Goal: Task Accomplishment & Management: Manage account settings

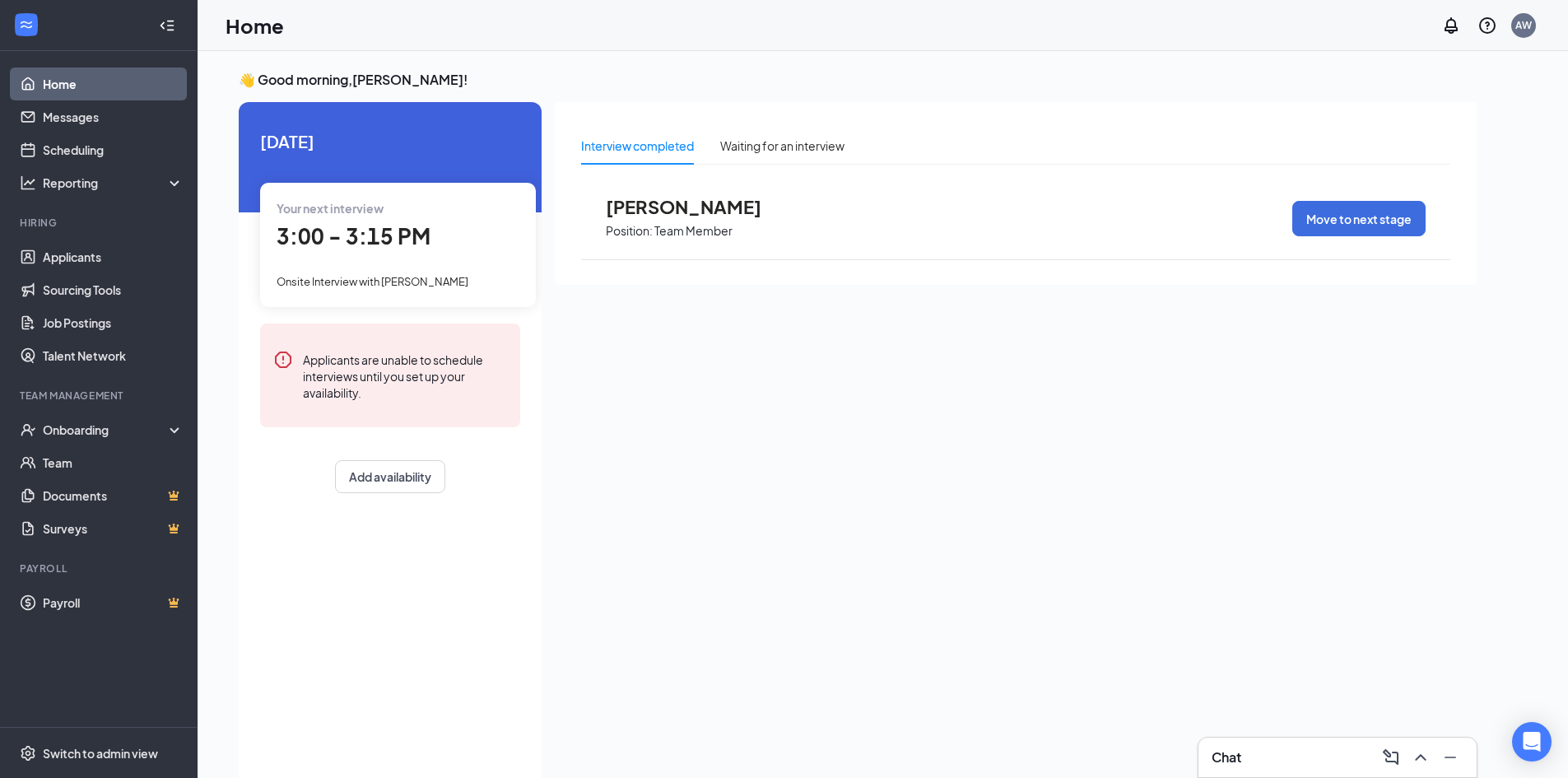
click at [1290, 749] on div "Chat" at bounding box center [1336, 758] width 252 height 27
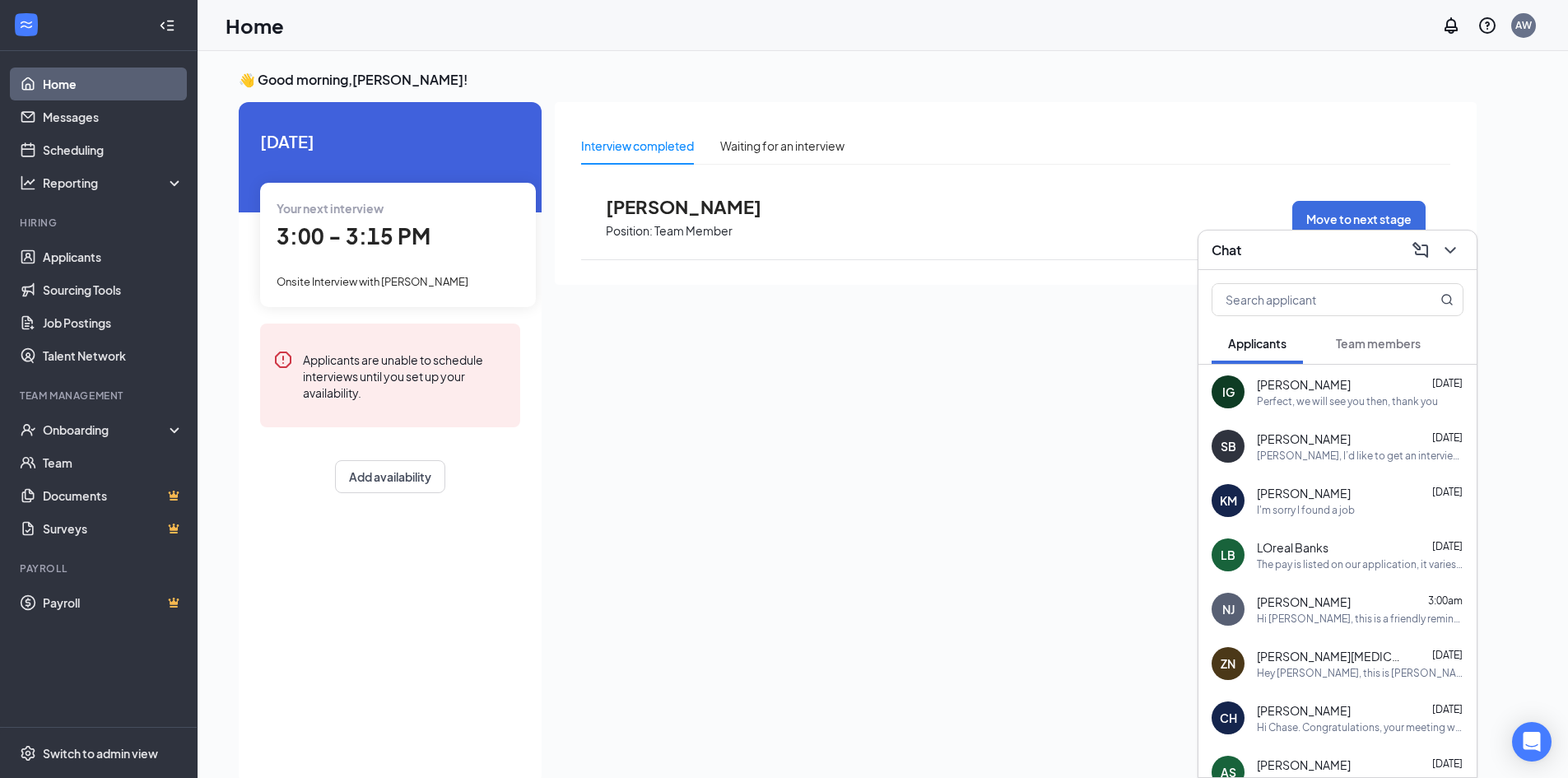
click at [1284, 404] on div "Perfect, we will see you then, thank you" at bounding box center [1347, 401] width 181 height 14
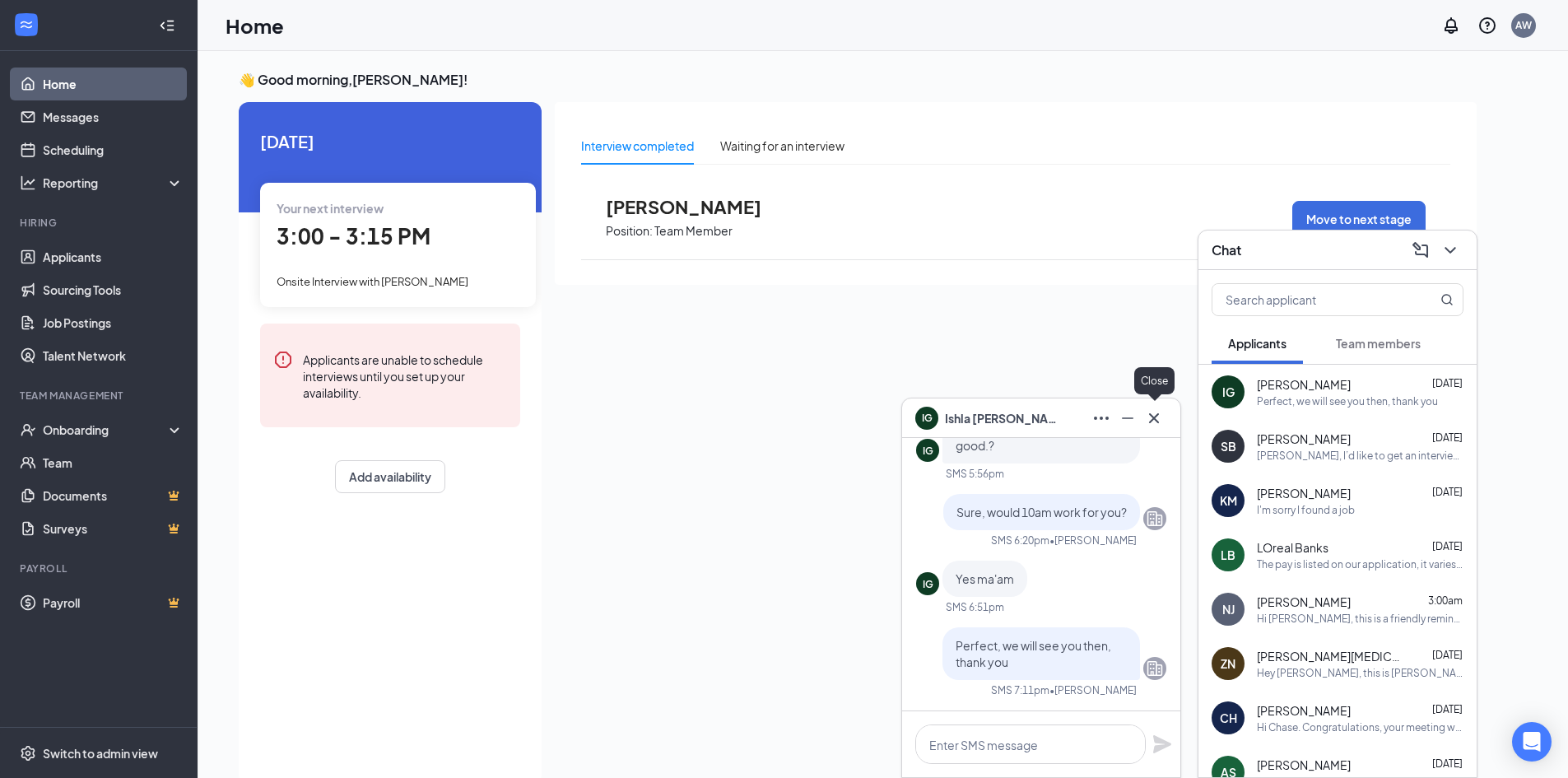
click at [1147, 415] on icon "Cross" at bounding box center [1154, 418] width 20 height 20
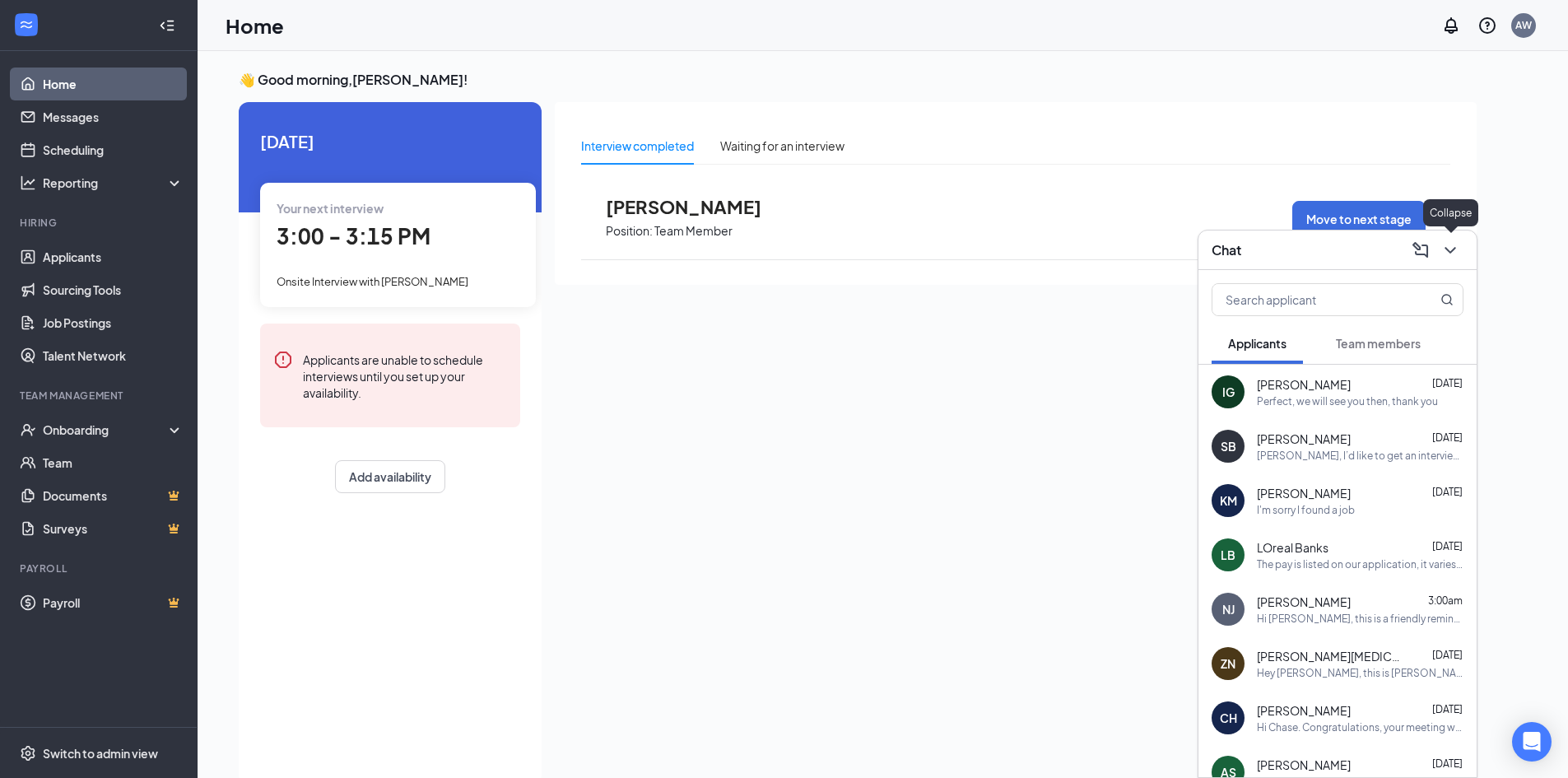
click at [1445, 245] on icon "ChevronDown" at bounding box center [1449, 250] width 20 height 20
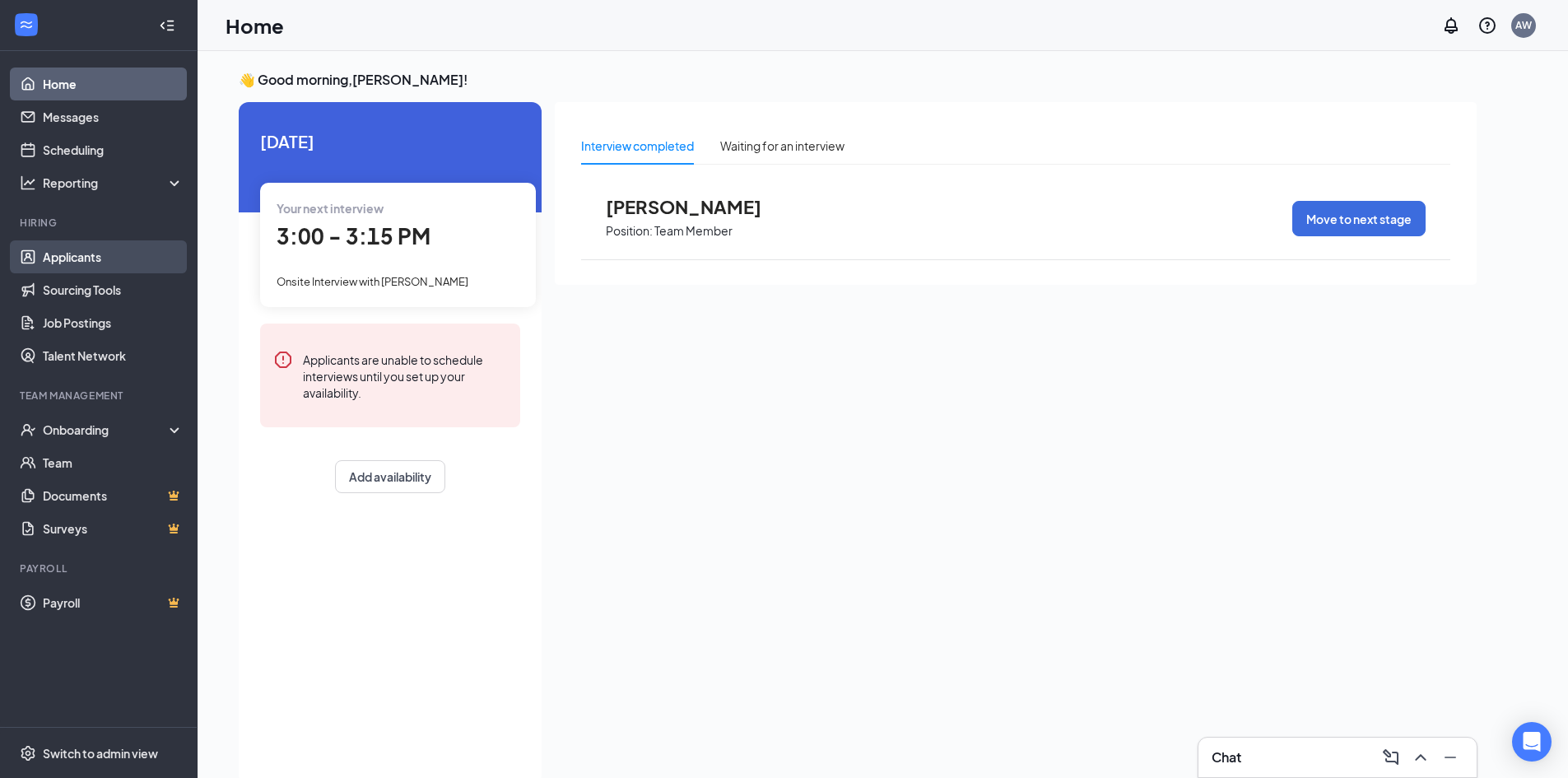
click at [84, 272] on link "Applicants" at bounding box center [113, 256] width 141 height 33
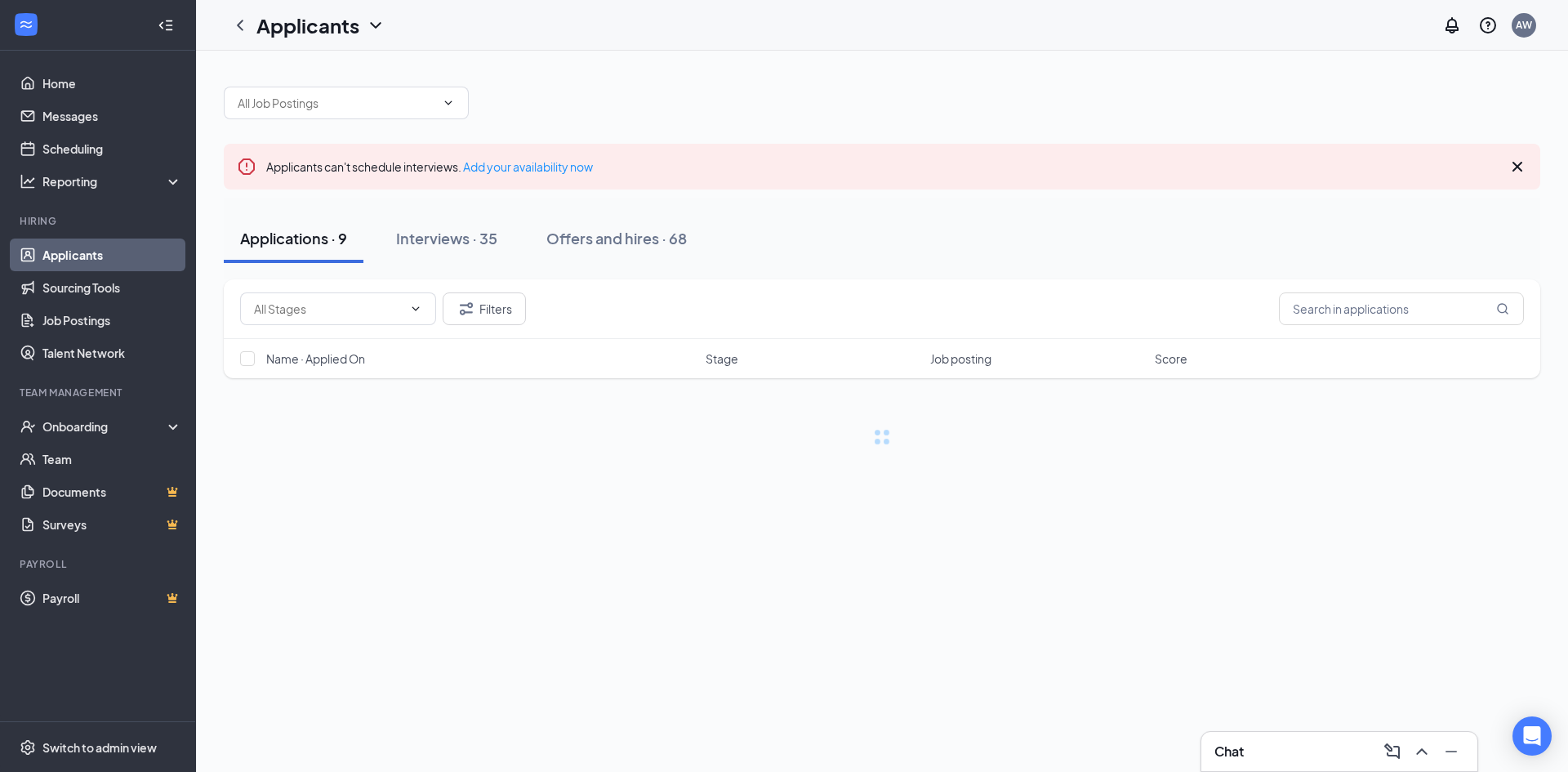
click at [468, 237] on div "Interviews · 35" at bounding box center [446, 238] width 102 height 21
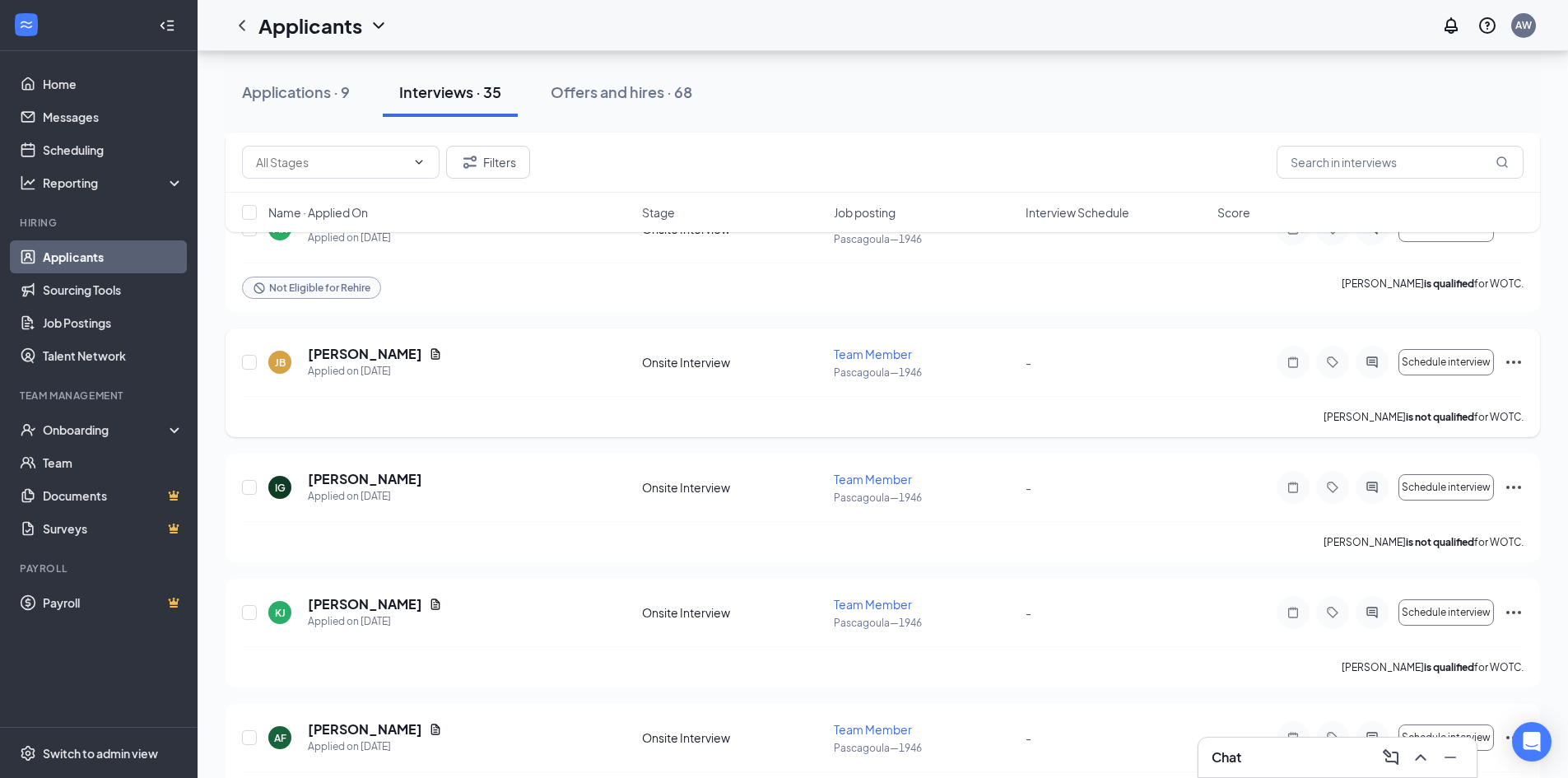
scroll to position [494, 0]
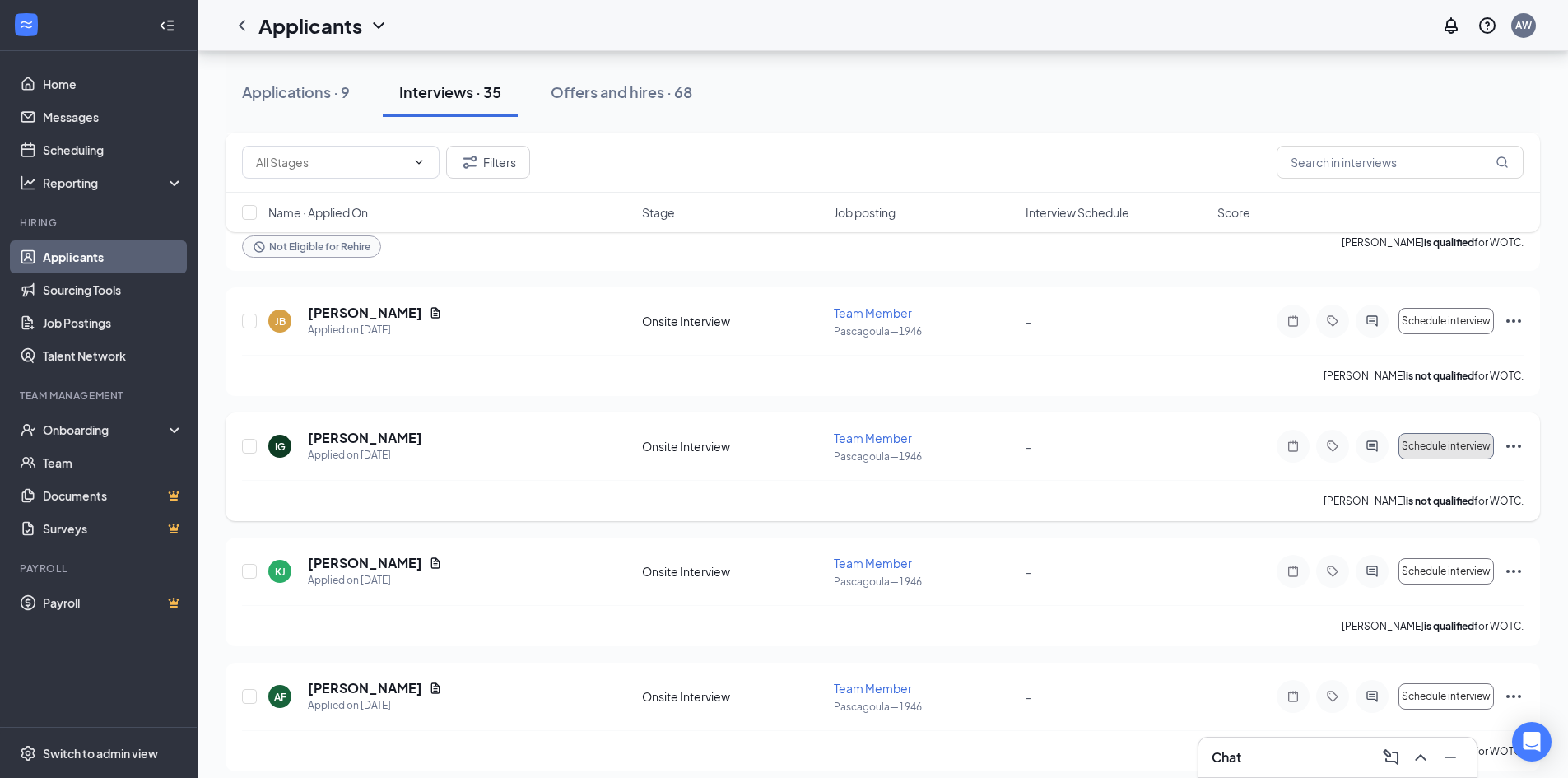
click at [1454, 458] on button "Schedule interview" at bounding box center [1446, 446] width 96 height 27
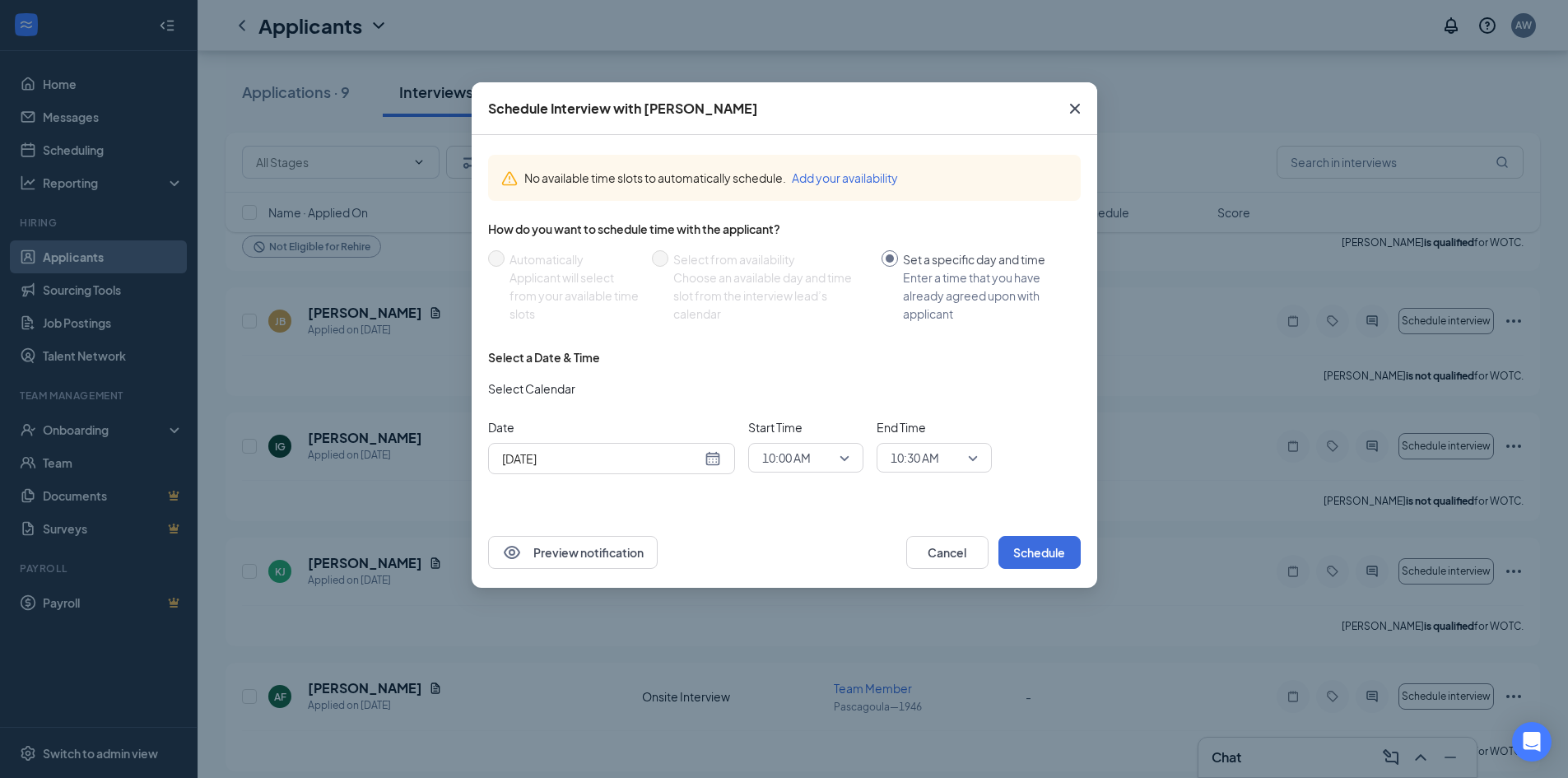
click at [662, 469] on div "[DATE]" at bounding box center [611, 458] width 247 height 32
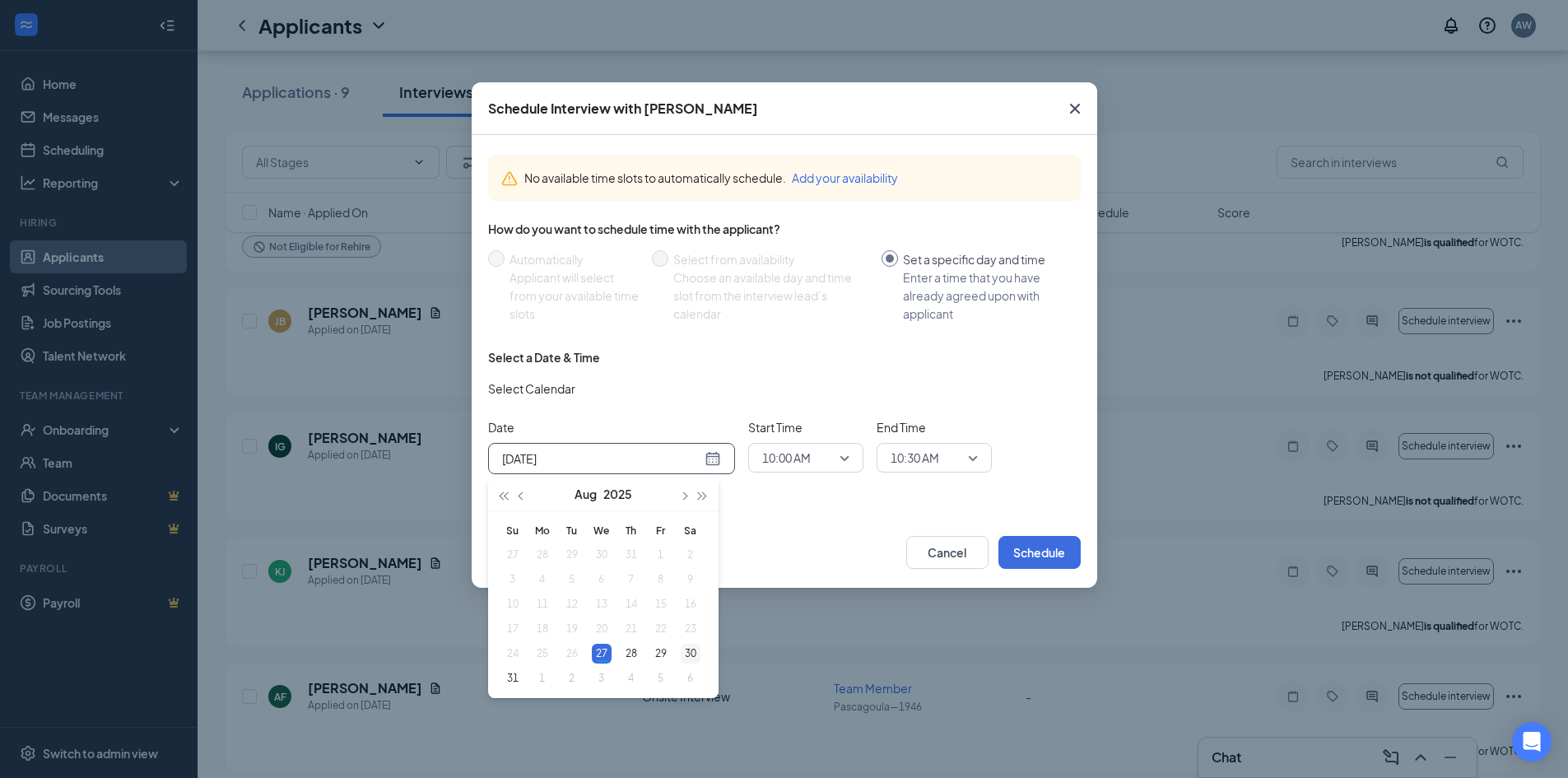
type input "[DATE]"
click at [693, 656] on div "30" at bounding box center [690, 654] width 20 height 20
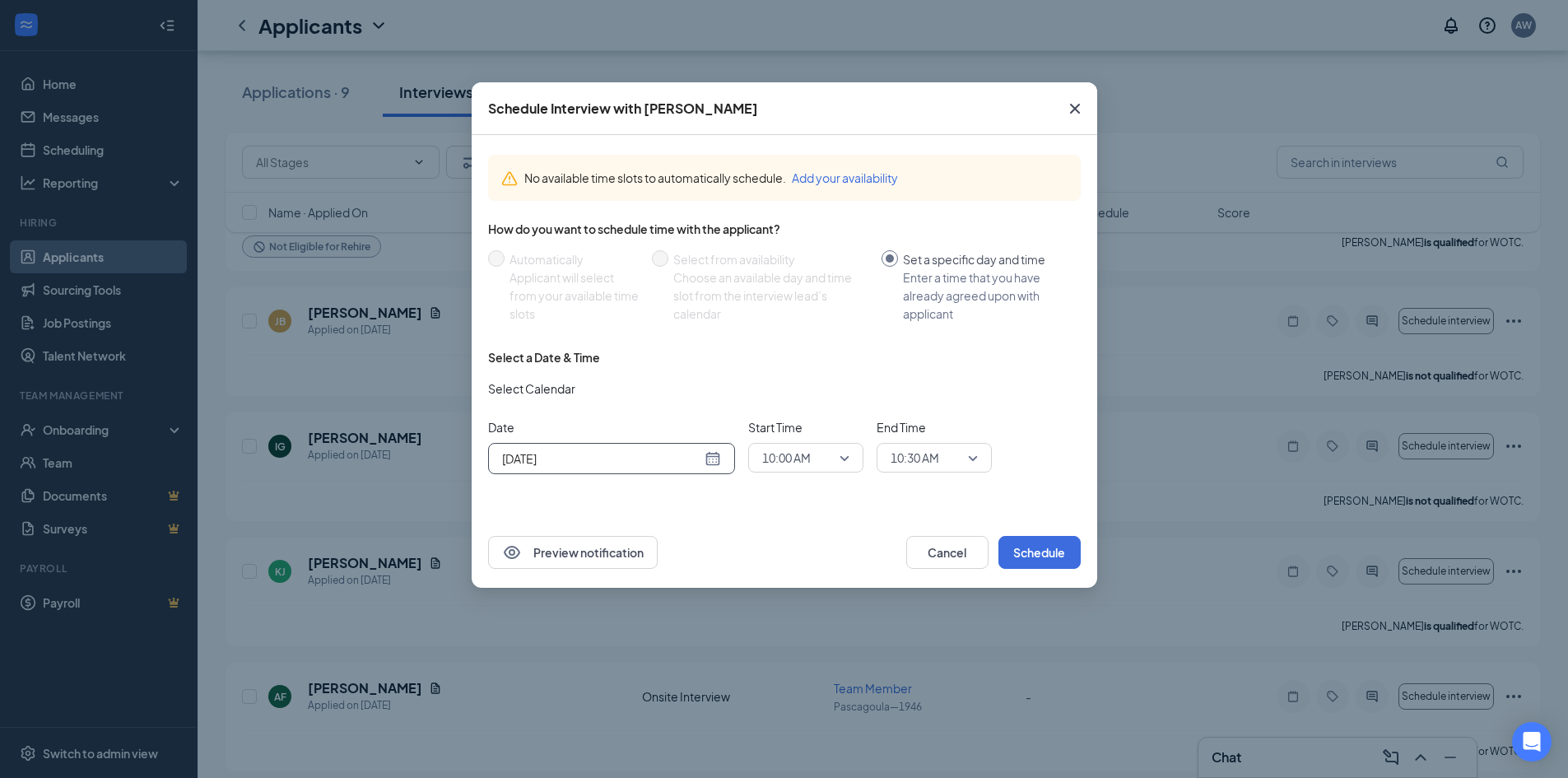
click at [946, 460] on span "10:30 AM" at bounding box center [927, 457] width 73 height 25
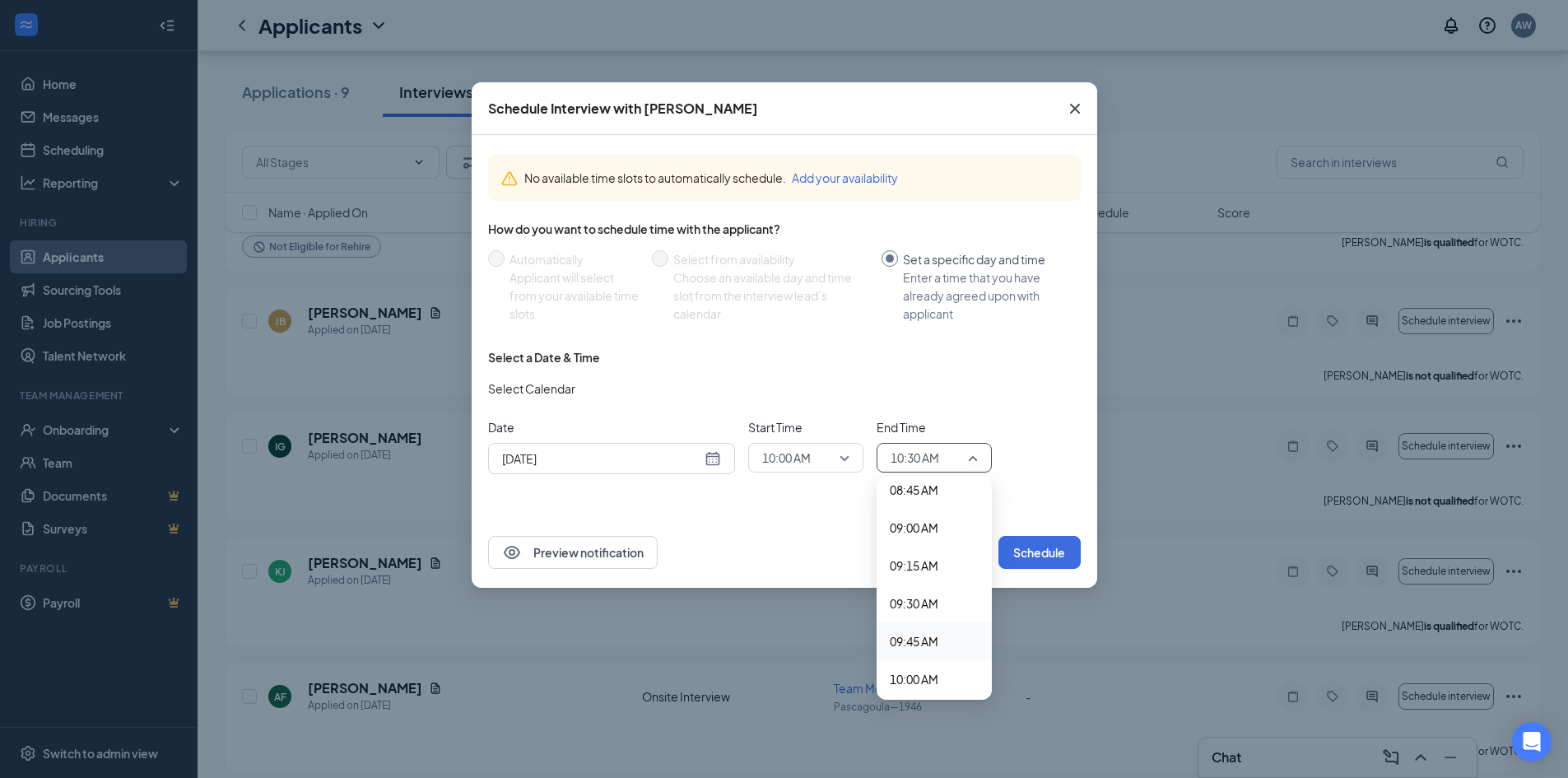
scroll to position [1419, 0]
click at [930, 634] on span "10:15 AM" at bounding box center [914, 634] width 49 height 18
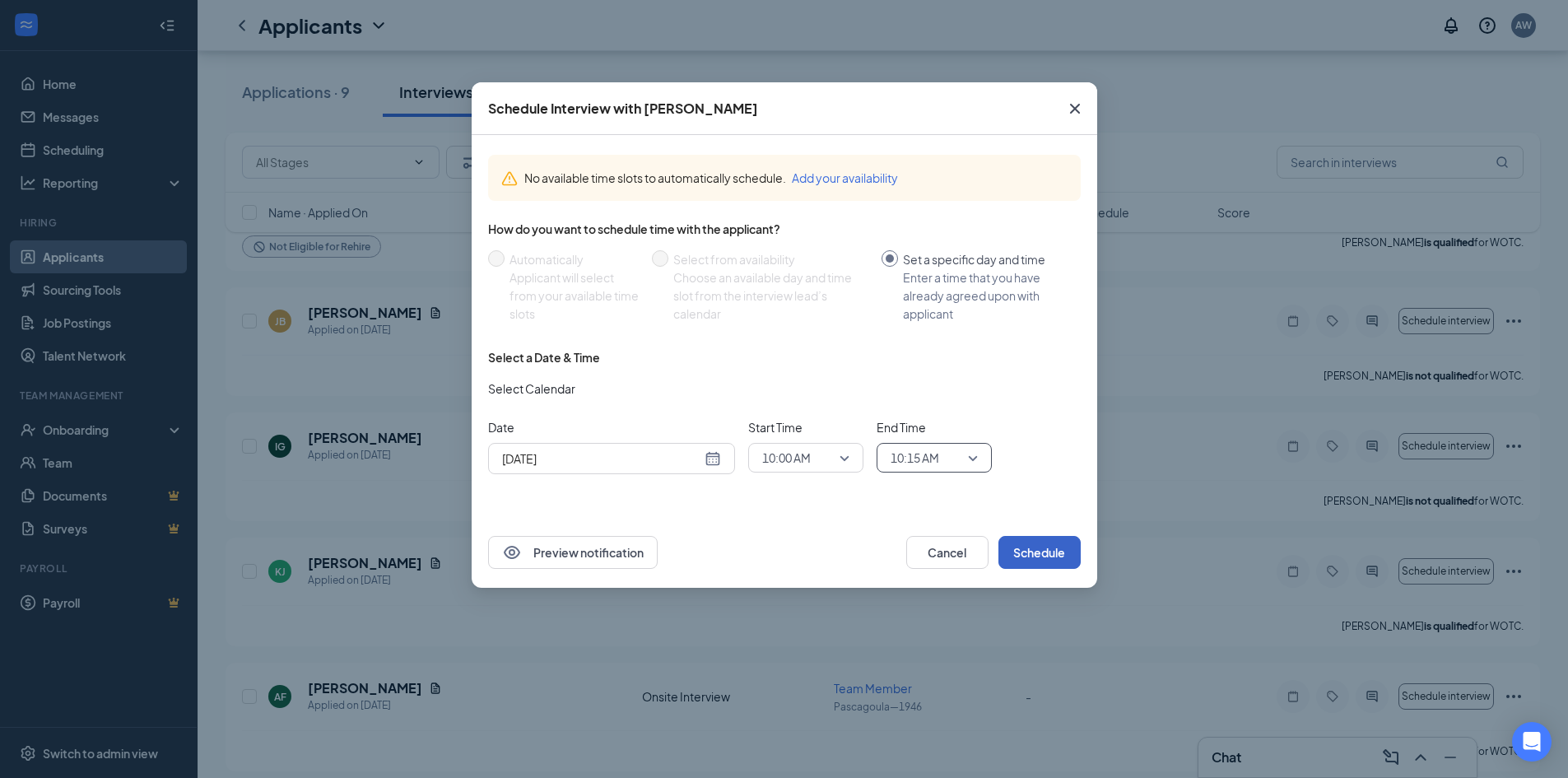
click at [1045, 547] on button "Schedule" at bounding box center [1039, 552] width 82 height 33
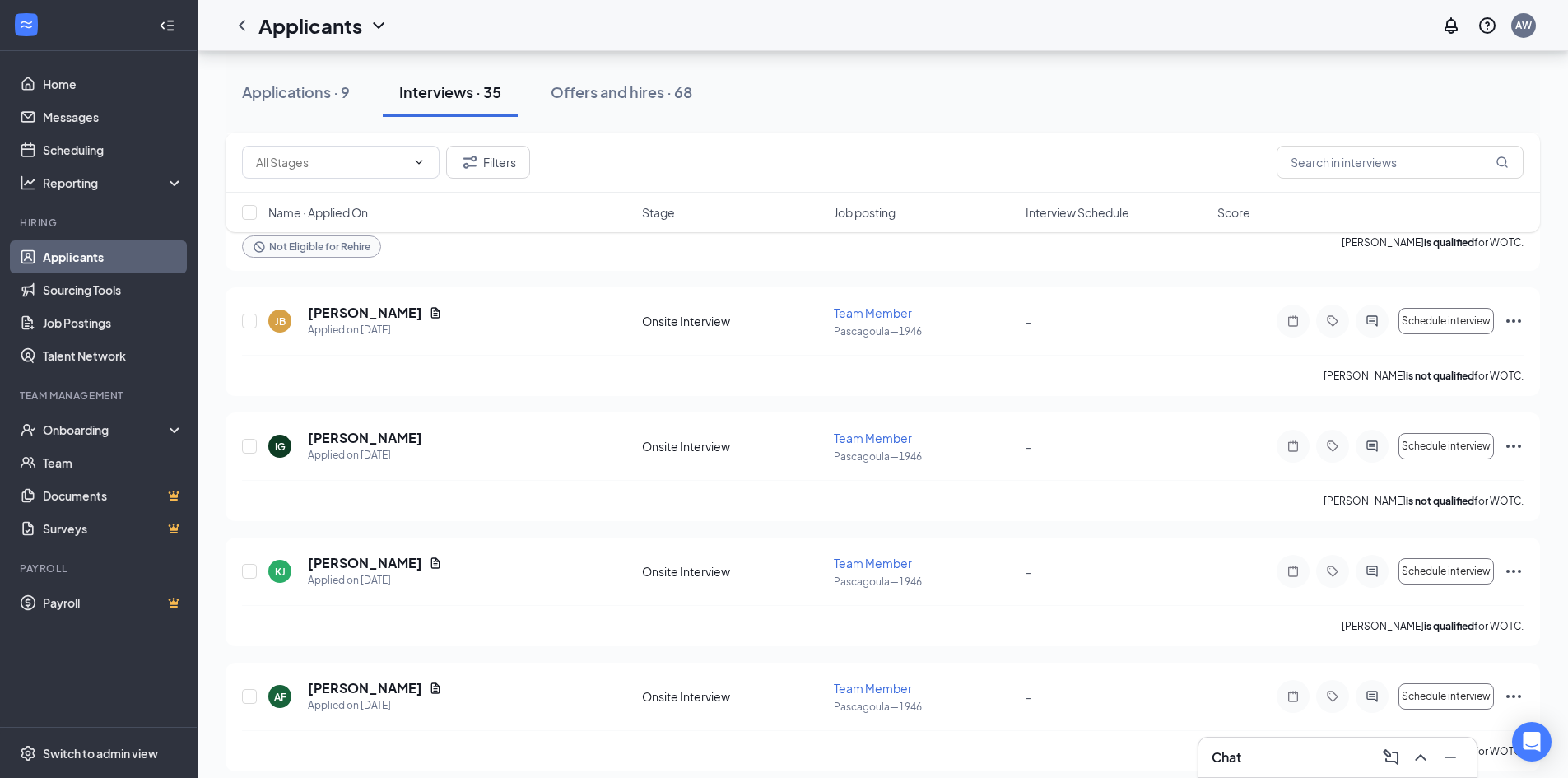
click at [1283, 749] on div "Chat" at bounding box center [1336, 758] width 252 height 27
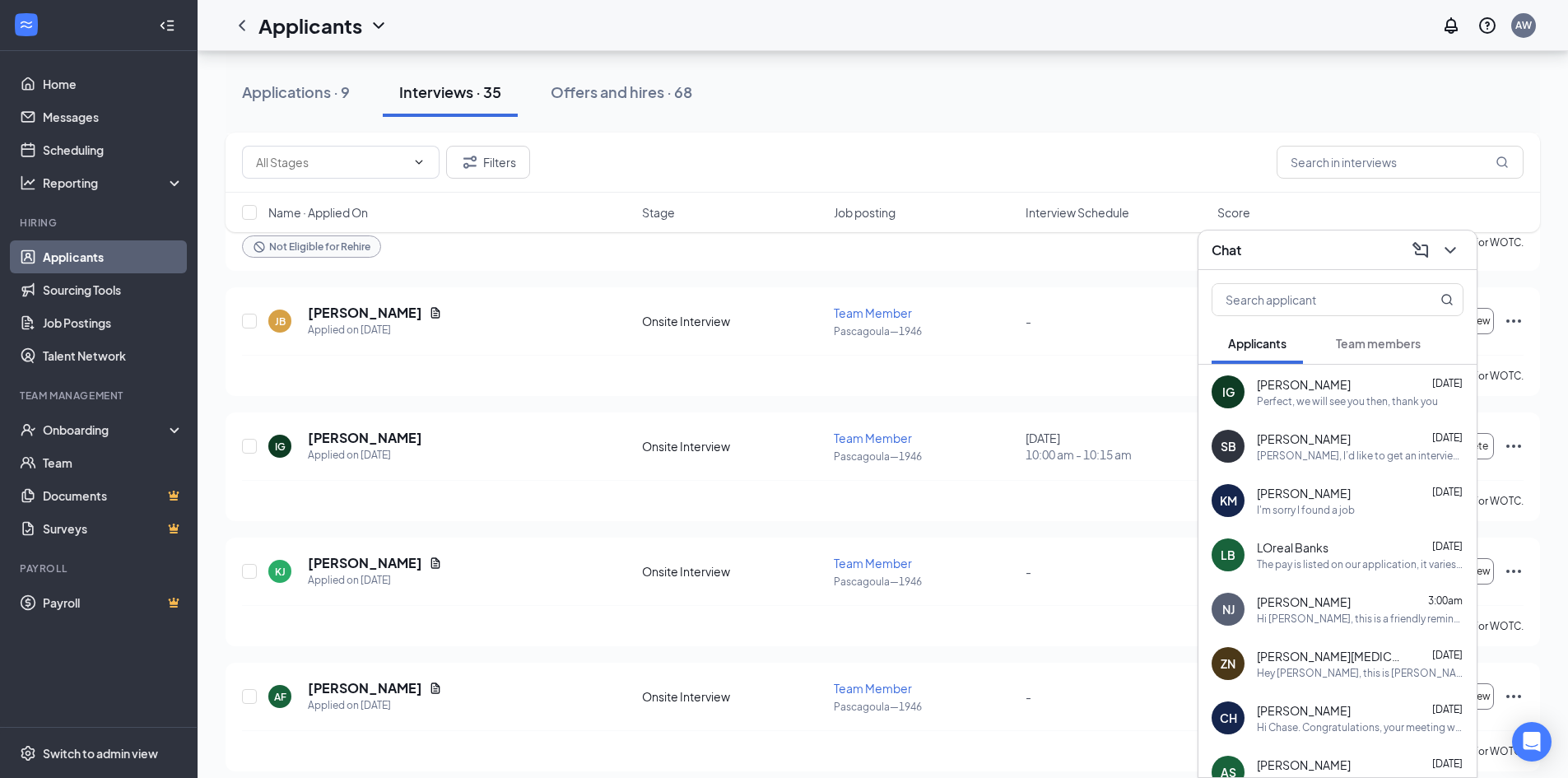
click at [1368, 451] on div "[PERSON_NAME], I’d like to get an interview set up with you if you have some ti…" at bounding box center [1360, 456] width 207 height 14
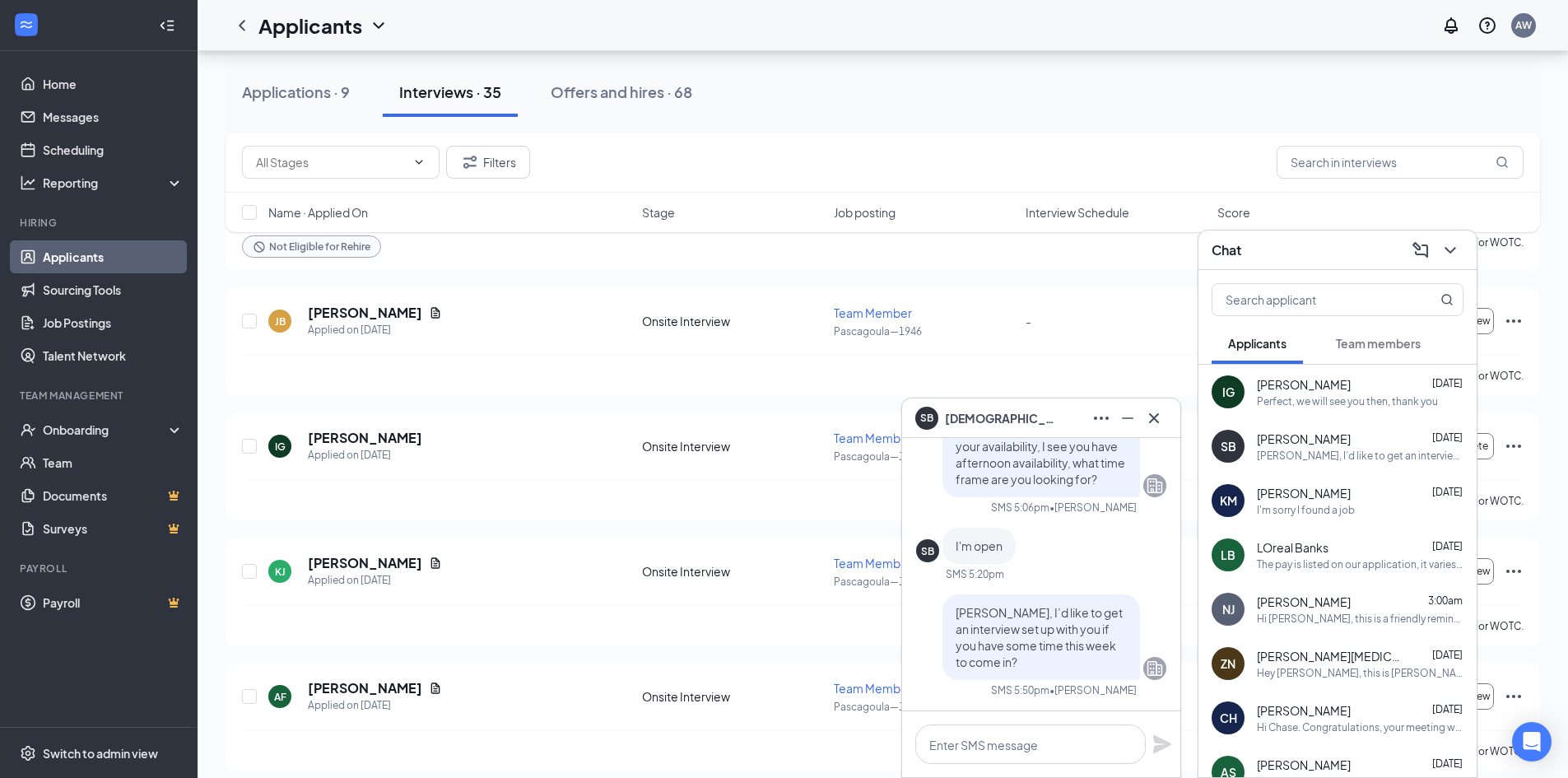
click at [1156, 425] on icon "Cross" at bounding box center [1154, 418] width 20 height 20
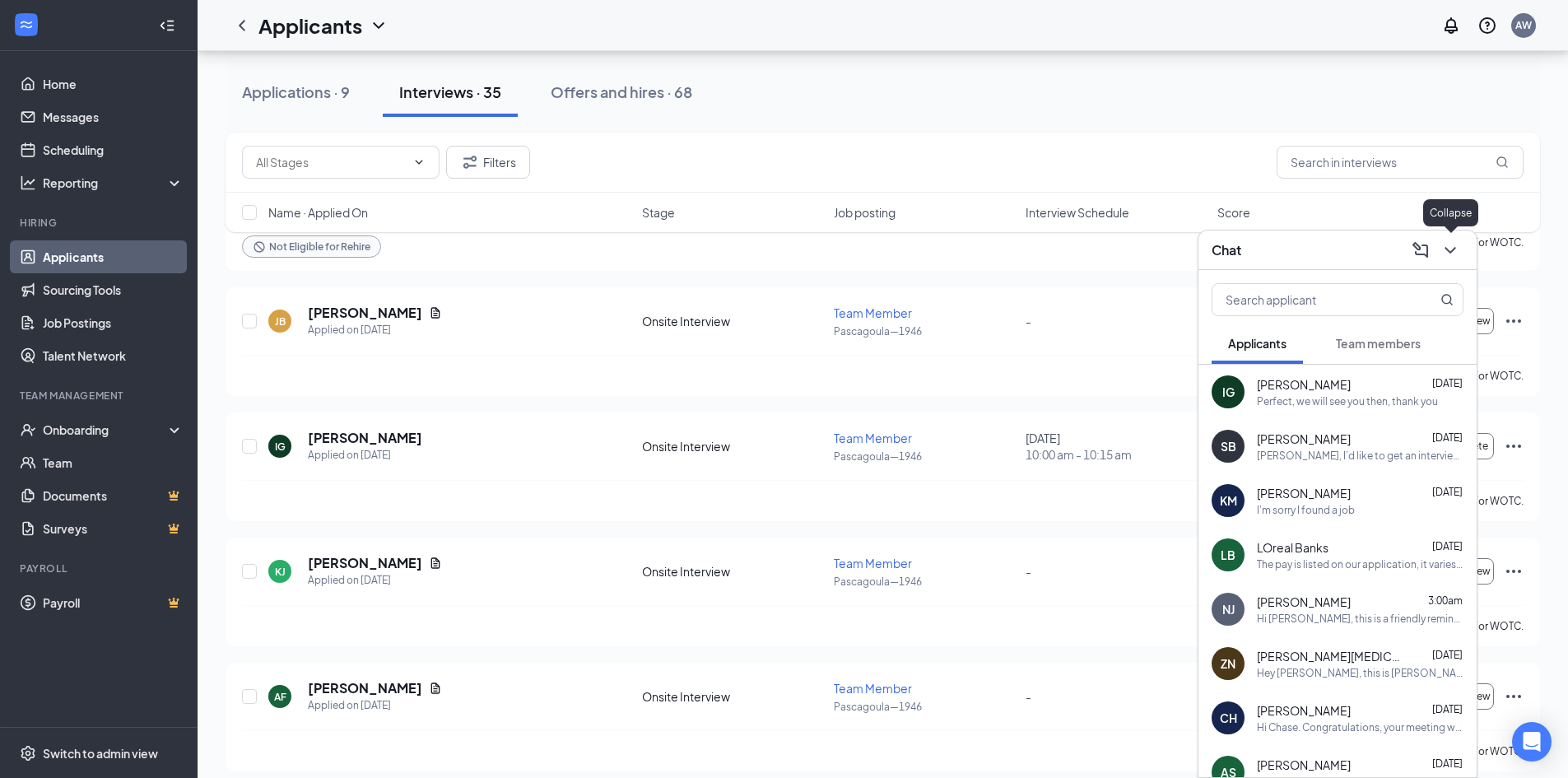
click at [1456, 261] on button at bounding box center [1450, 251] width 27 height 27
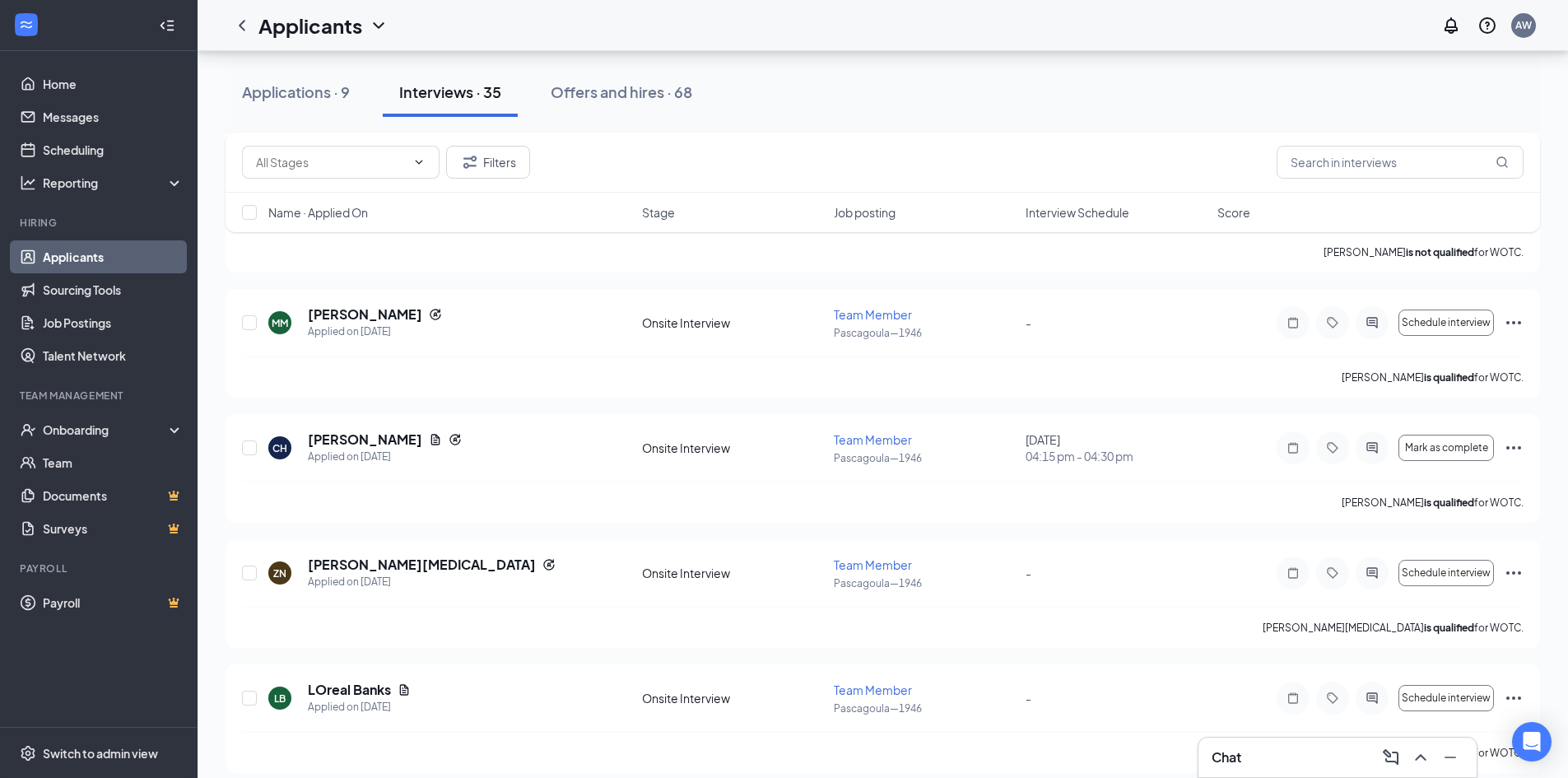
scroll to position [1317, 0]
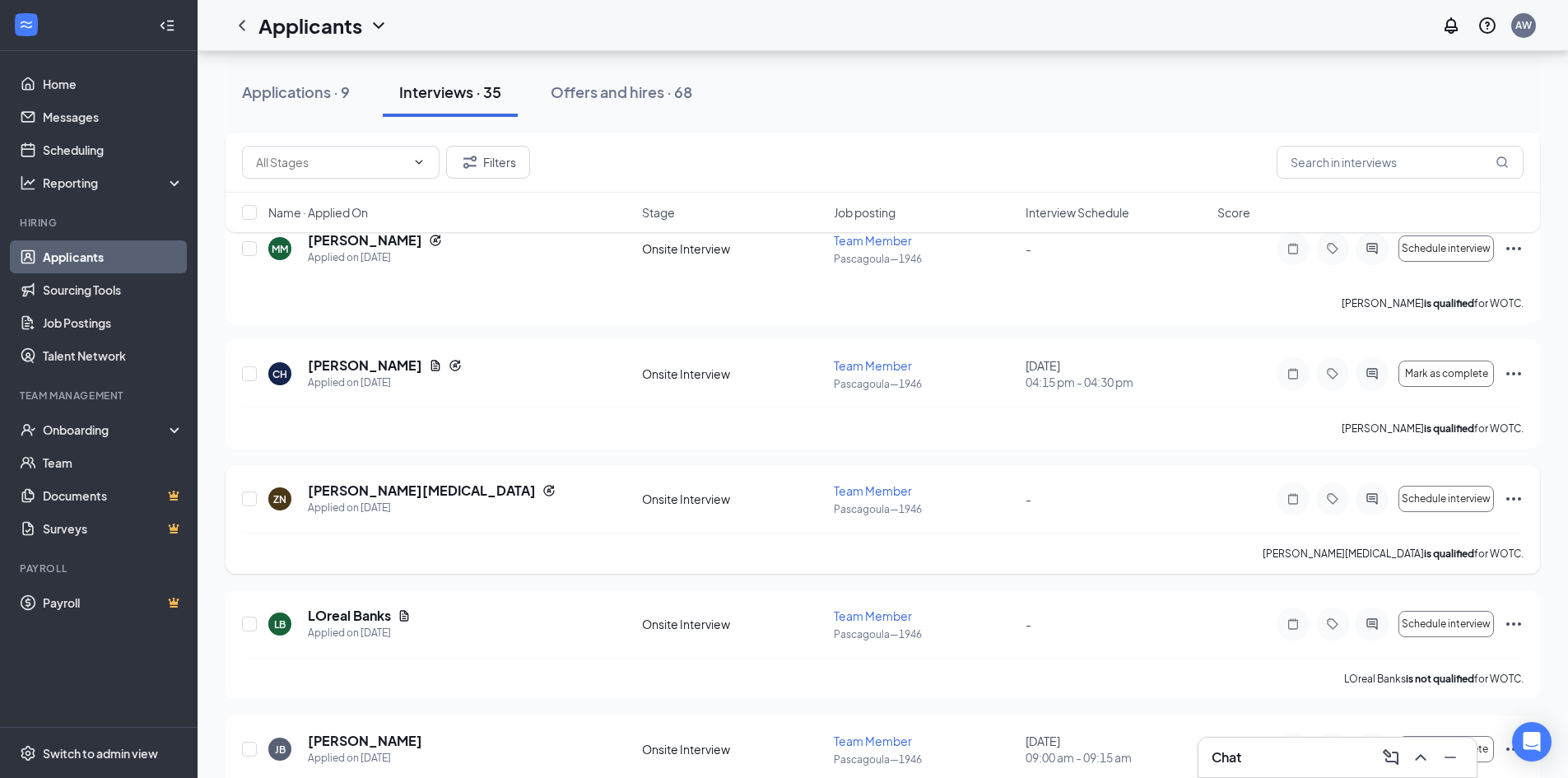
click at [1502, 505] on div "Schedule interview" at bounding box center [1400, 499] width 247 height 33
click at [1515, 490] on icon "Ellipses" at bounding box center [1513, 499] width 20 height 20
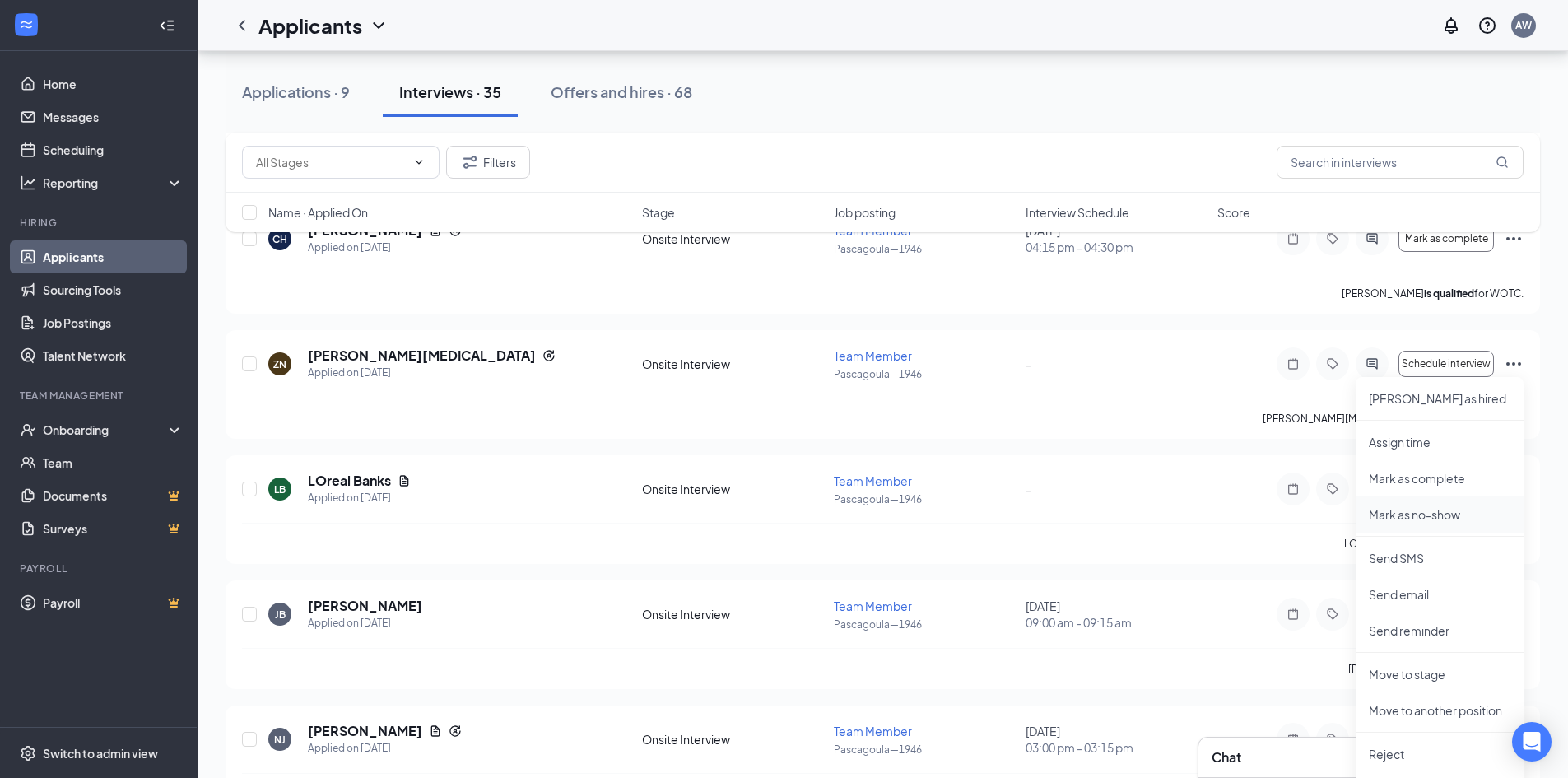
scroll to position [1481, 0]
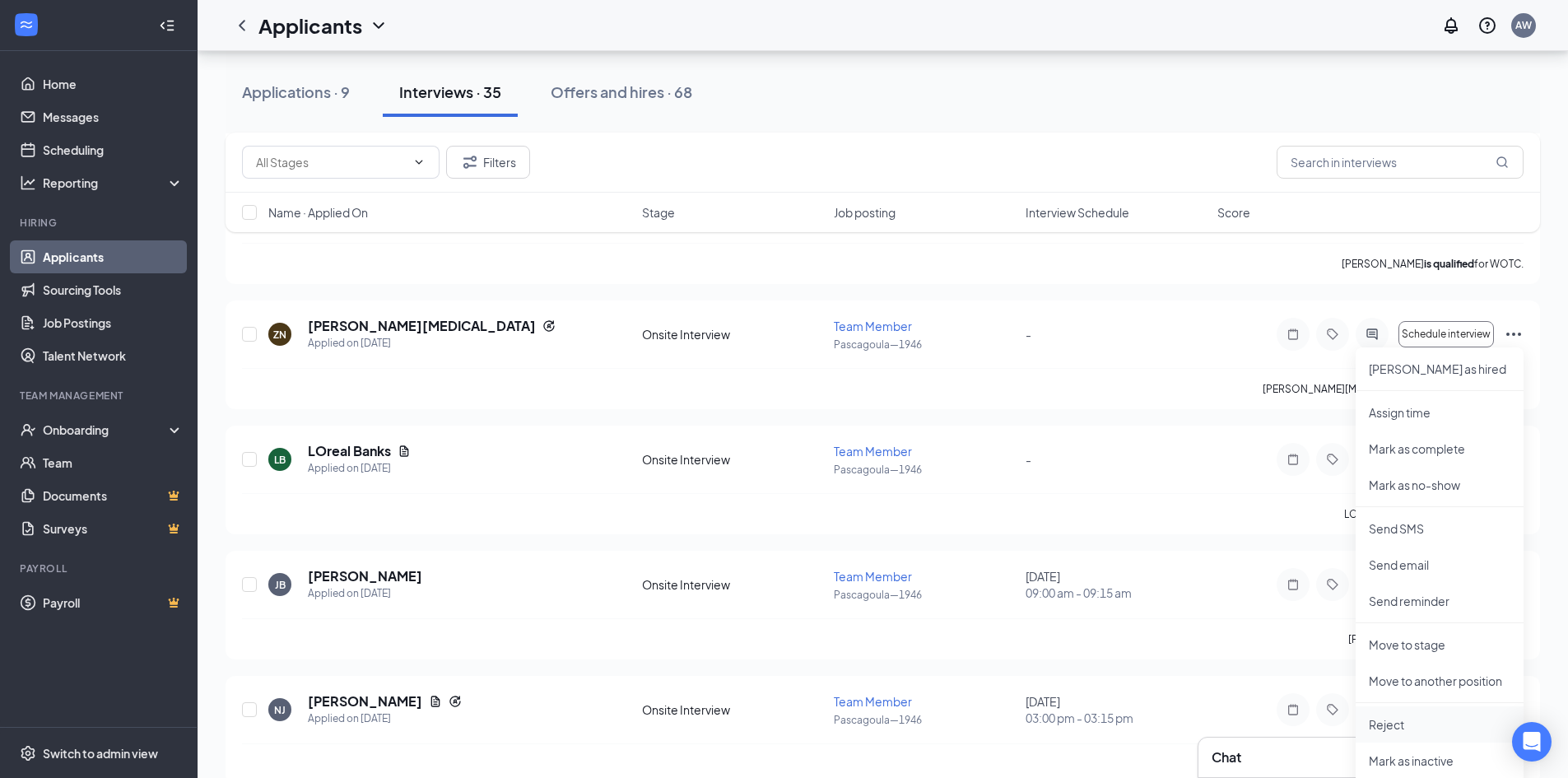
click at [1402, 725] on p "Reject" at bounding box center [1440, 723] width 142 height 16
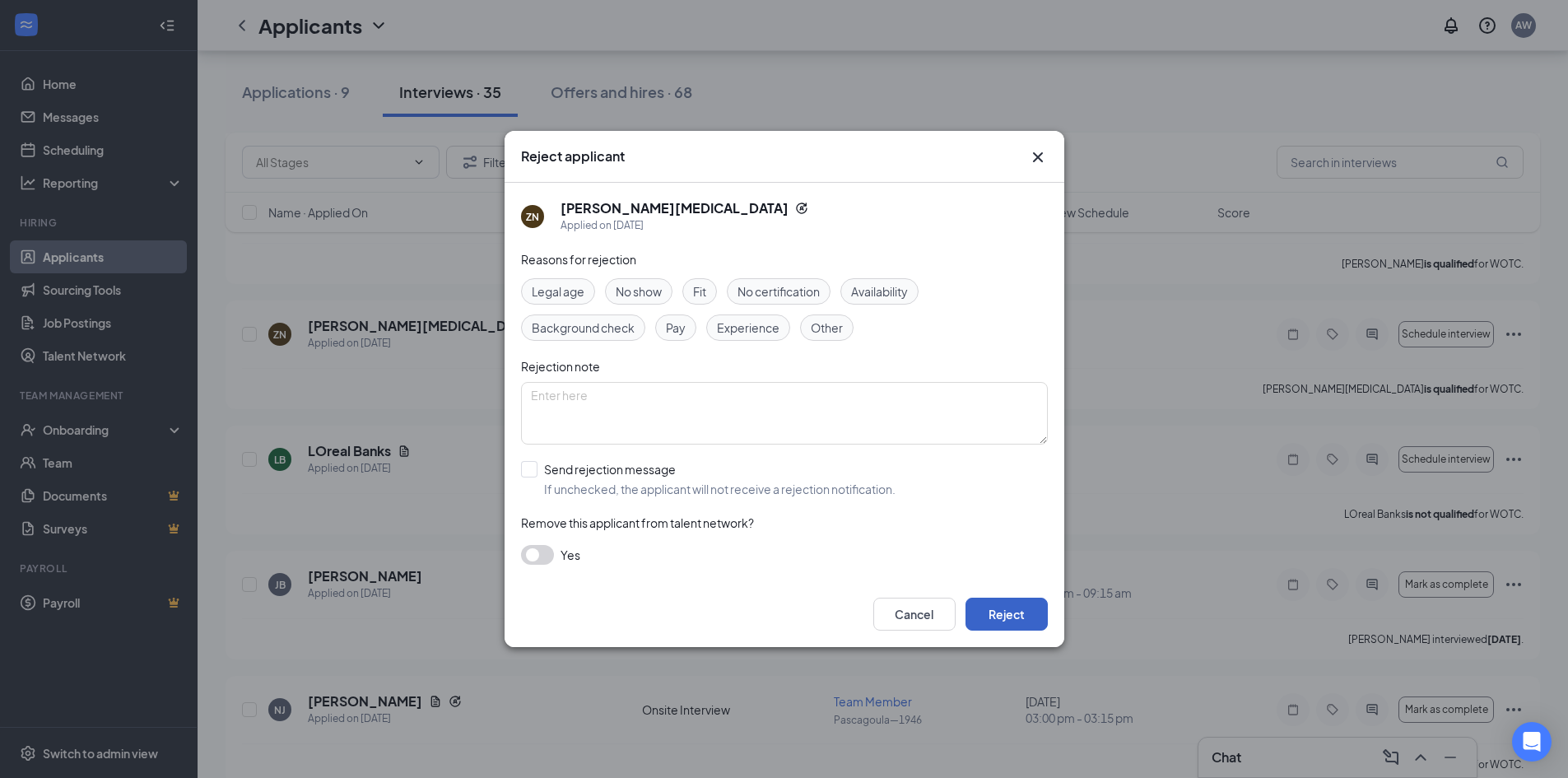
click at [1016, 608] on button "Reject" at bounding box center [1006, 614] width 82 height 33
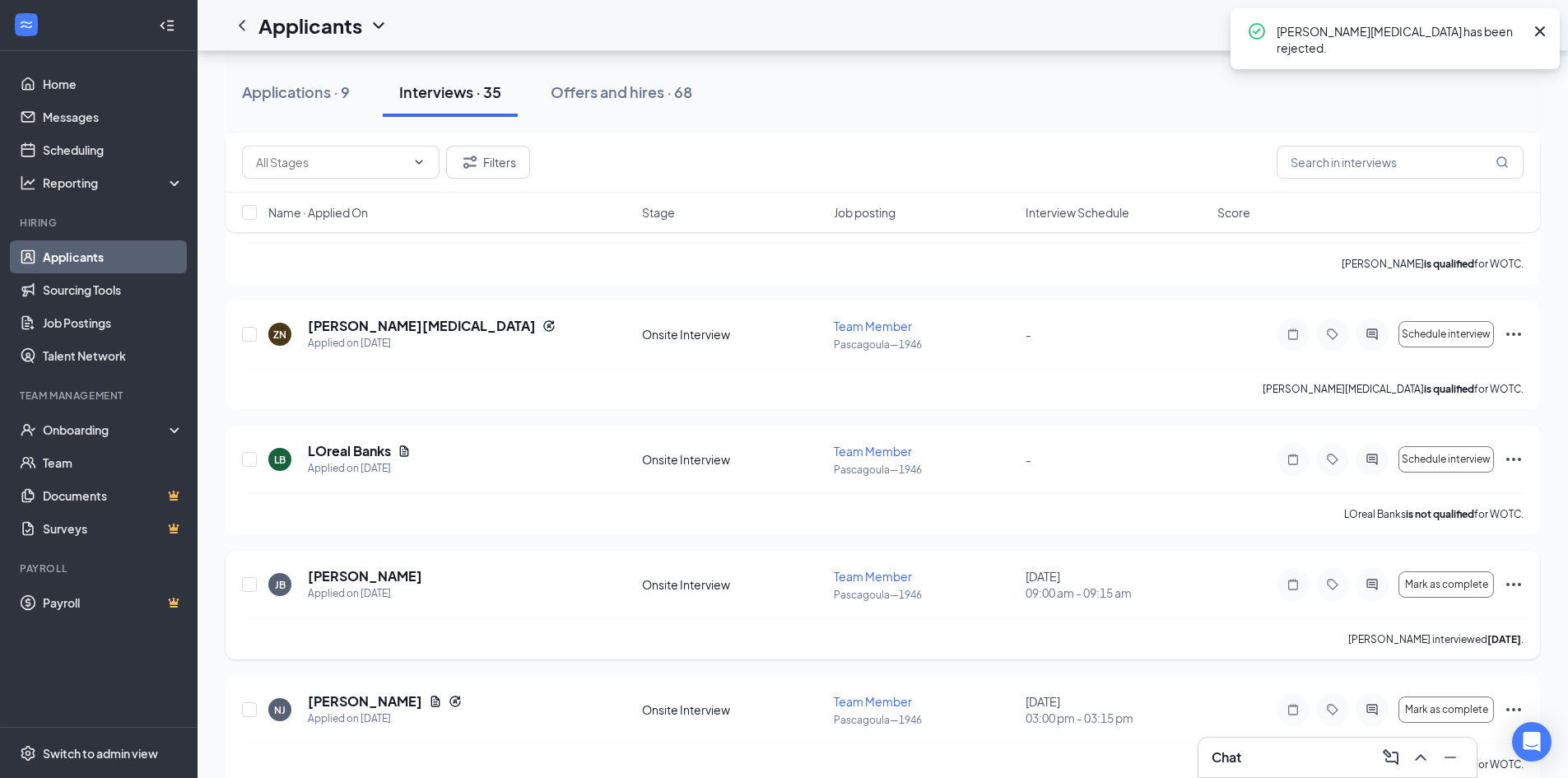
scroll to position [1399, 0]
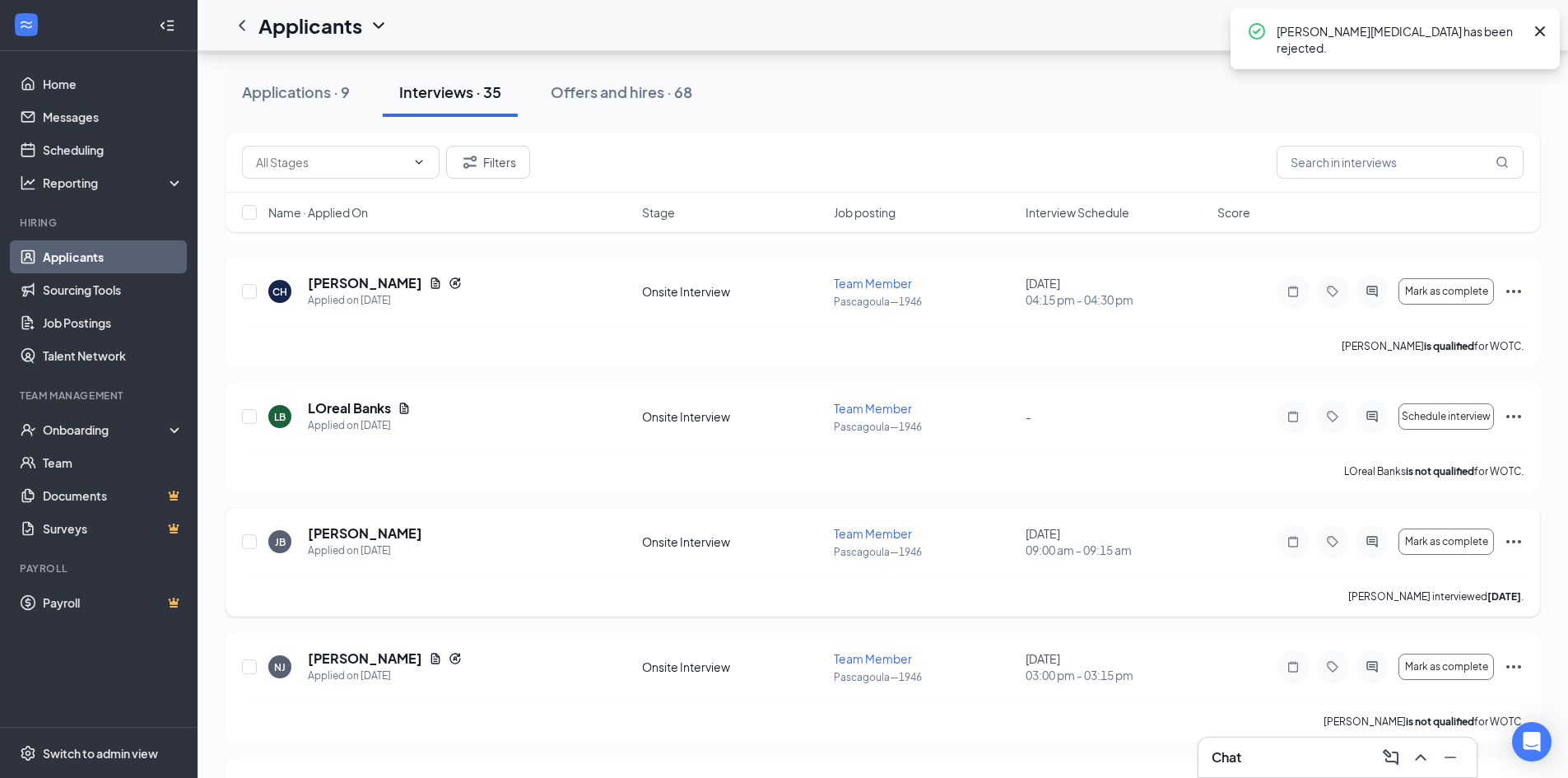
click at [1517, 551] on div "Mark as complete" at bounding box center [1400, 542] width 247 height 33
click at [1498, 417] on div "Schedule interview" at bounding box center [1400, 416] width 247 height 33
click at [1510, 417] on icon "Ellipses" at bounding box center [1513, 416] width 20 height 20
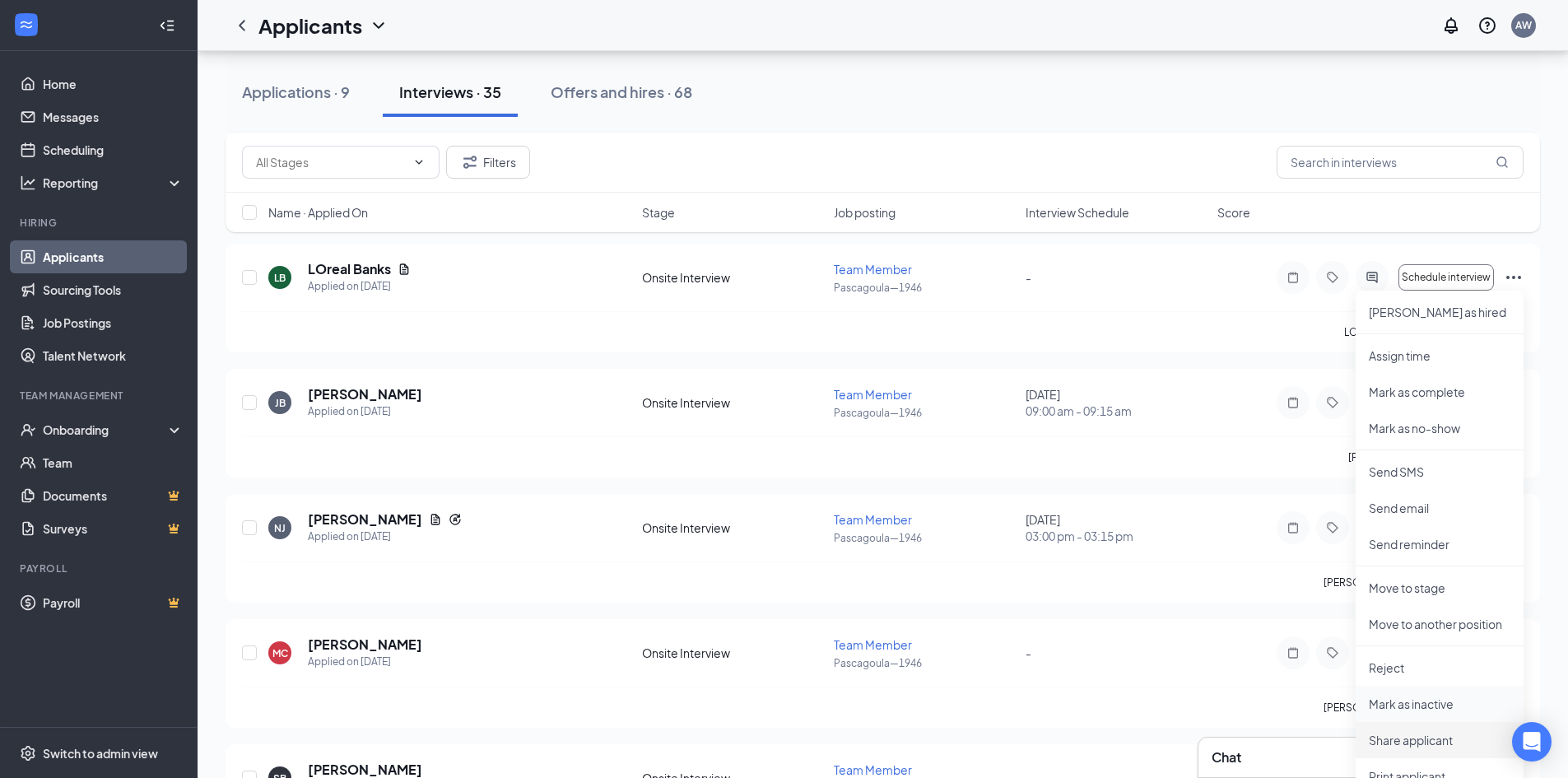
scroll to position [1564, 0]
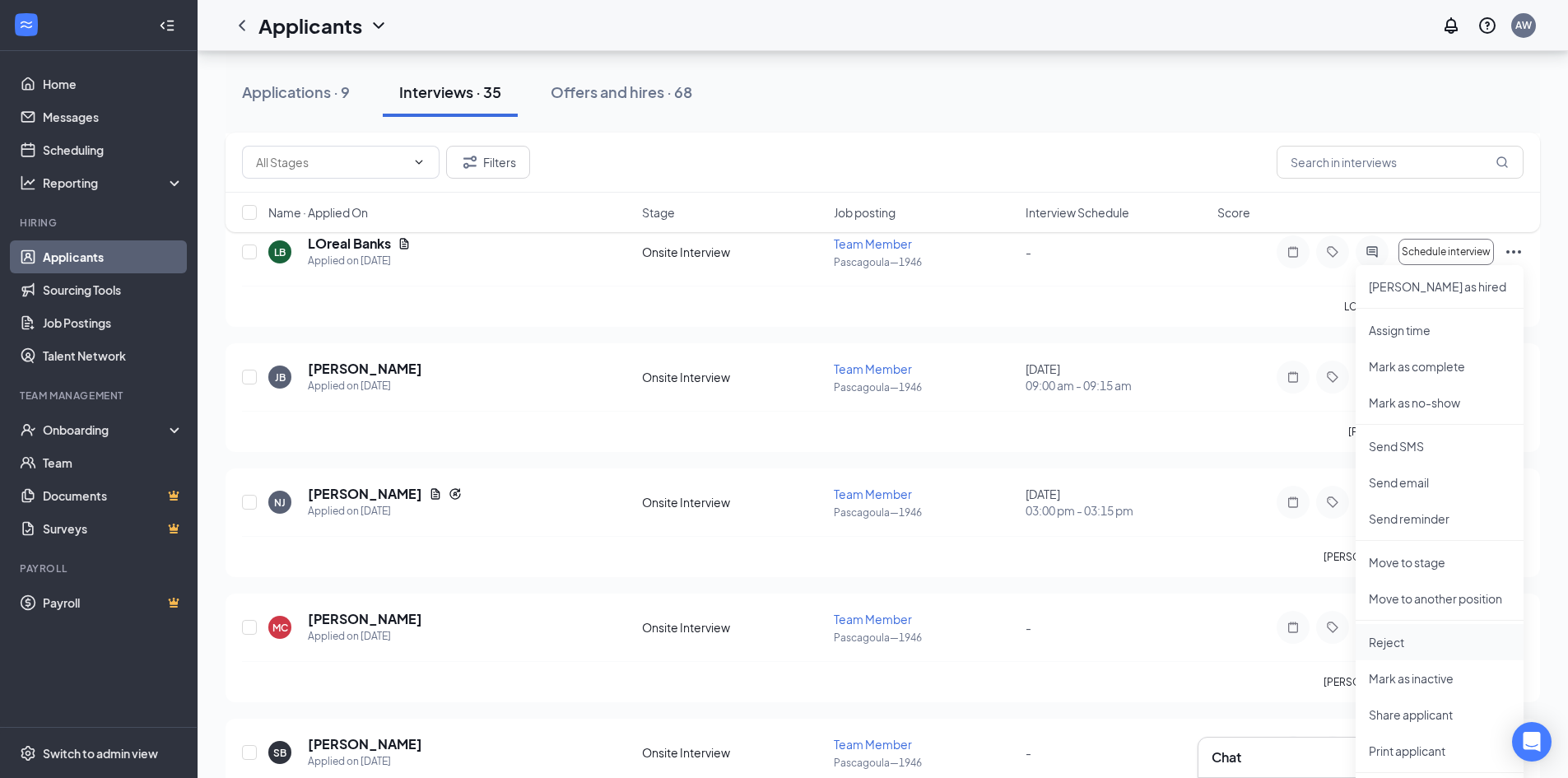
click at [1433, 635] on p "Reject" at bounding box center [1440, 641] width 142 height 16
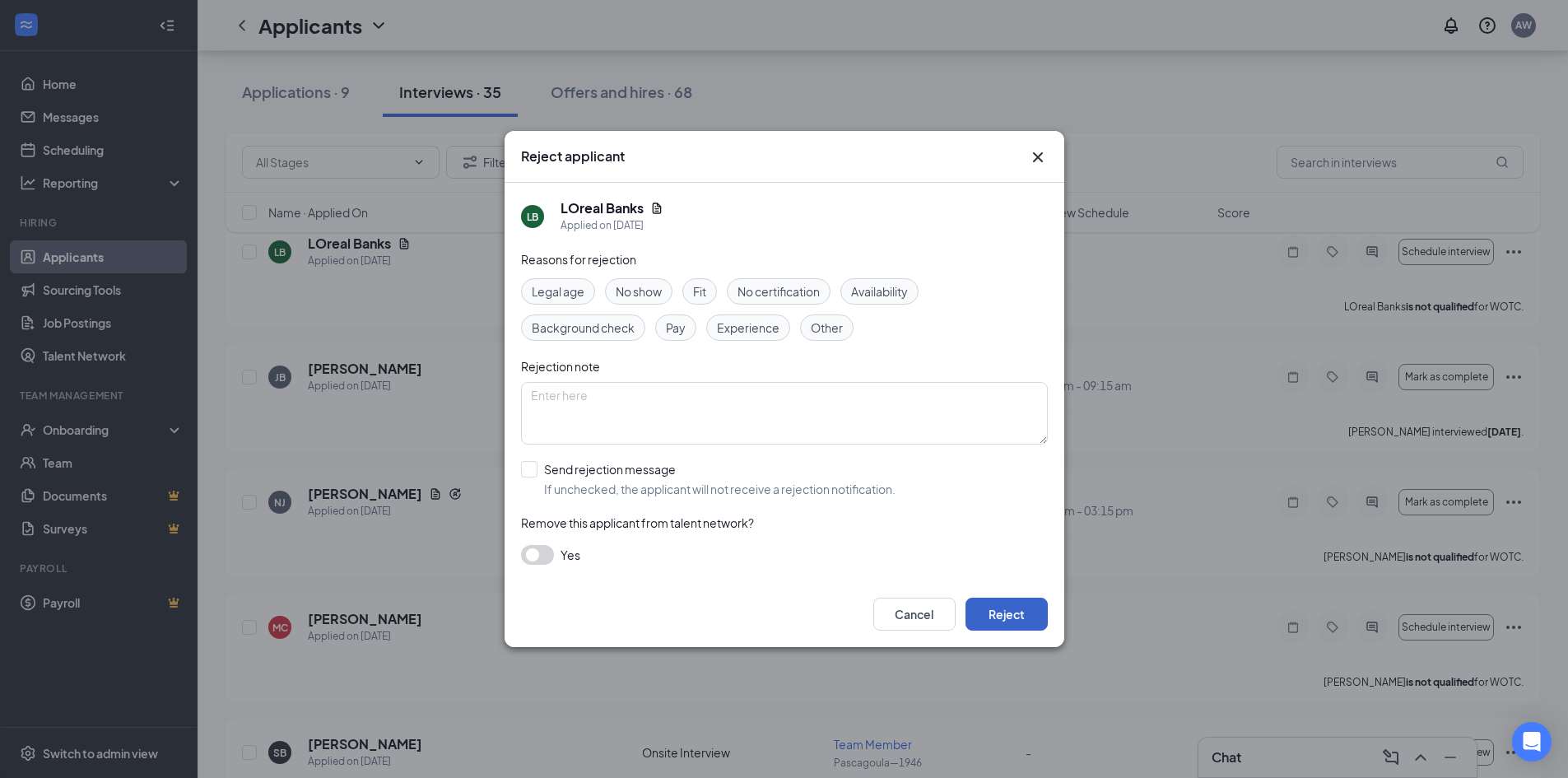
click at [1016, 617] on button "Reject" at bounding box center [1006, 614] width 82 height 33
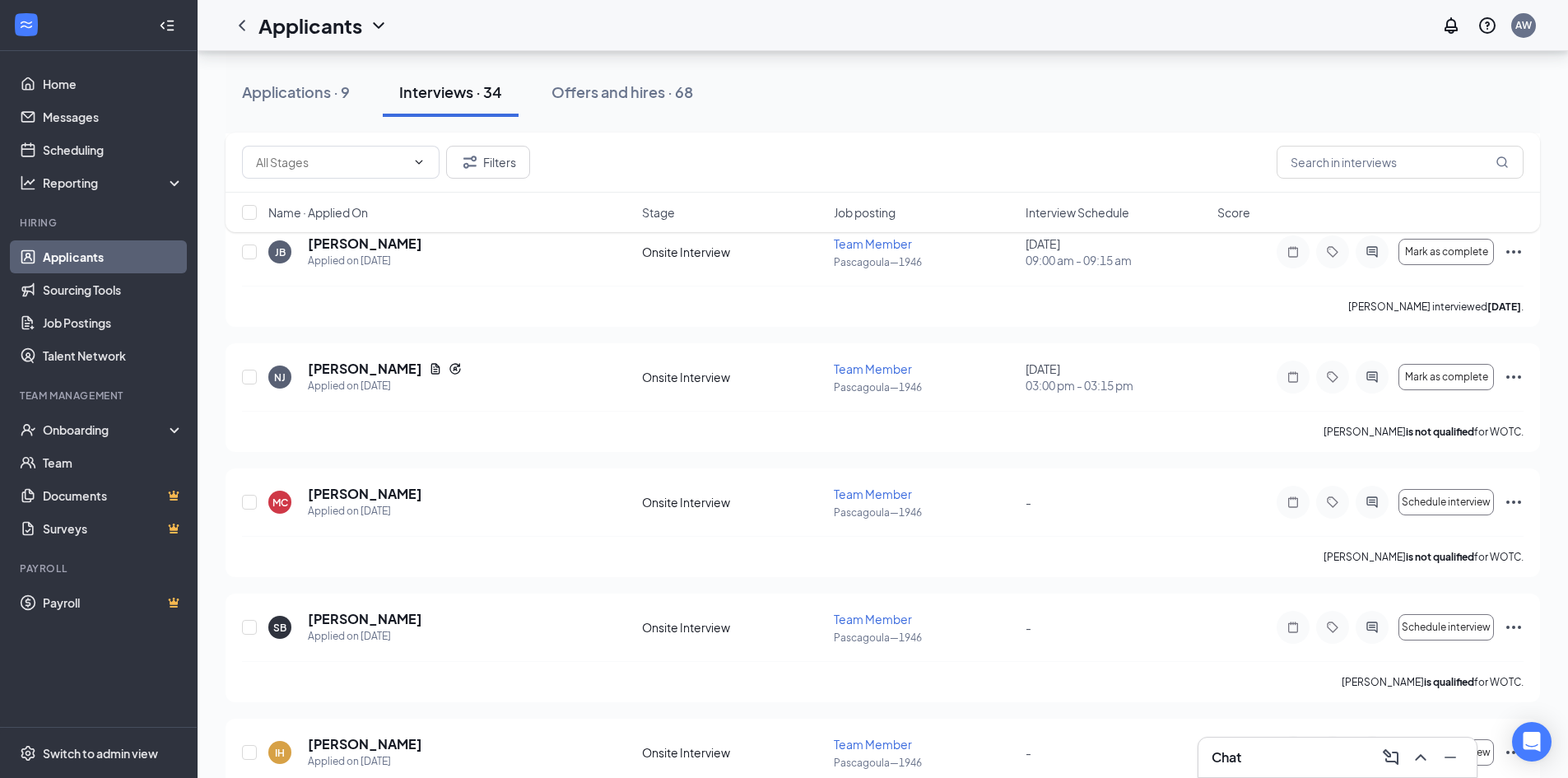
click at [1320, 749] on div "Chat" at bounding box center [1336, 758] width 252 height 27
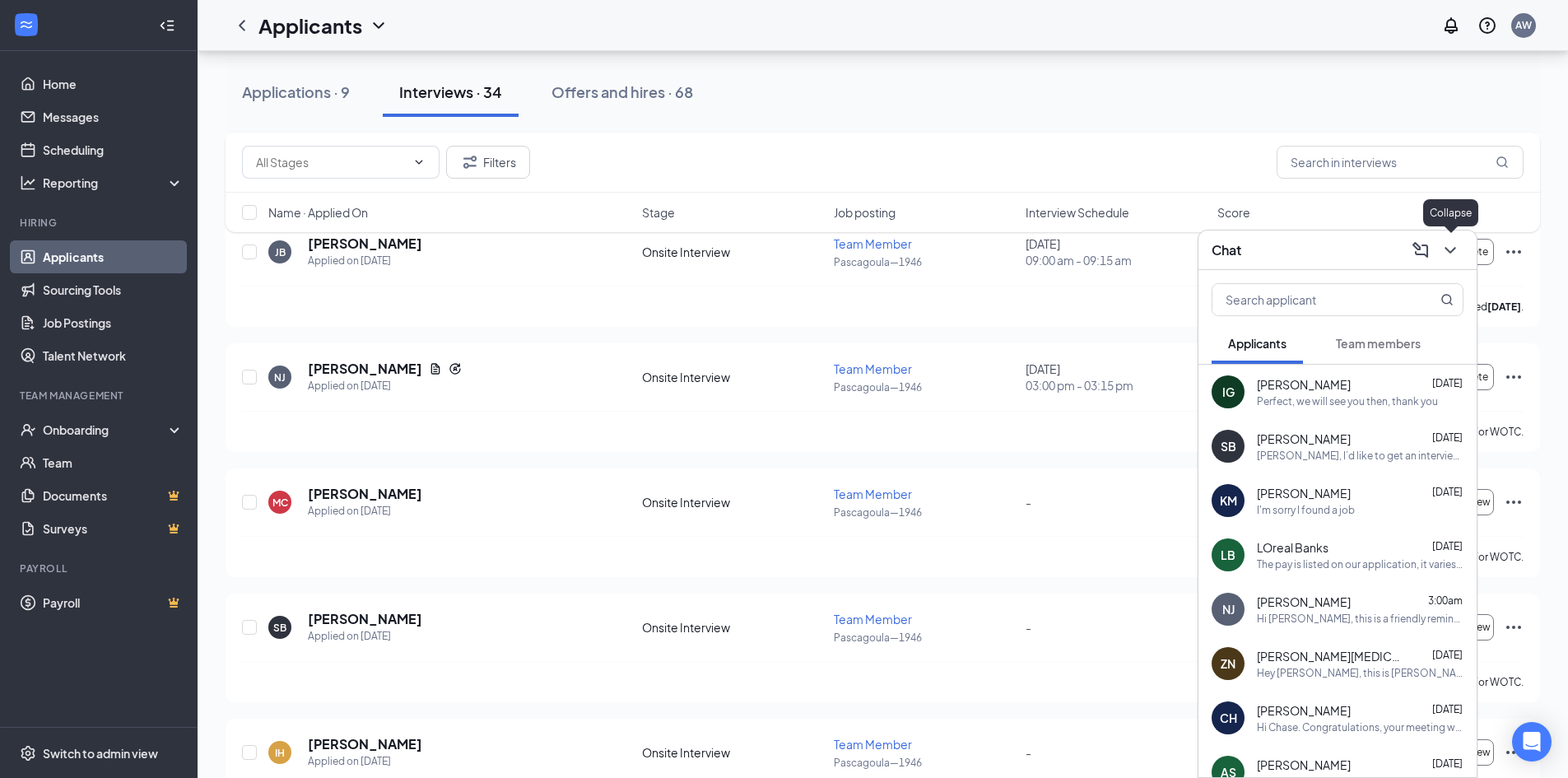
click at [1446, 250] on icon "ChevronDown" at bounding box center [1449, 250] width 20 height 20
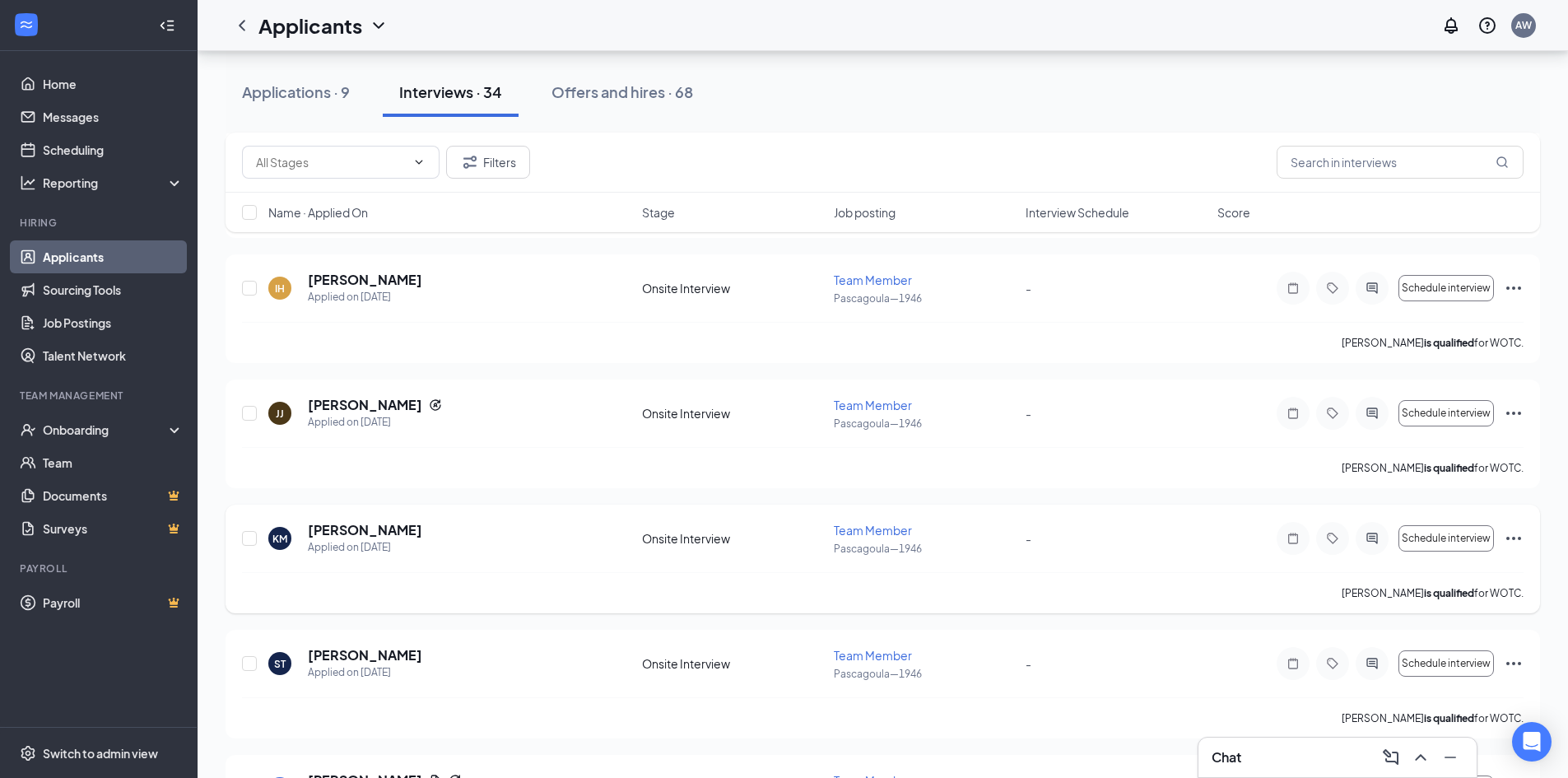
scroll to position [2058, 0]
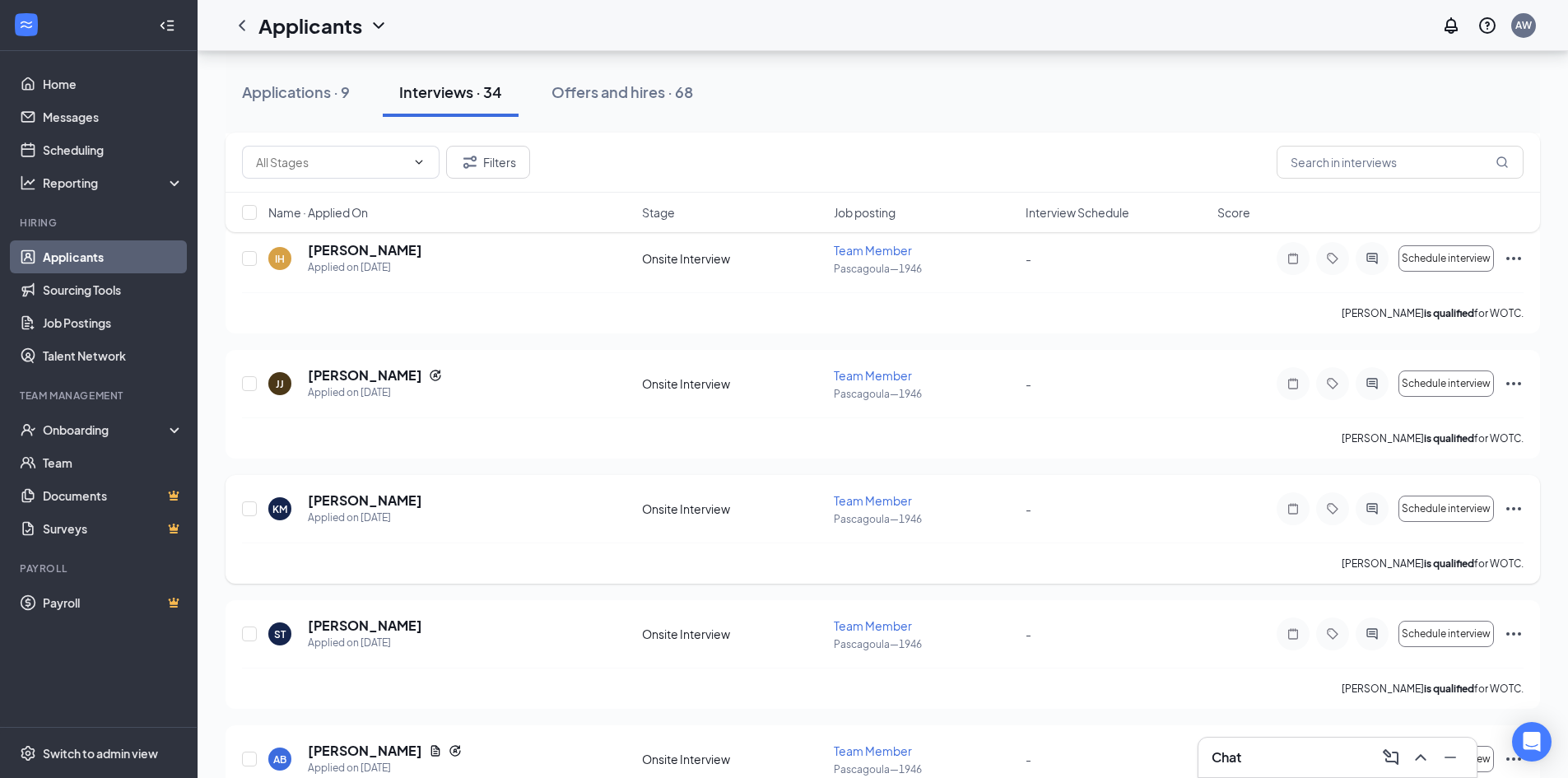
click at [1504, 509] on icon "Ellipses" at bounding box center [1513, 508] width 20 height 20
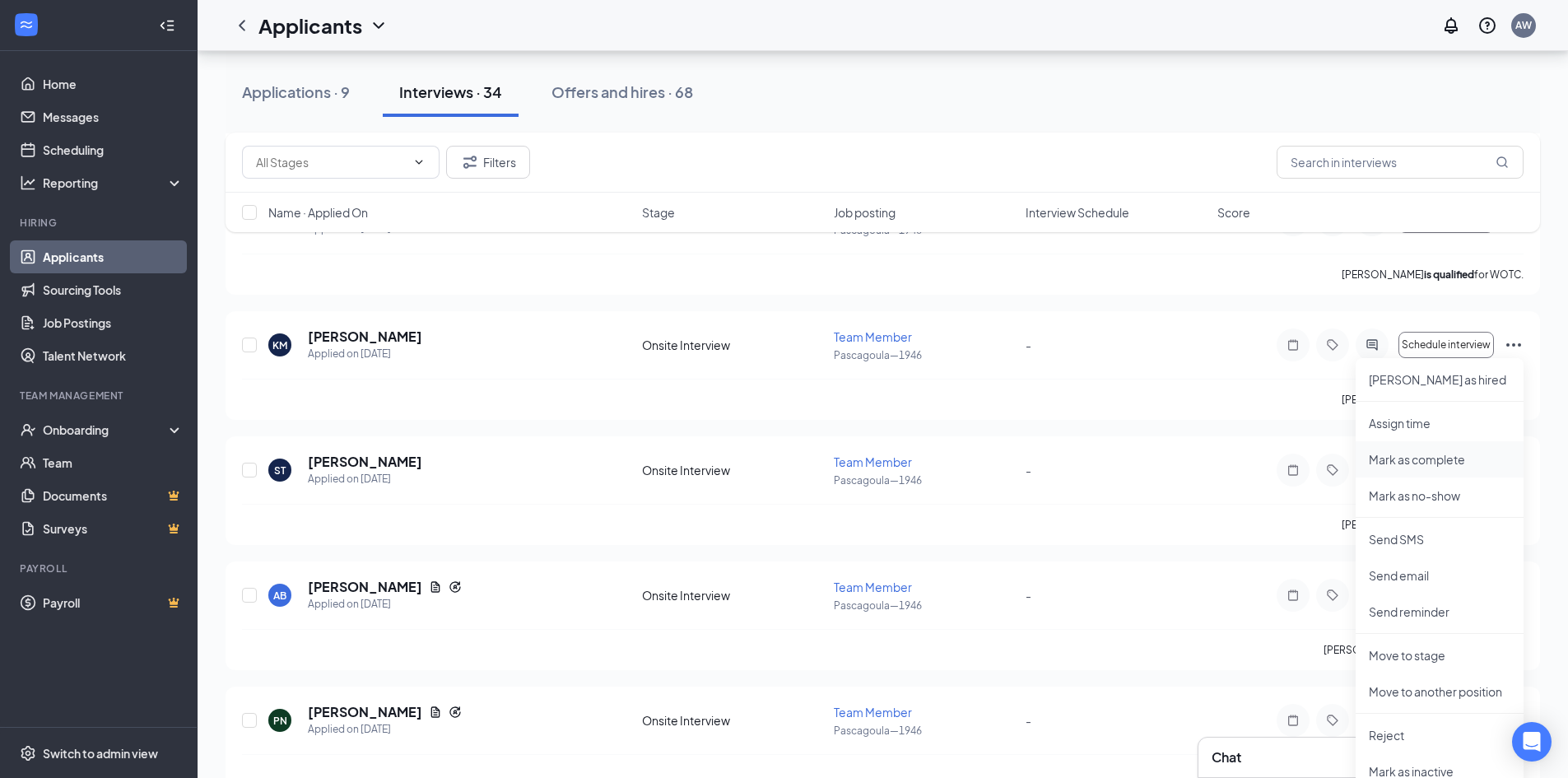
scroll to position [2223, 0]
click at [1416, 735] on p "Reject" at bounding box center [1440, 734] width 142 height 16
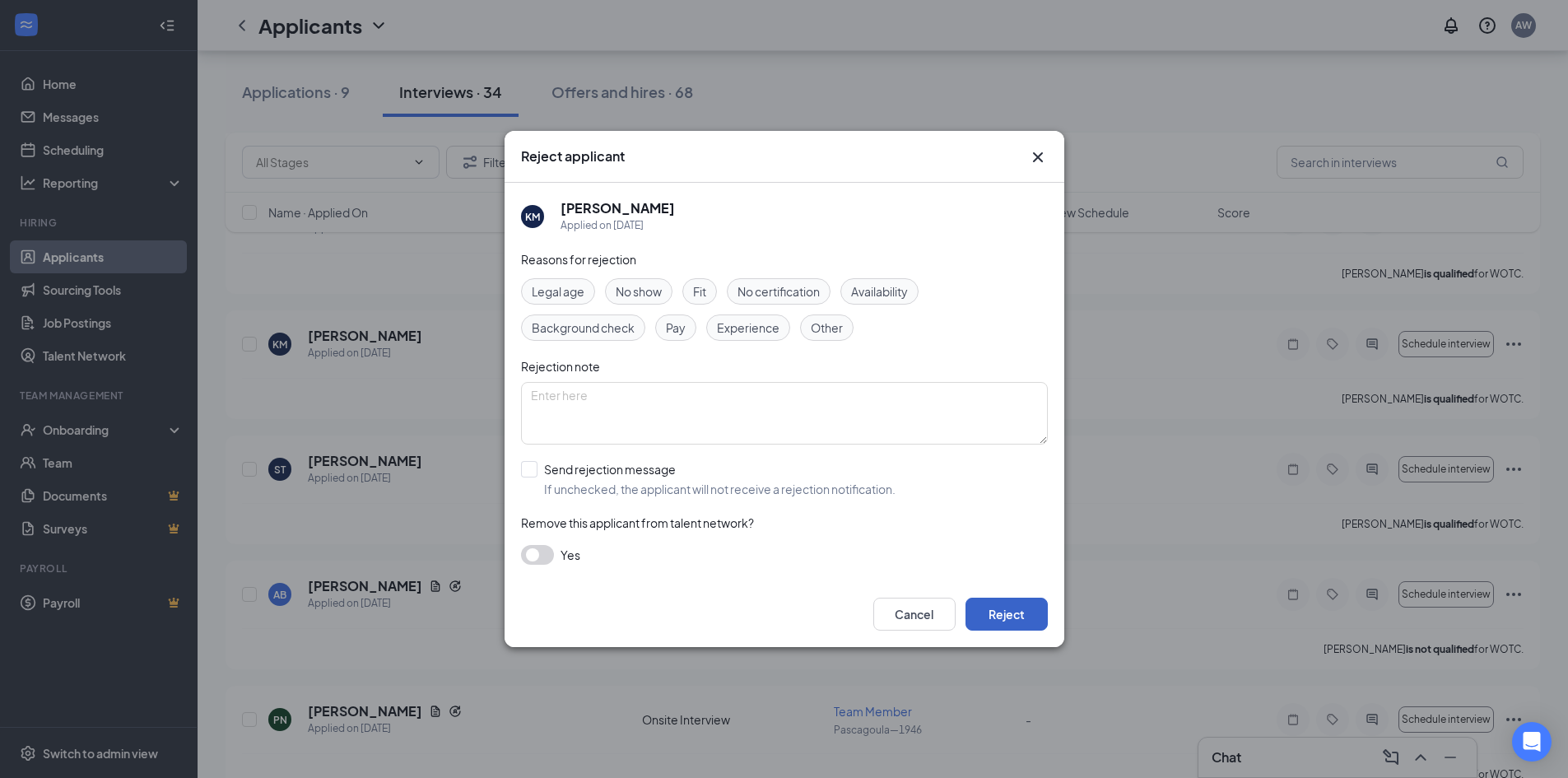
click at [1017, 624] on button "Reject" at bounding box center [1006, 614] width 82 height 33
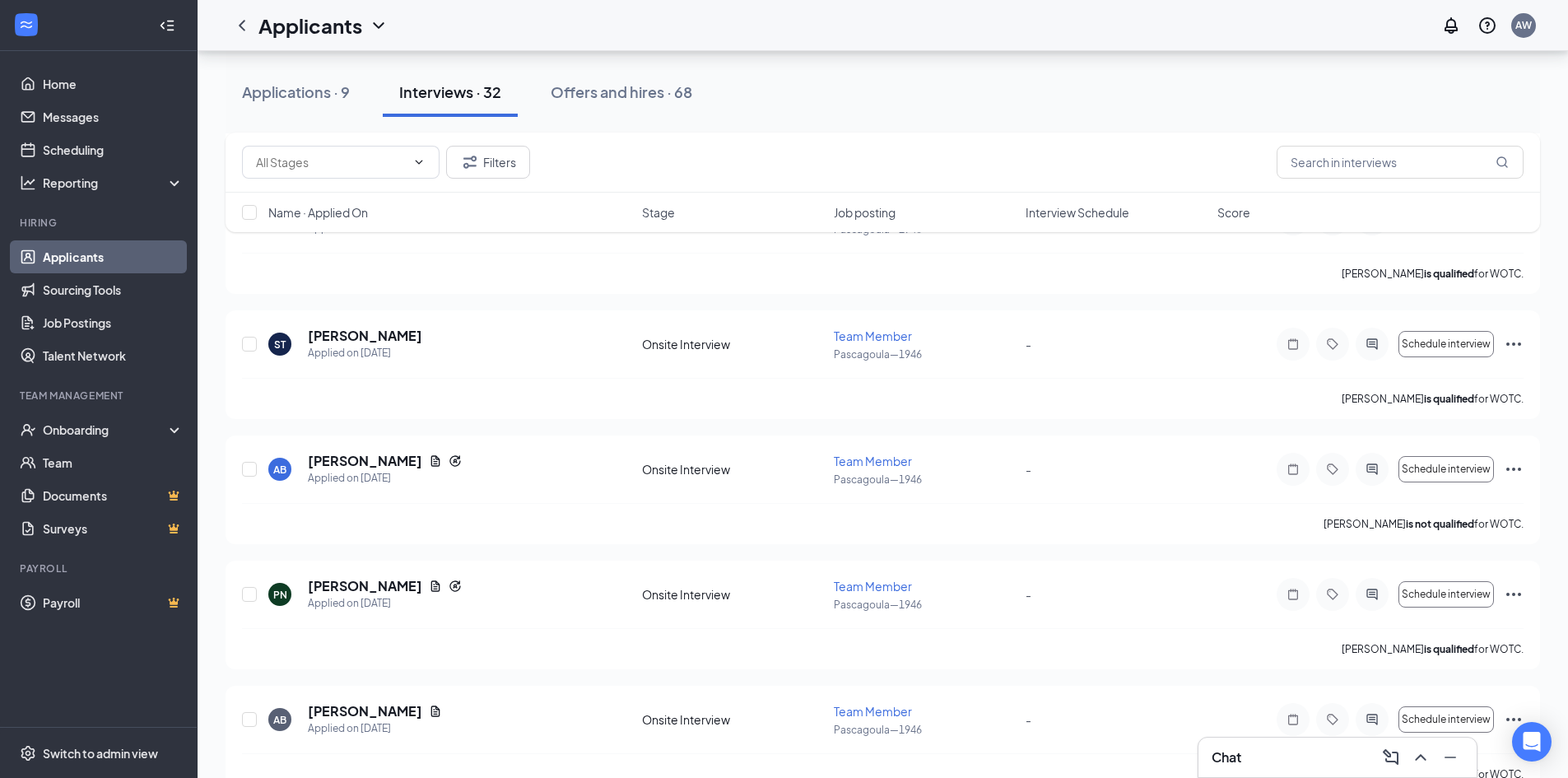
click at [1299, 749] on div "Chat" at bounding box center [1336, 758] width 252 height 27
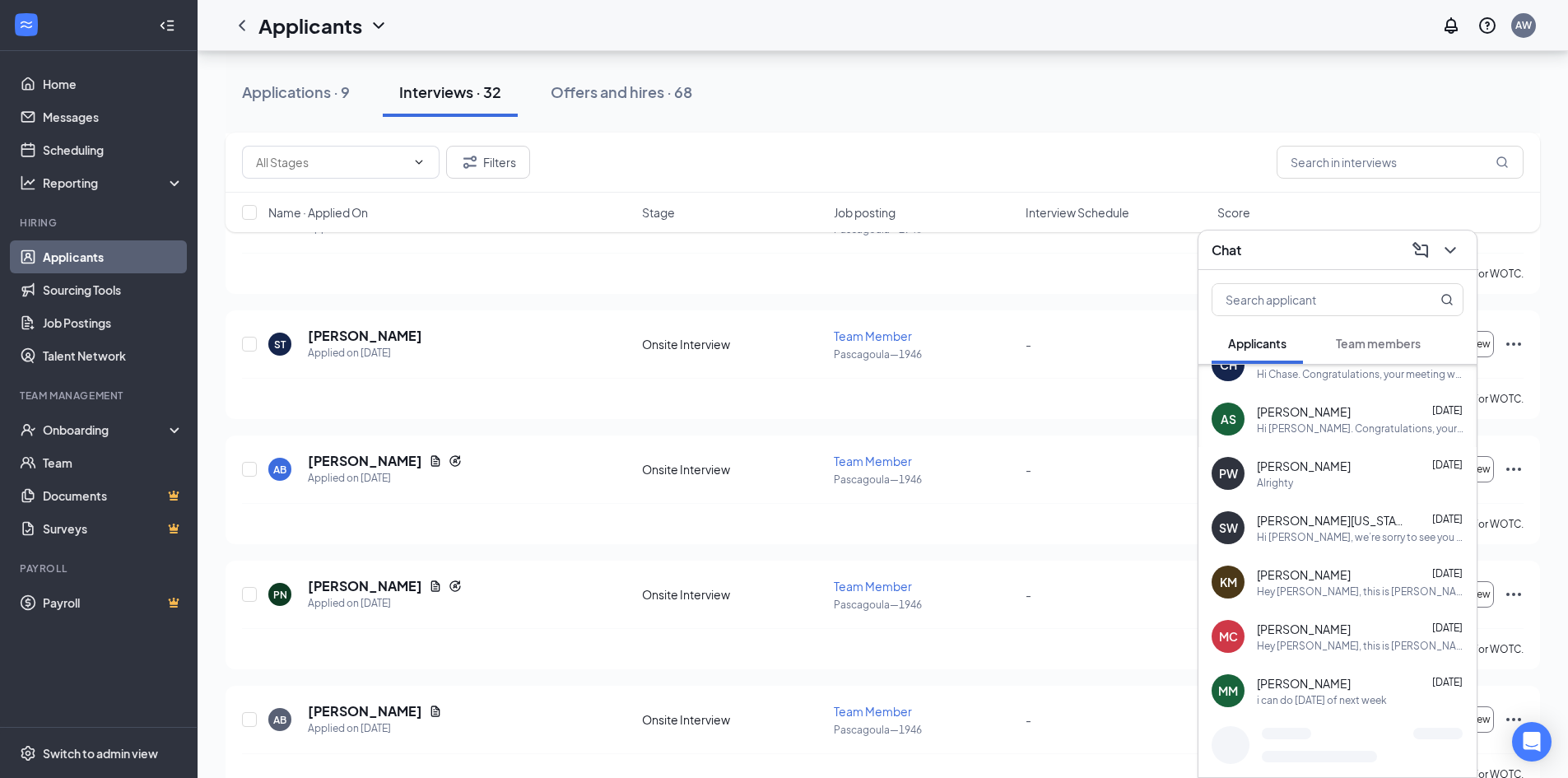
scroll to position [213, 0]
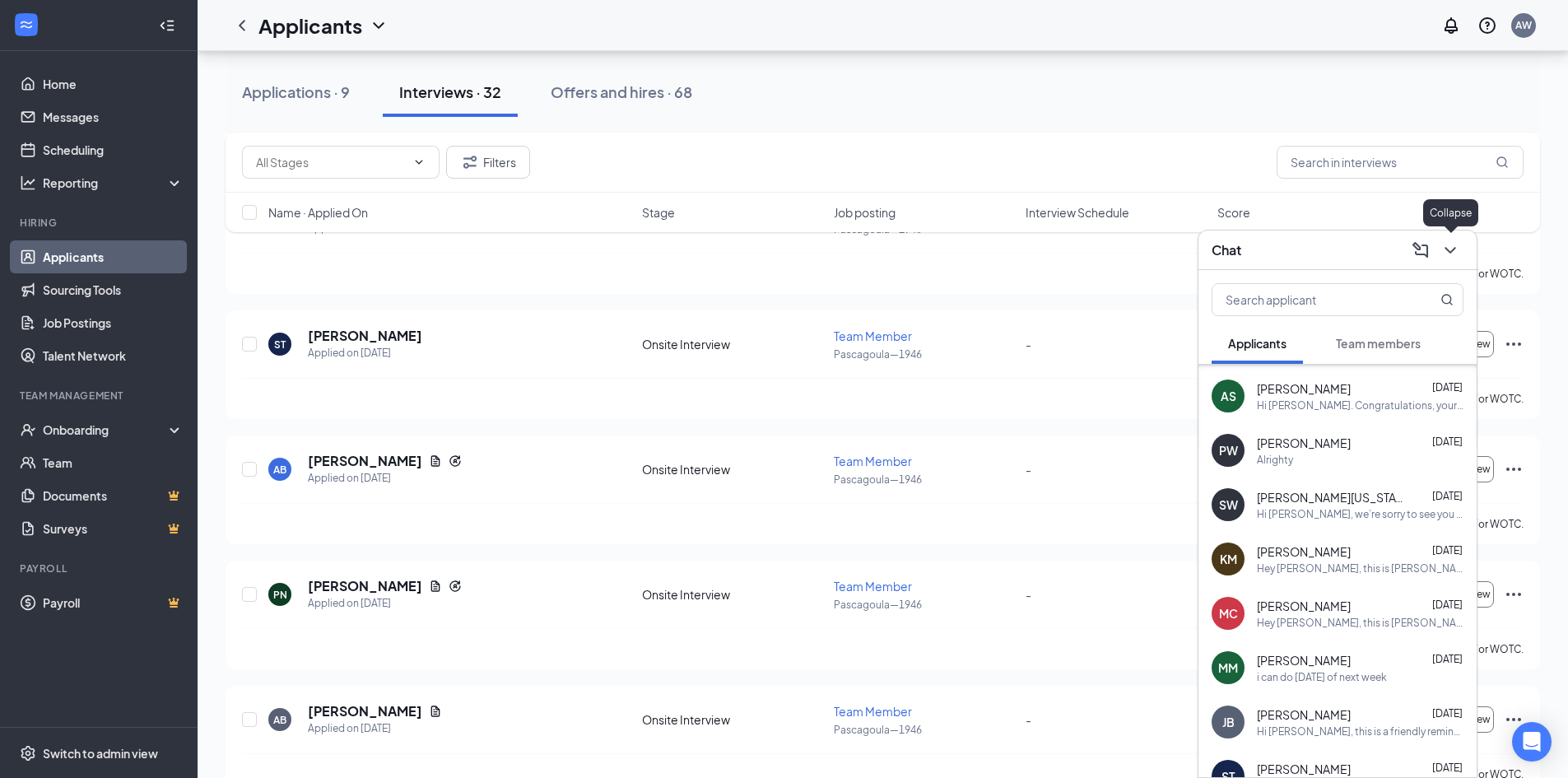
click at [1453, 256] on icon "ChevronDown" at bounding box center [1449, 250] width 20 height 20
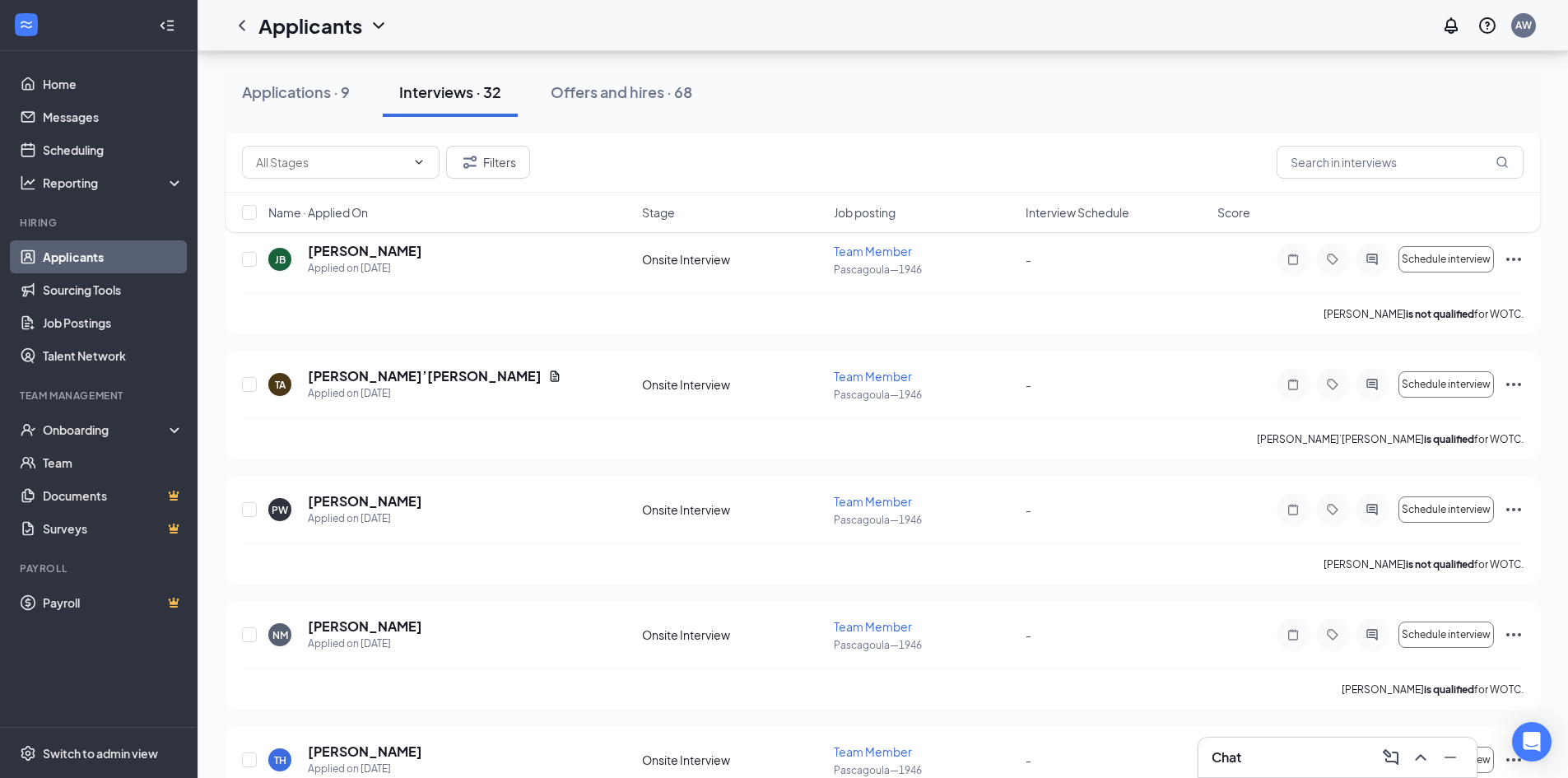
scroll to position [3211, 0]
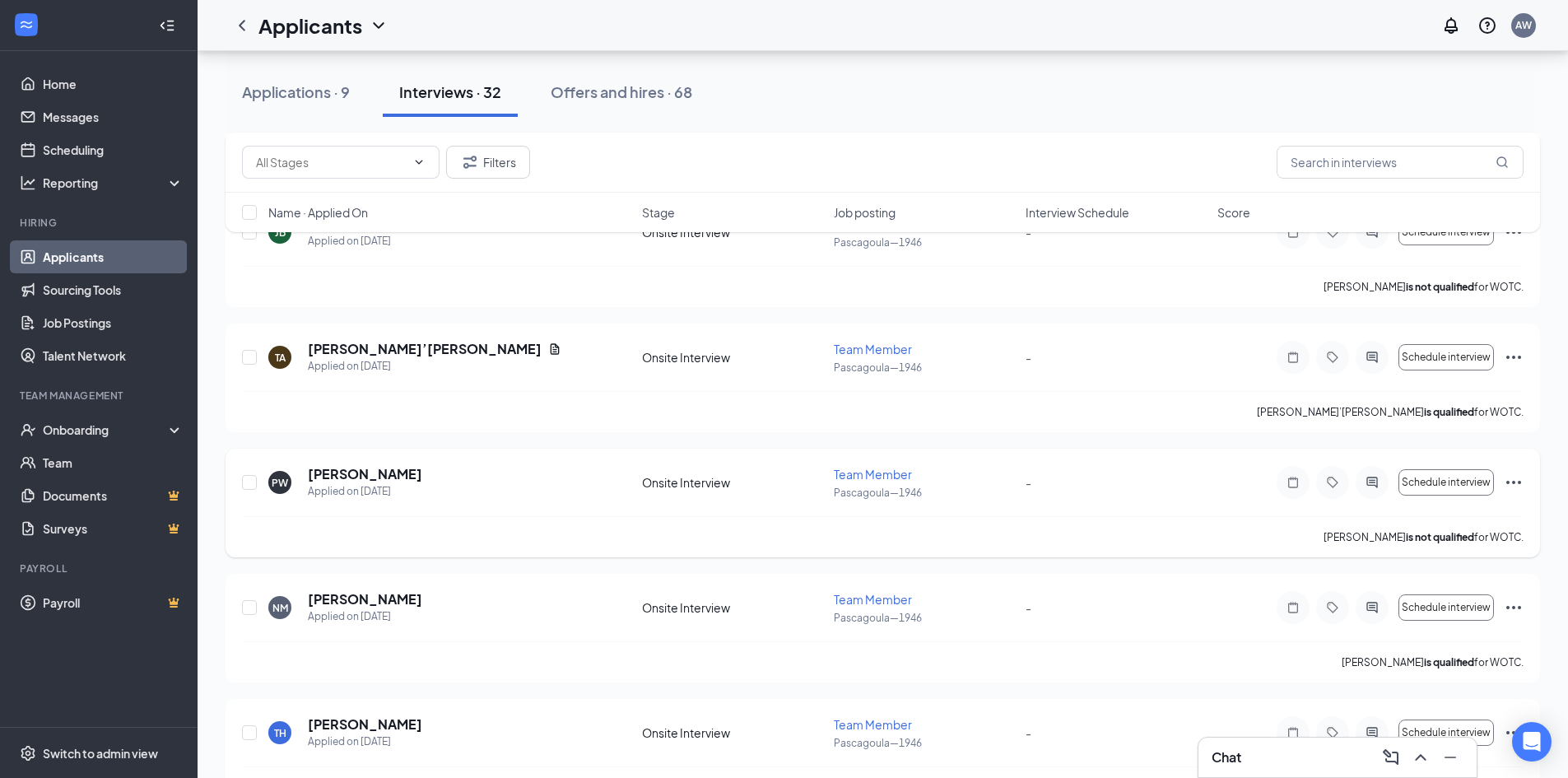
click at [1525, 477] on div "PW [PERSON_NAME] Applied on [DATE] Onsite Interview Team Member Pascagoula—1946…" at bounding box center [883, 503] width 1314 height 109
click at [1516, 483] on icon "Ellipses" at bounding box center [1513, 482] width 20 height 20
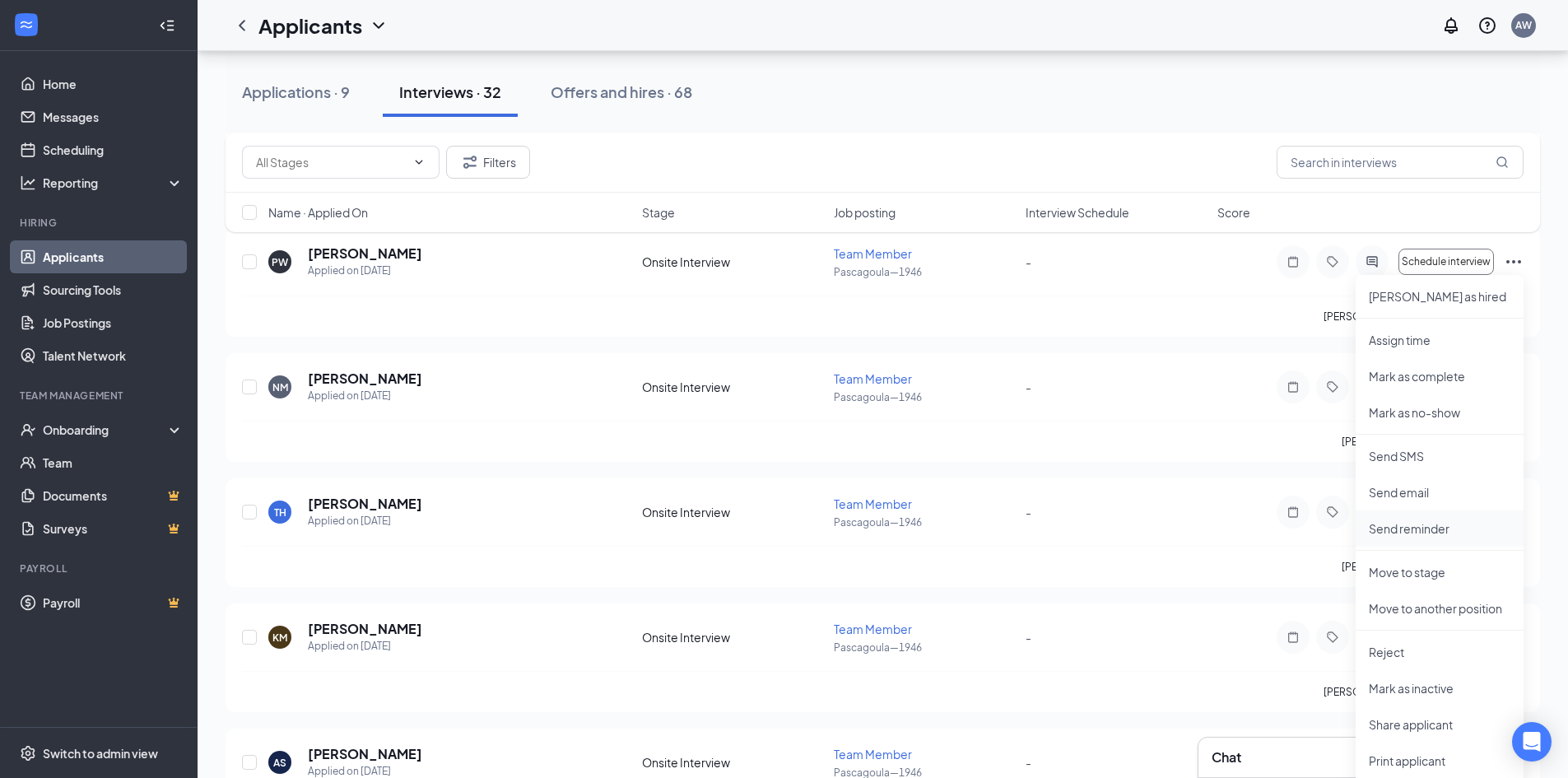
scroll to position [3457, 0]
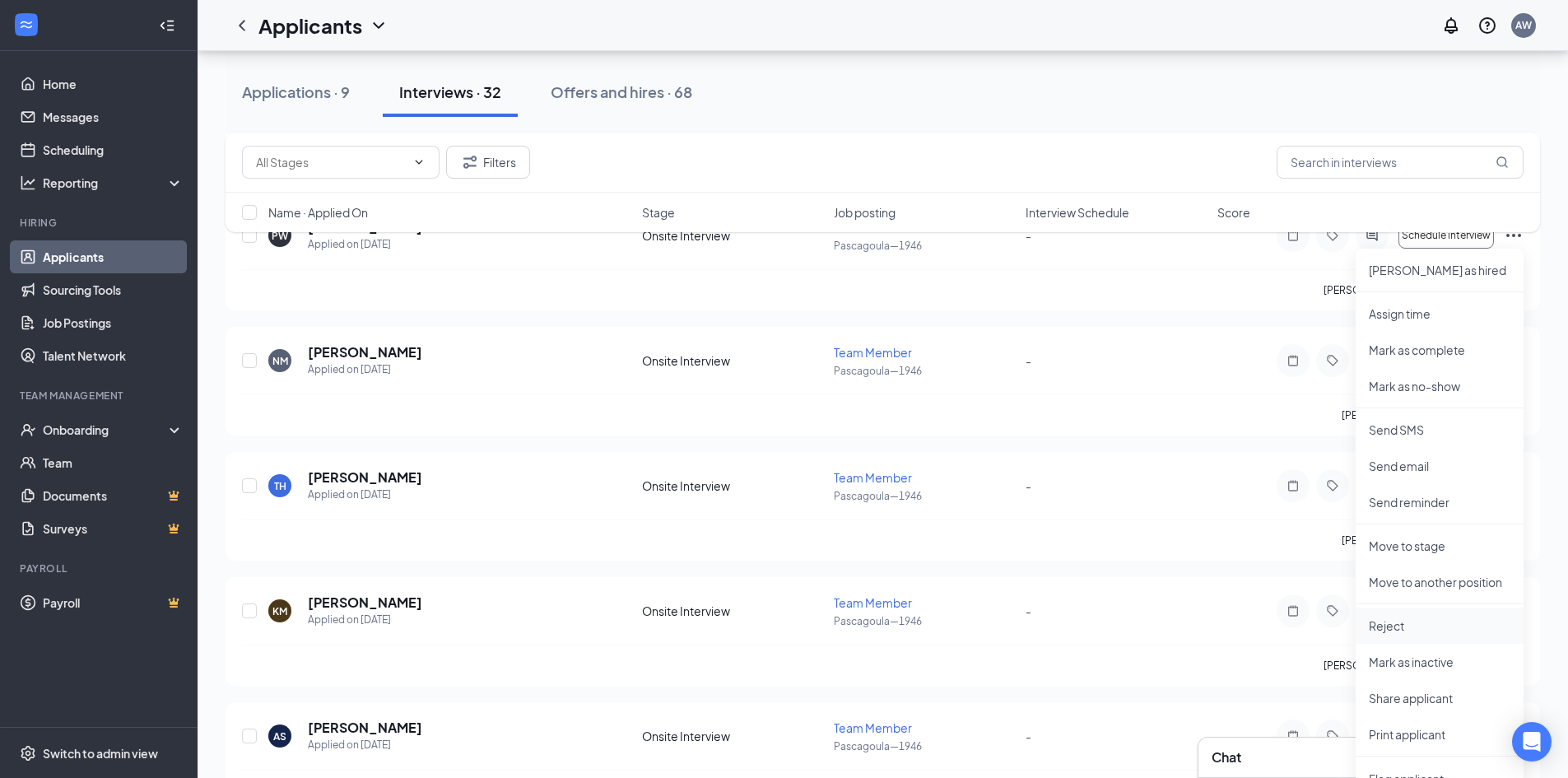
click at [1421, 618] on p "Reject" at bounding box center [1440, 625] width 142 height 16
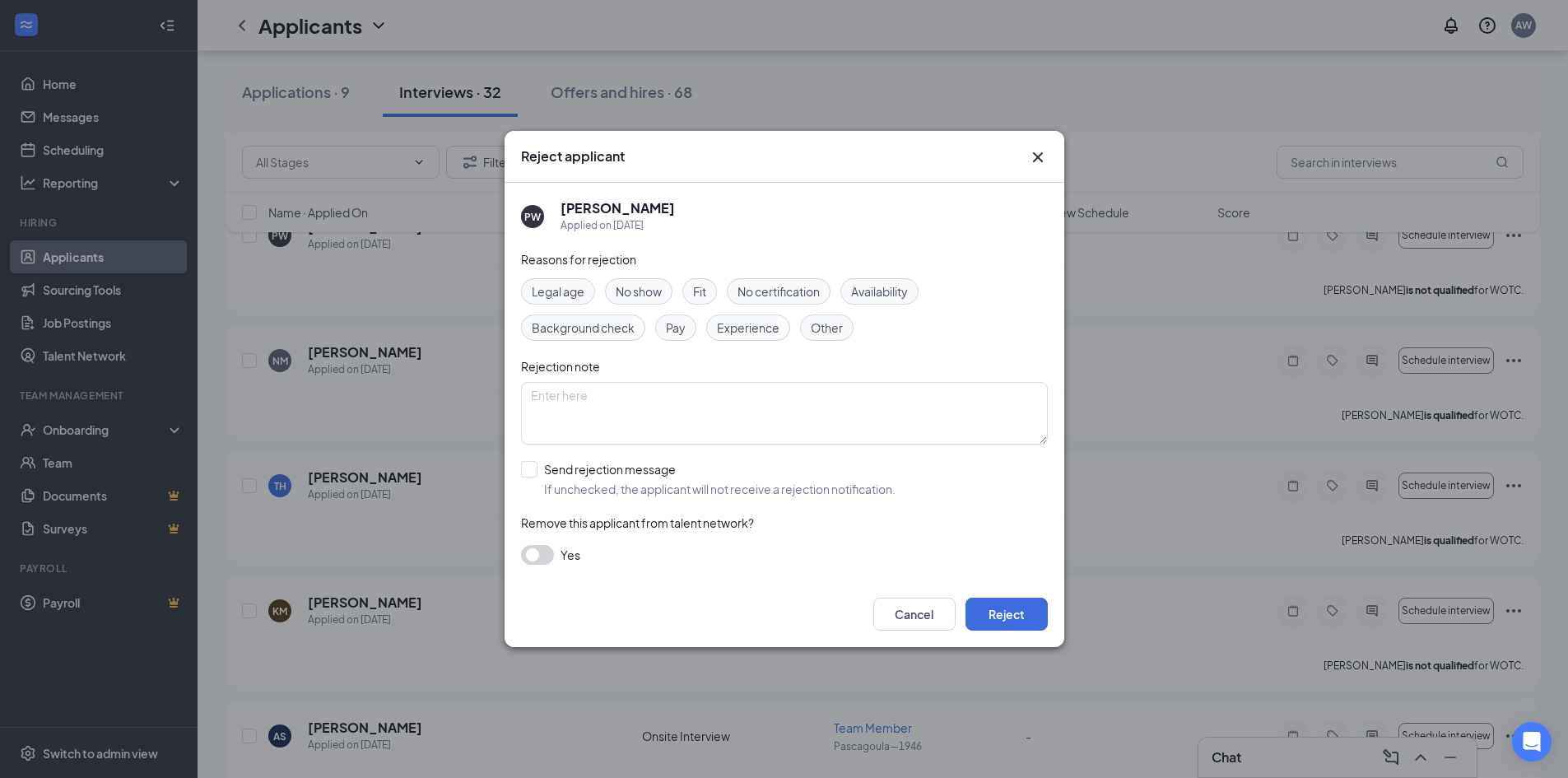
click at [536, 558] on button "button" at bounding box center [538, 554] width 33 height 20
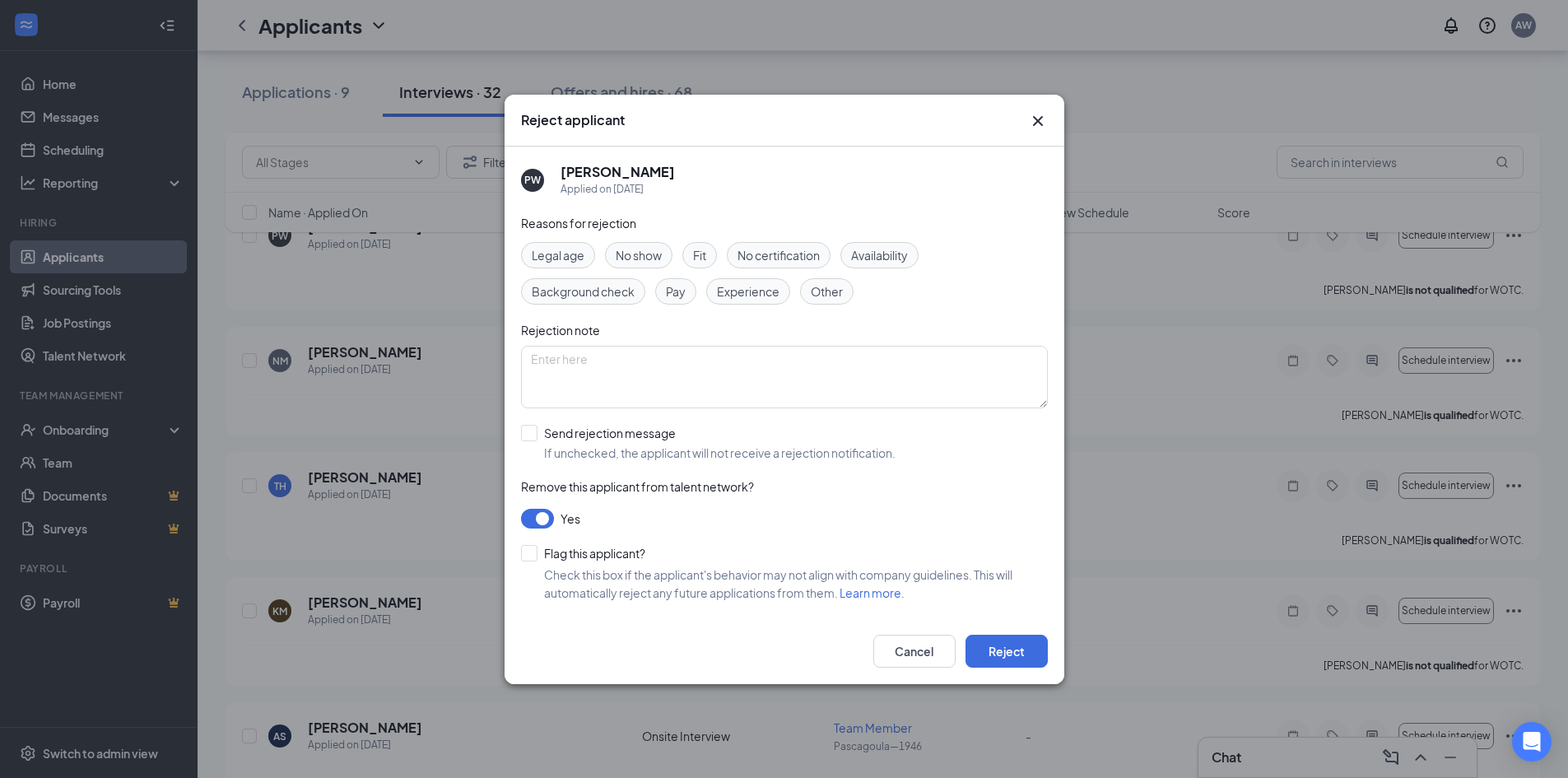
click at [541, 515] on button "button" at bounding box center [538, 519] width 33 height 20
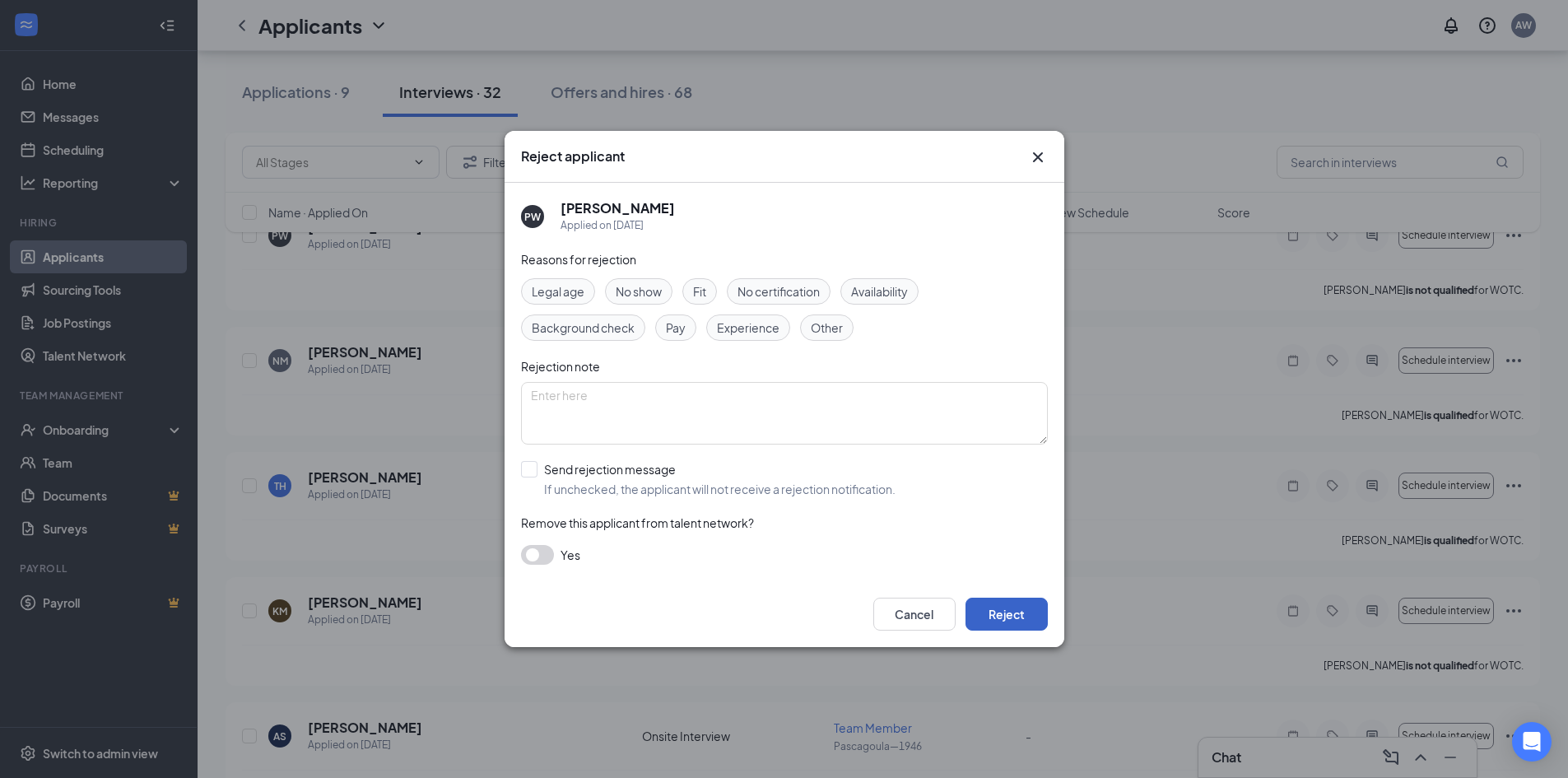
click at [1031, 610] on button "Reject" at bounding box center [1006, 614] width 82 height 33
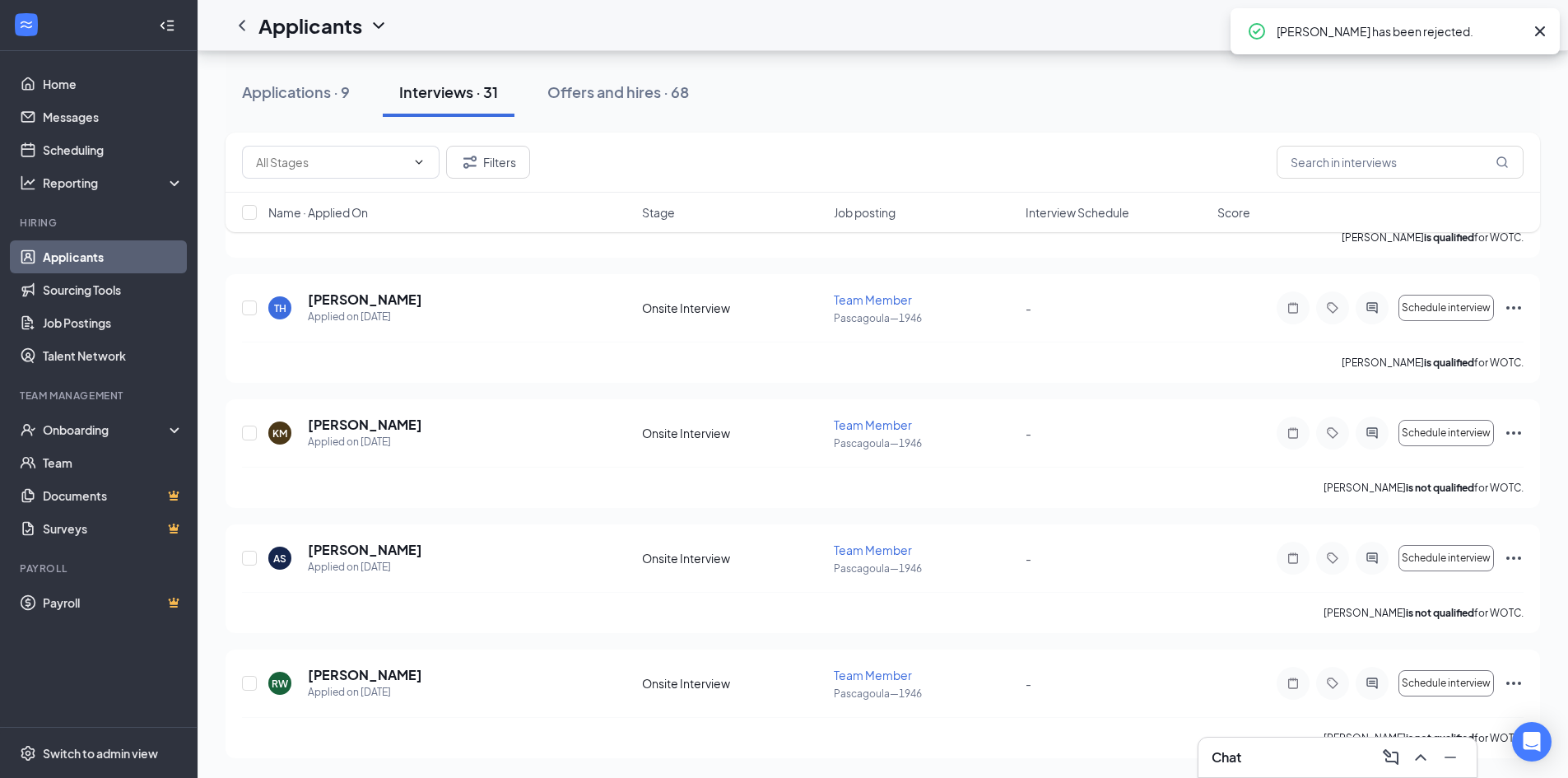
scroll to position [3510, 0]
click at [1257, 749] on div "Chat" at bounding box center [1336, 758] width 252 height 27
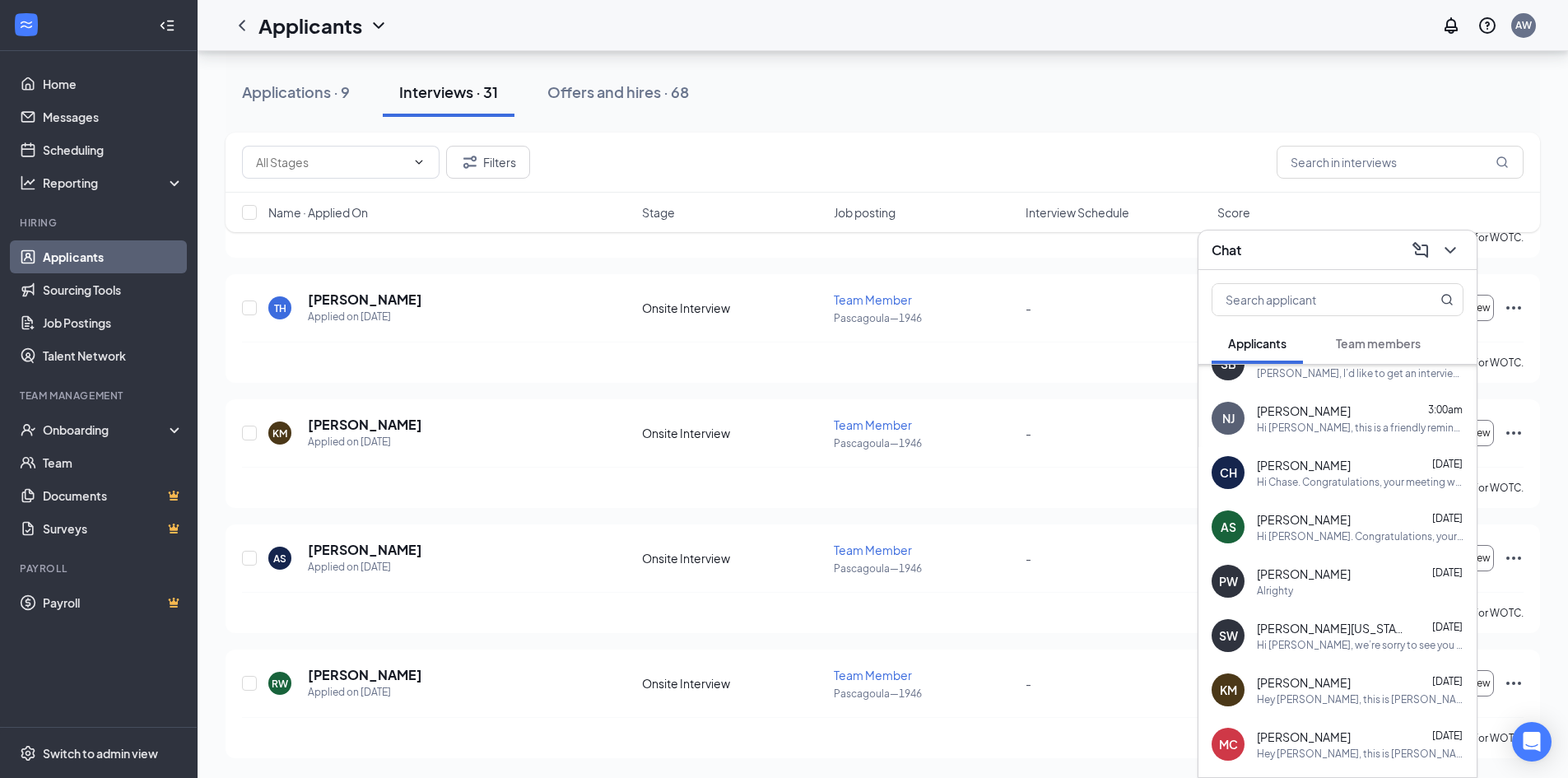
scroll to position [165, 0]
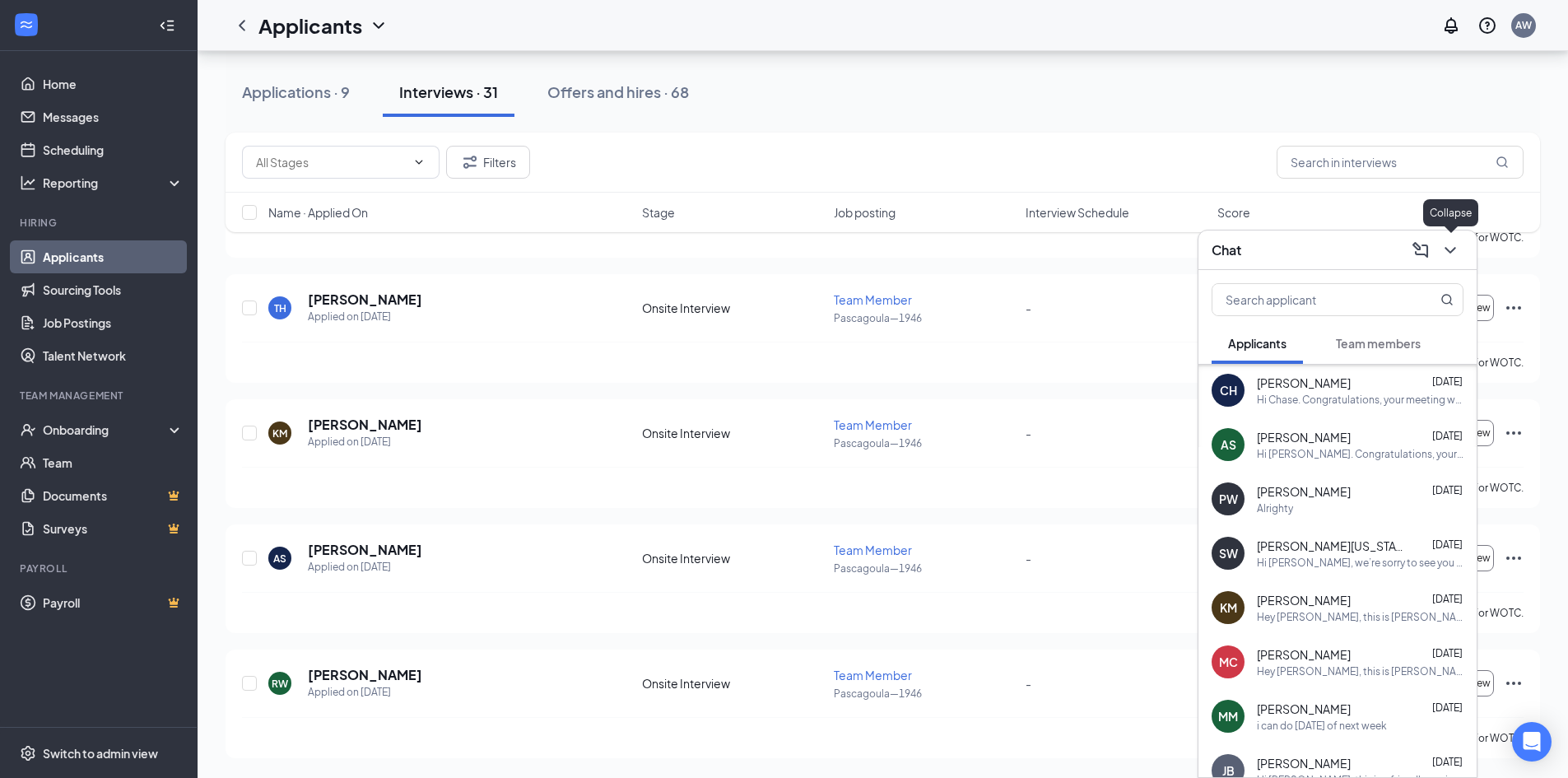
click at [1450, 256] on icon "ChevronDown" at bounding box center [1449, 250] width 20 height 20
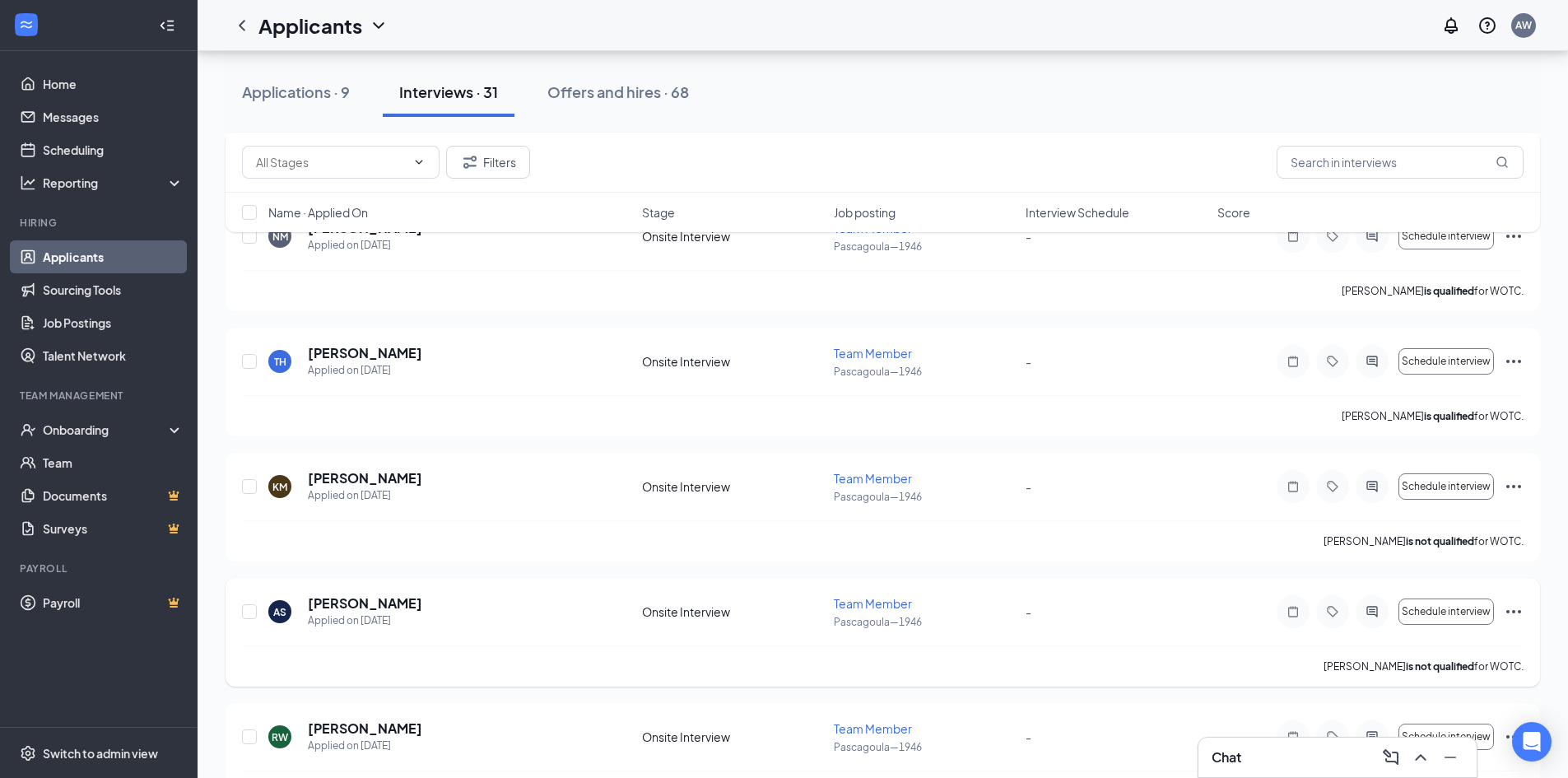
scroll to position [3428, 0]
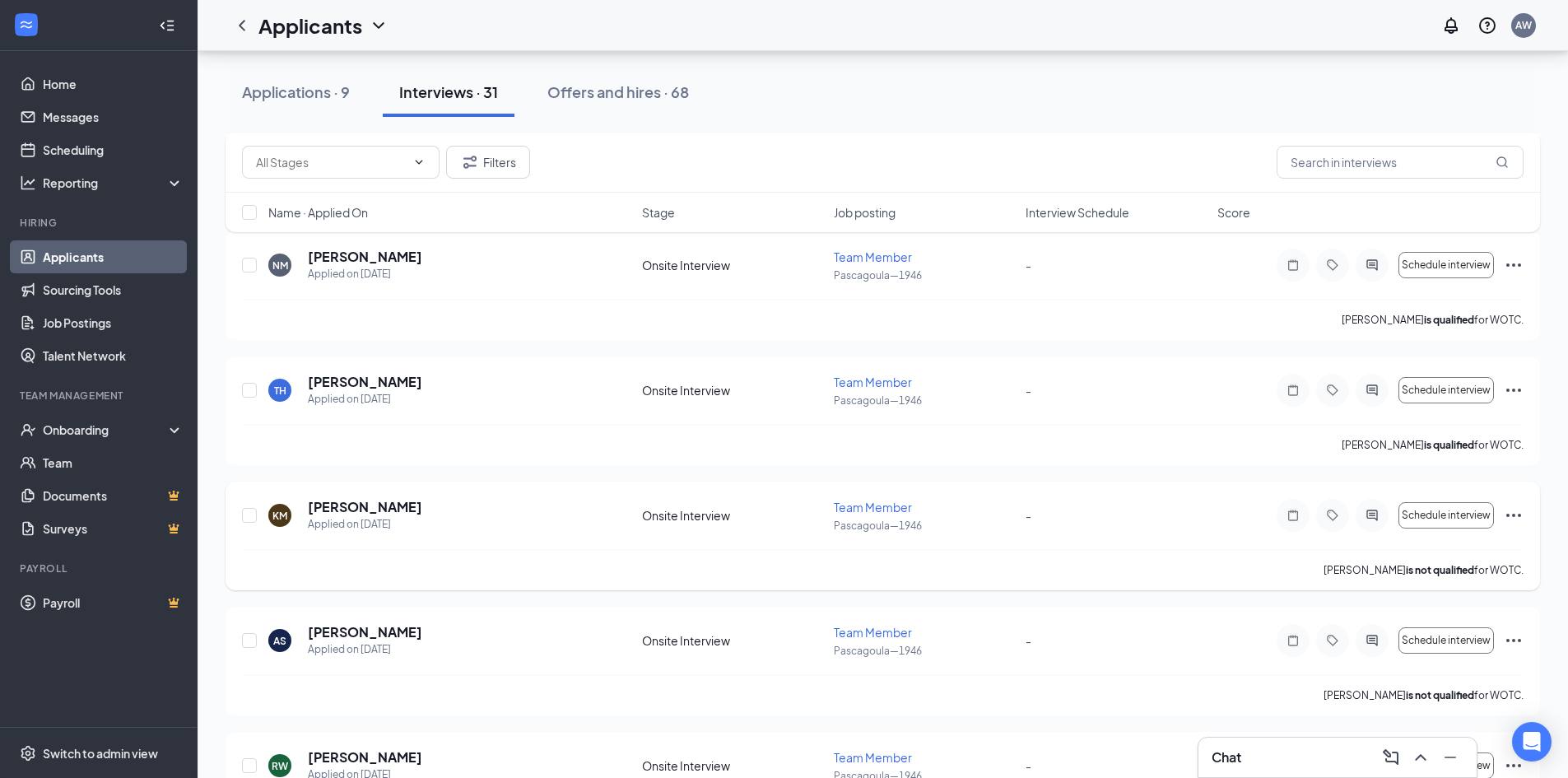
click at [1506, 512] on icon "Ellipses" at bounding box center [1513, 515] width 20 height 20
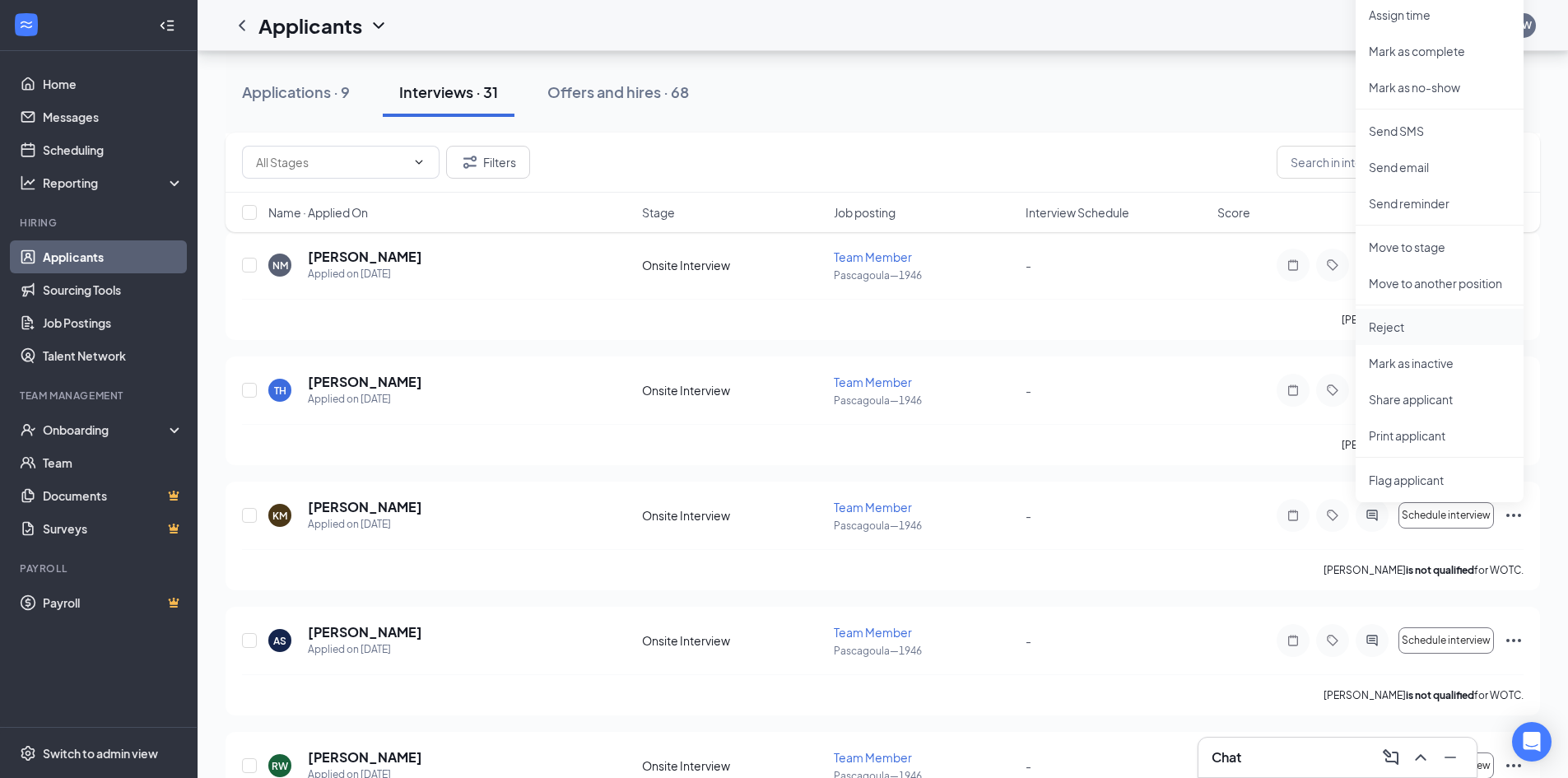
click at [1421, 328] on p "Reject" at bounding box center [1440, 326] width 142 height 16
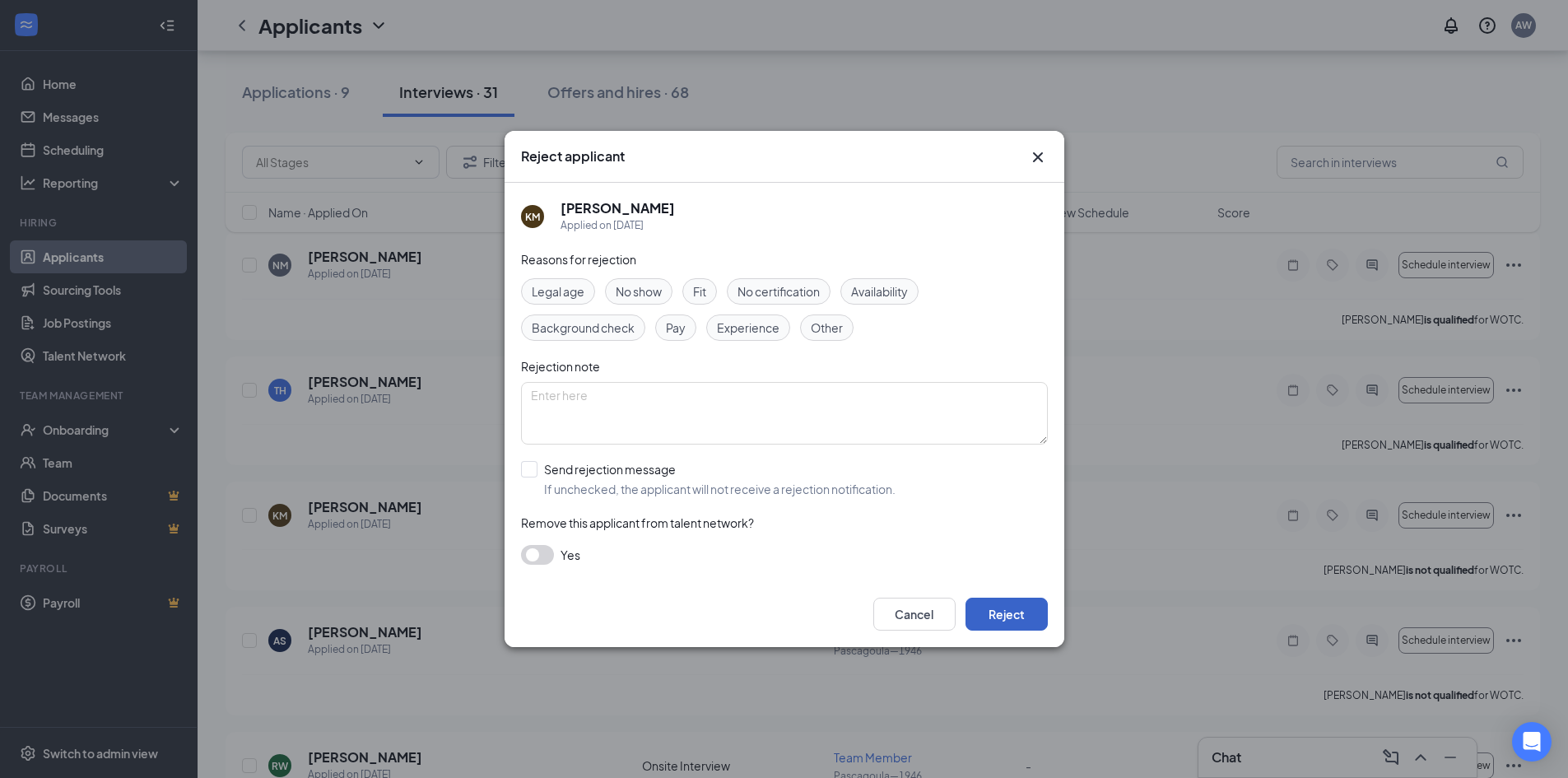
click at [1018, 615] on button "Reject" at bounding box center [1006, 614] width 82 height 33
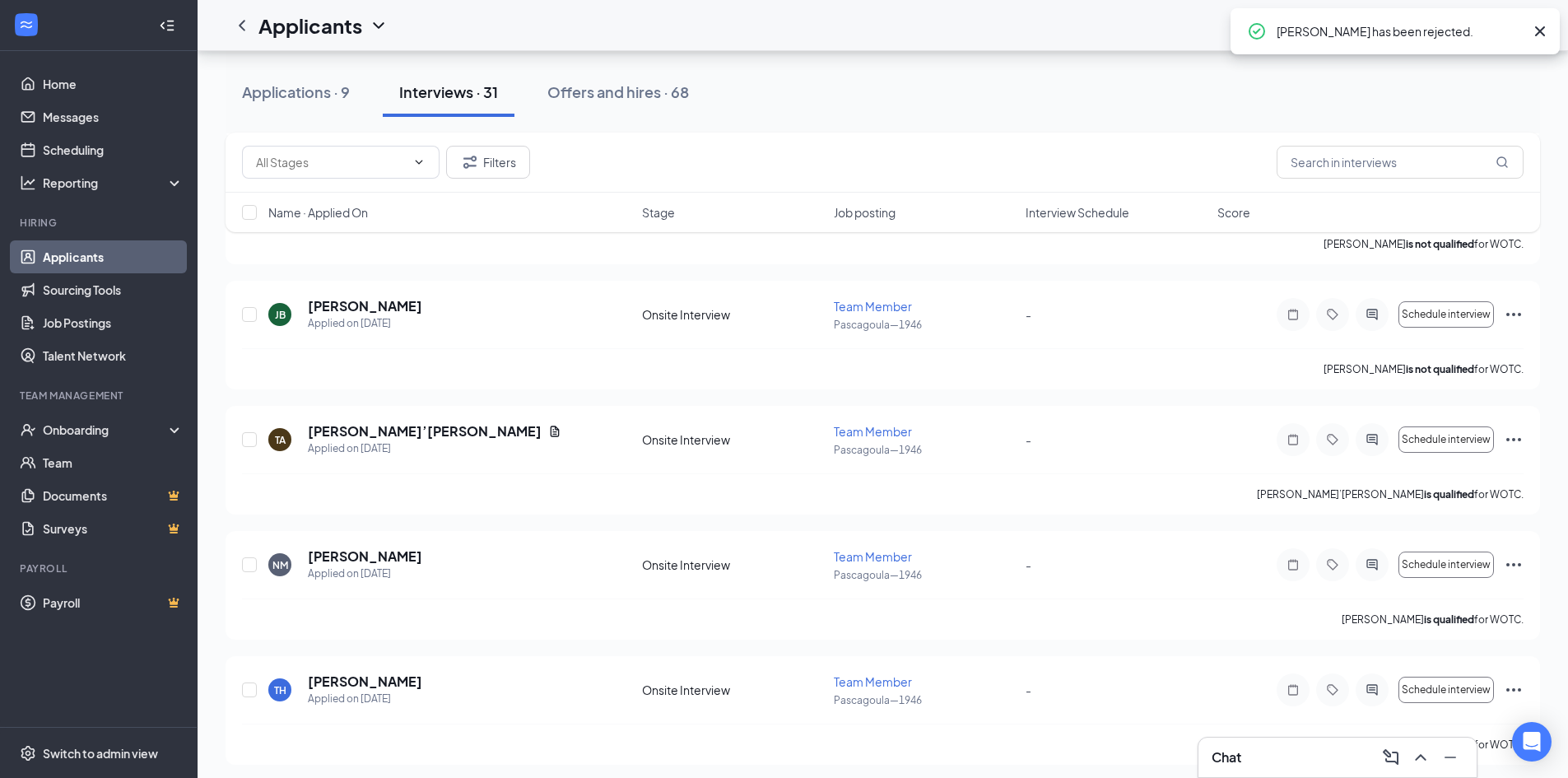
scroll to position [3099, 0]
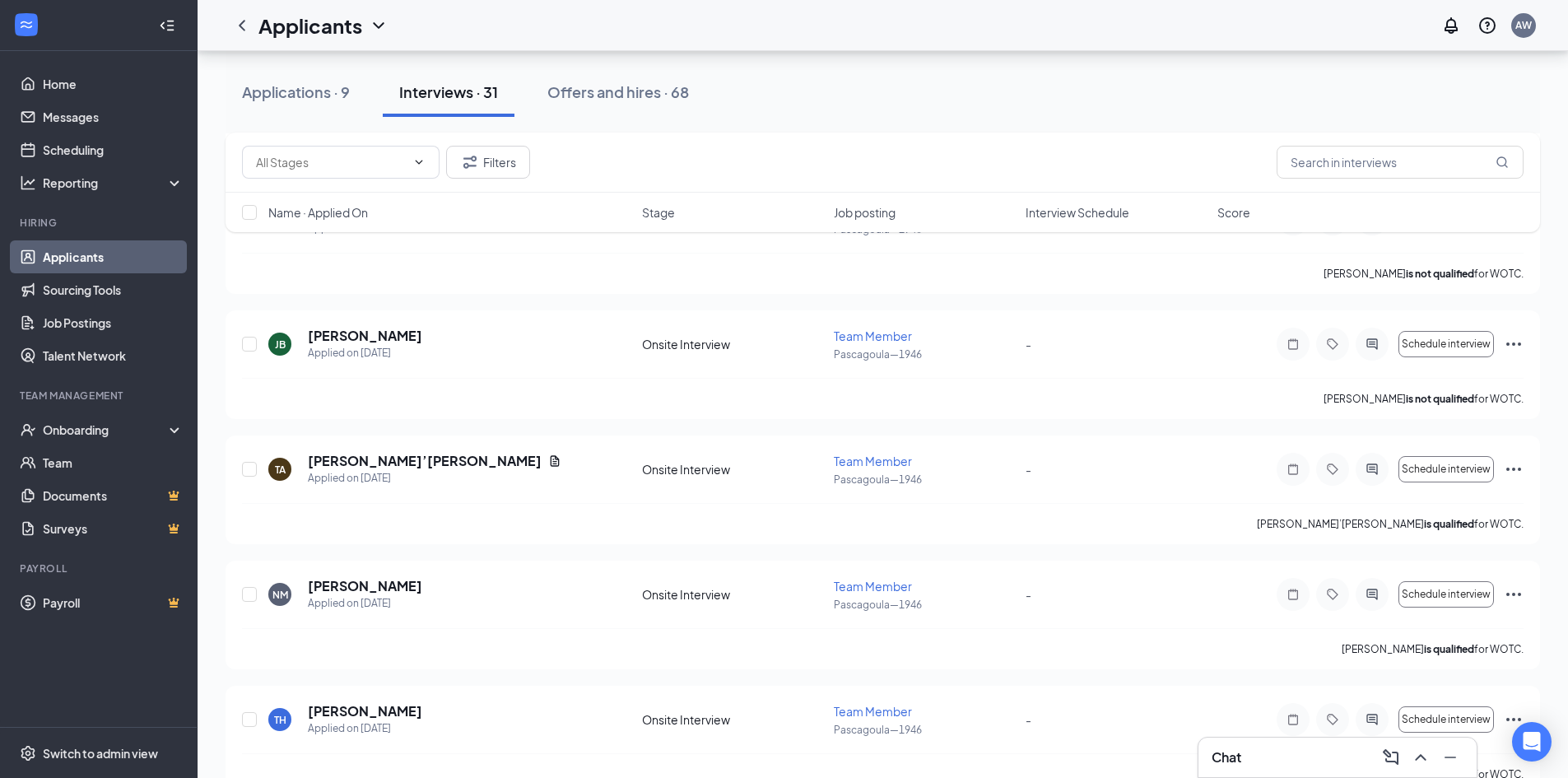
click at [1321, 749] on div "Chat" at bounding box center [1336, 758] width 252 height 27
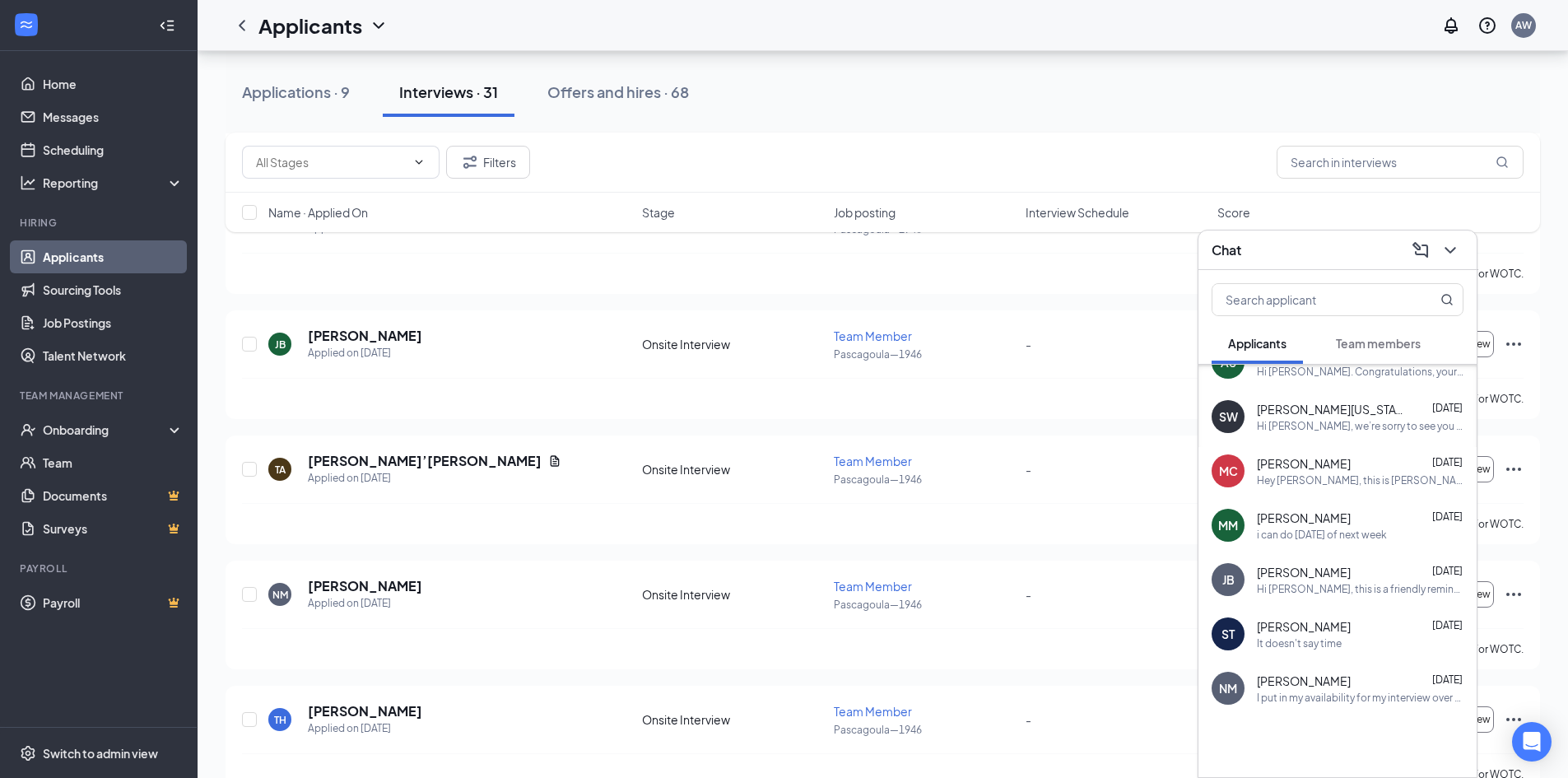
scroll to position [268, 0]
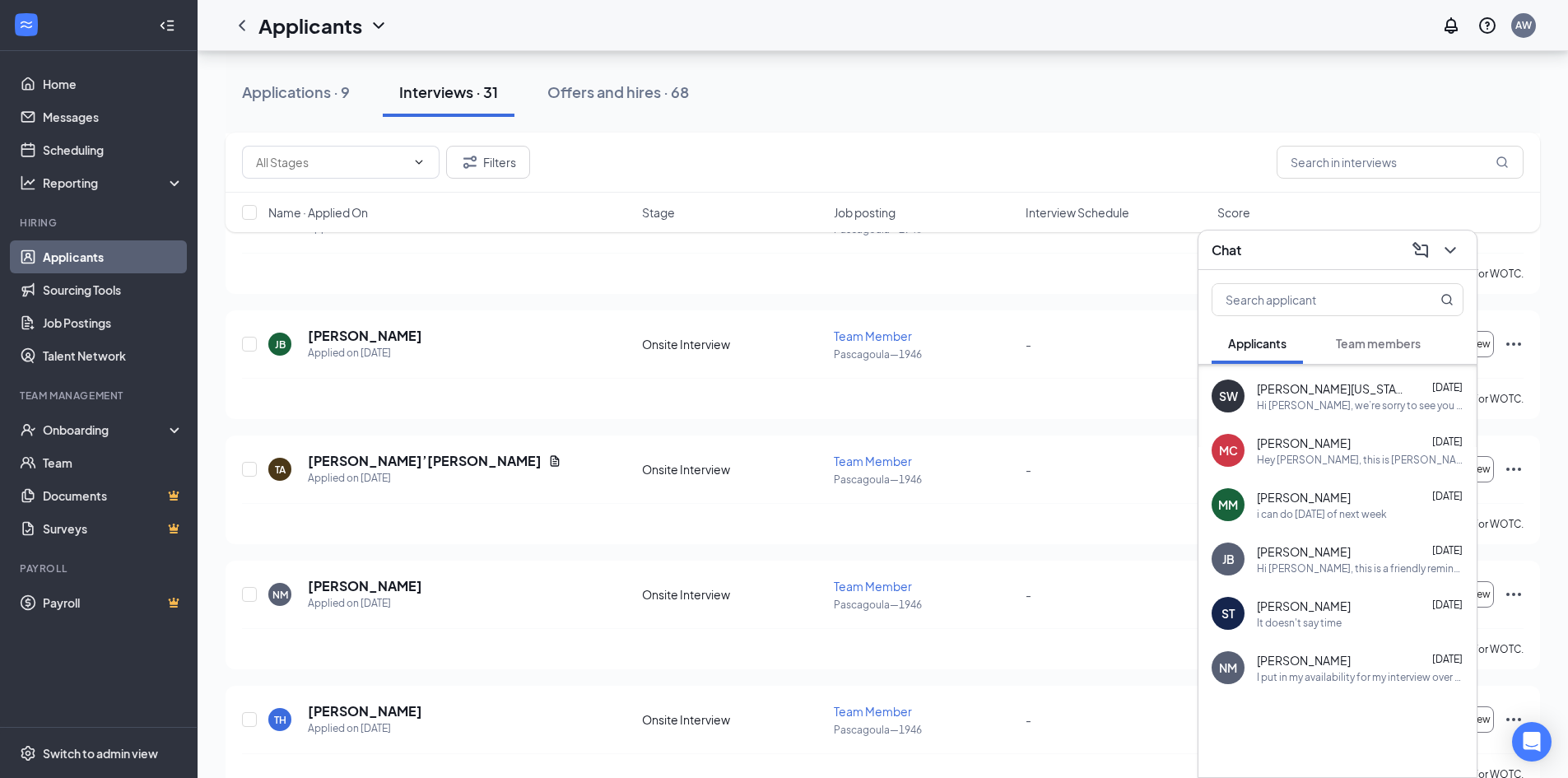
click at [1466, 252] on div "Chat" at bounding box center [1336, 250] width 278 height 39
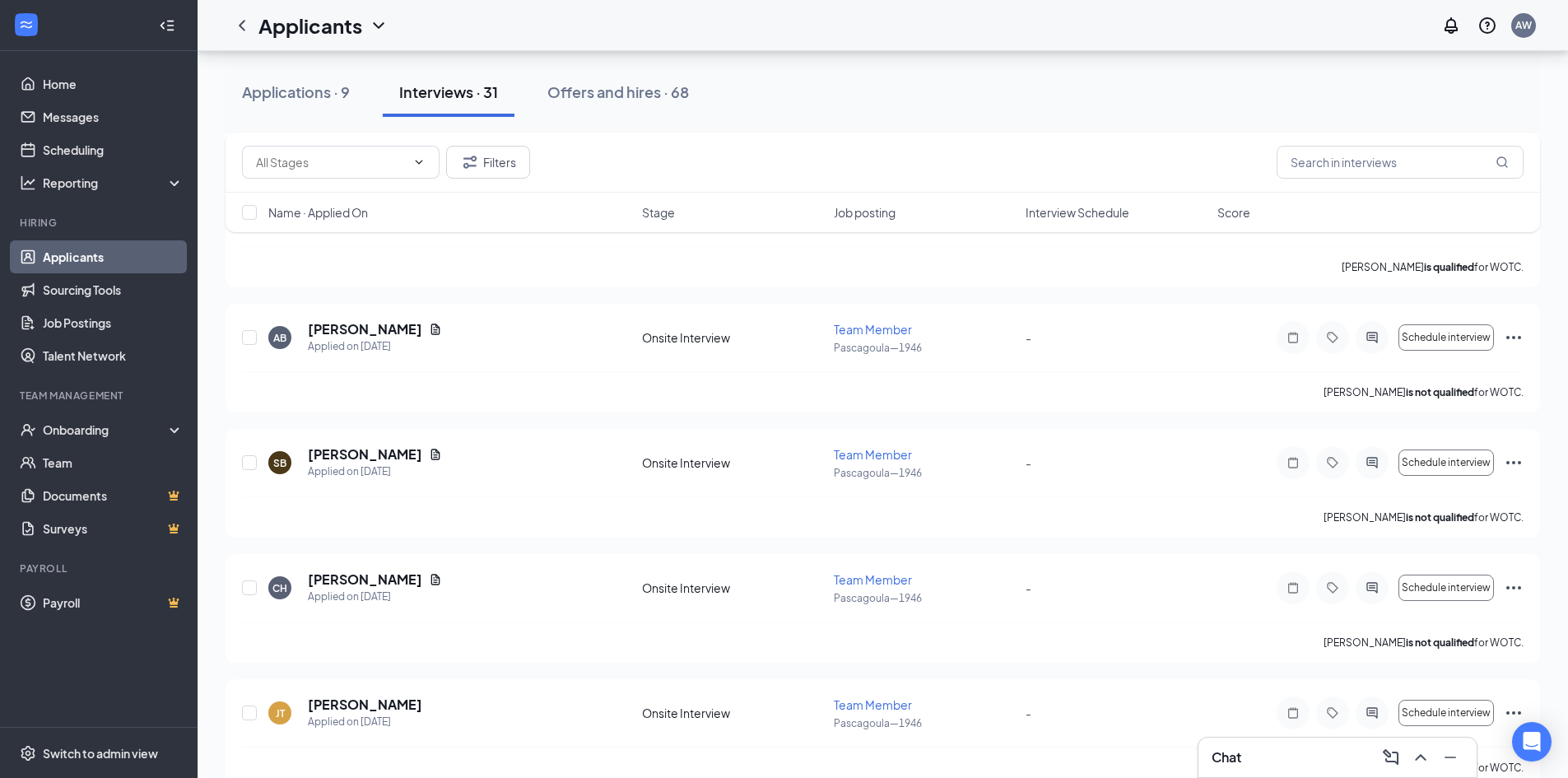
scroll to position [2523, 0]
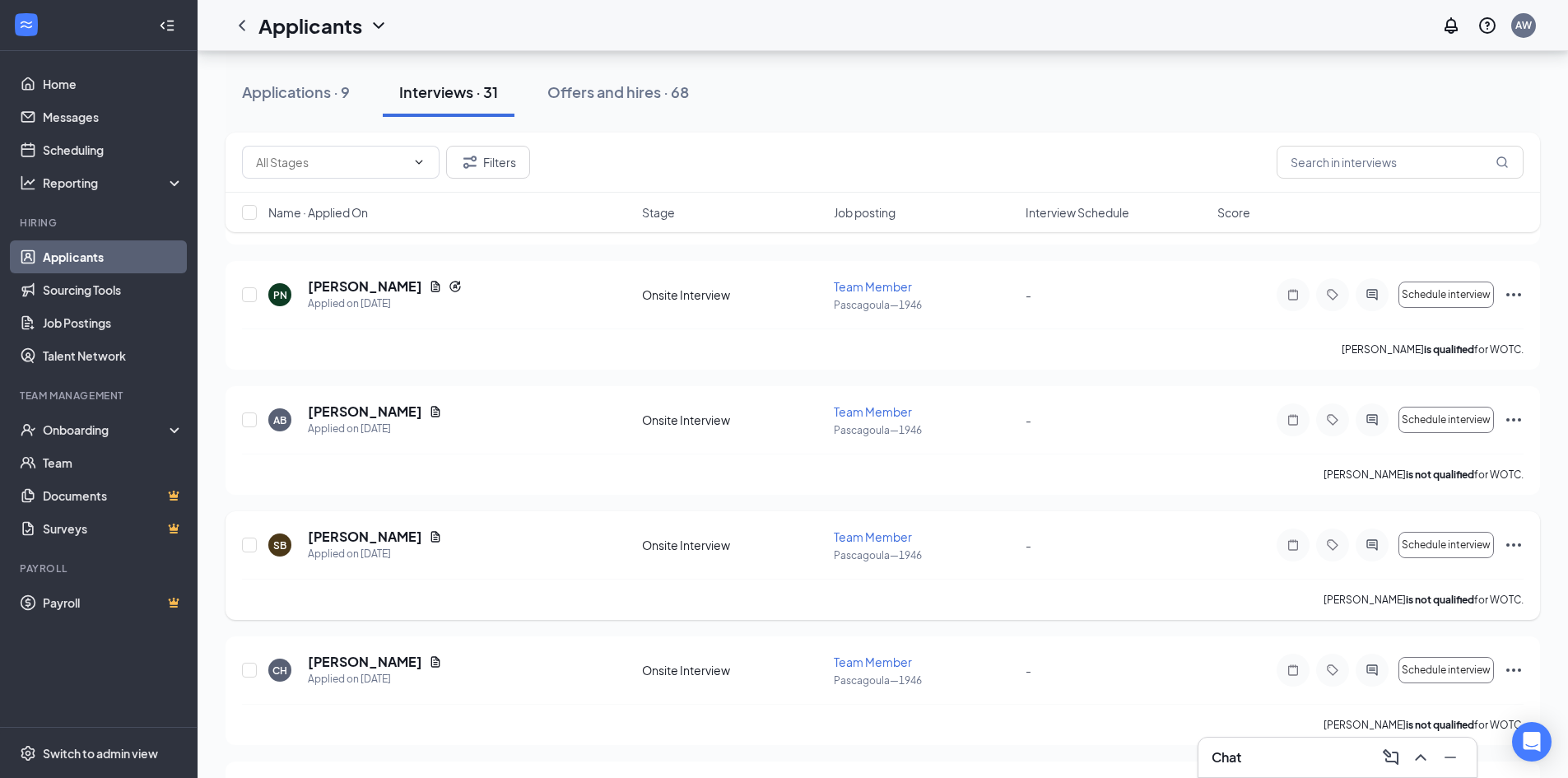
click at [1508, 551] on icon "Ellipses" at bounding box center [1513, 545] width 20 height 20
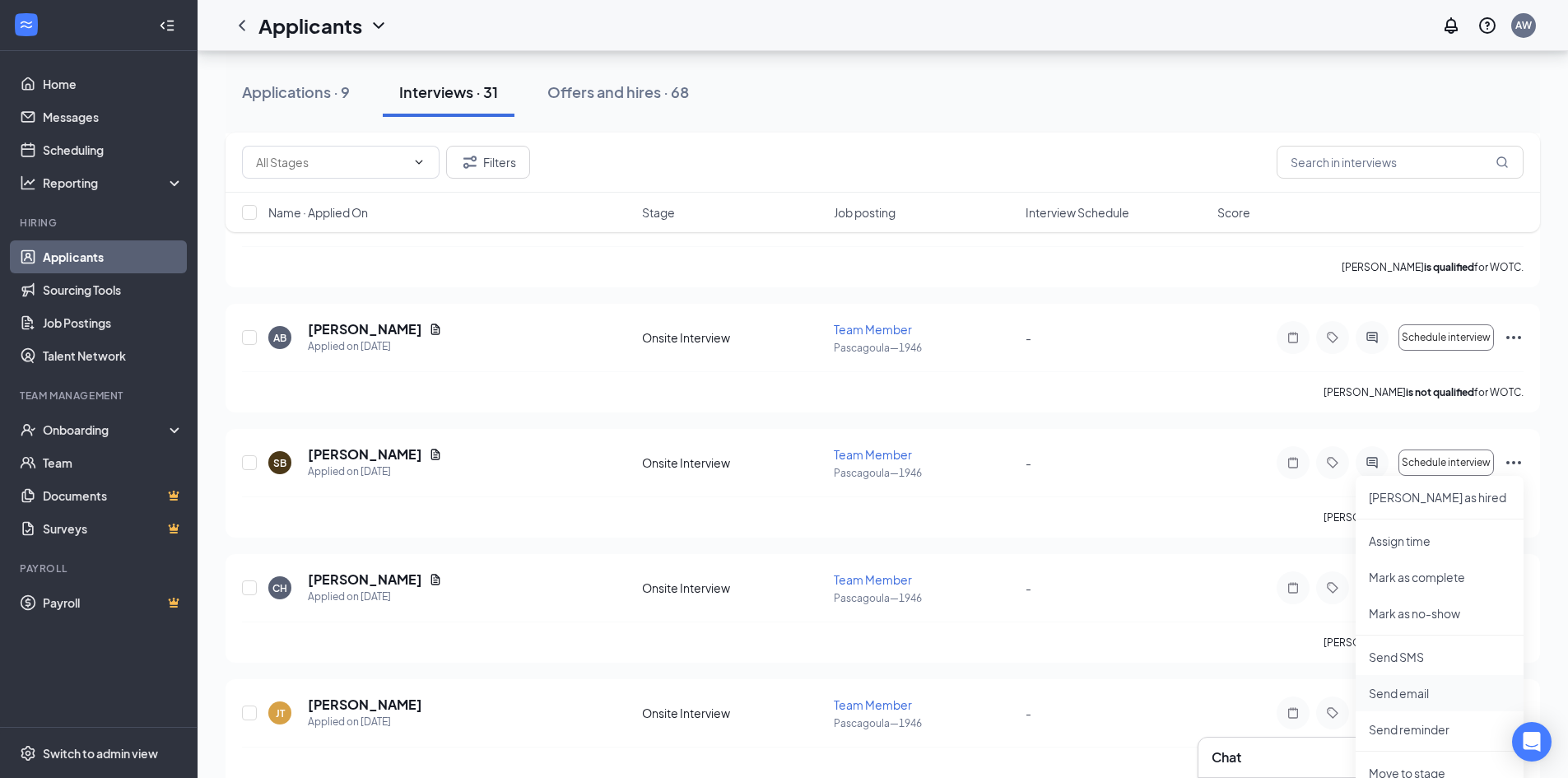
scroll to position [2769, 0]
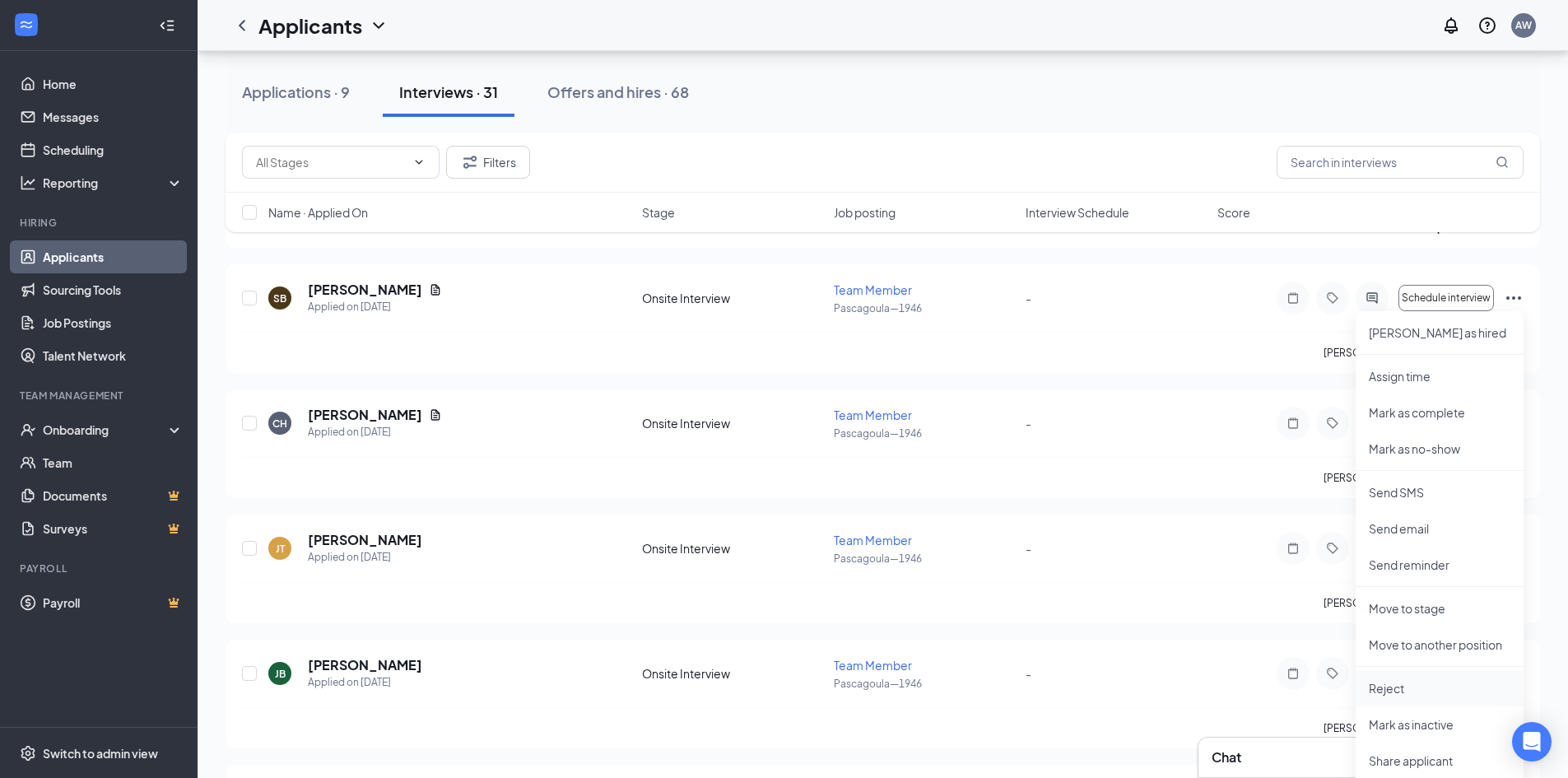
click at [1421, 680] on p "Reject" at bounding box center [1440, 688] width 142 height 16
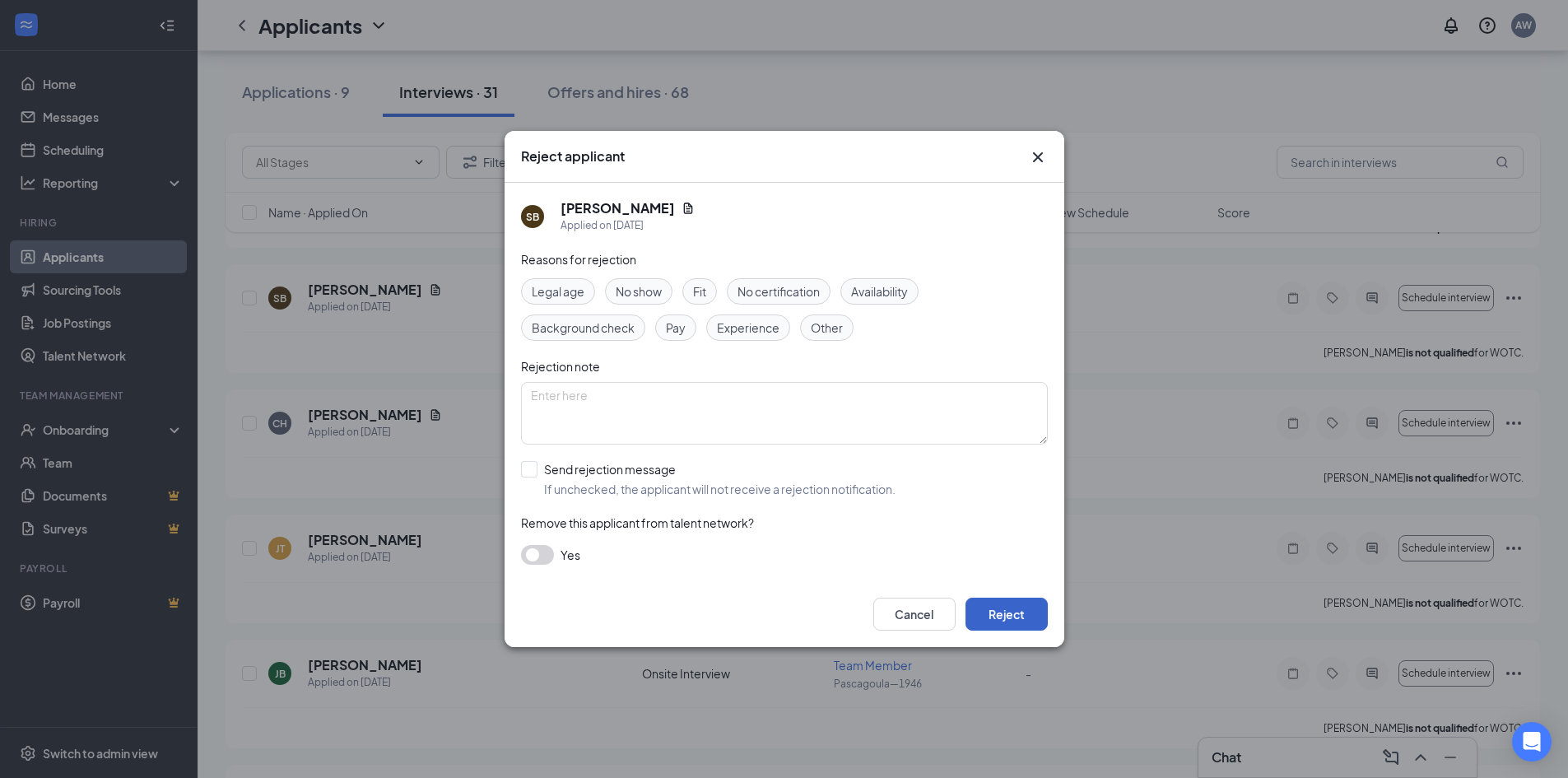
click at [1008, 609] on button "Reject" at bounding box center [1006, 614] width 82 height 33
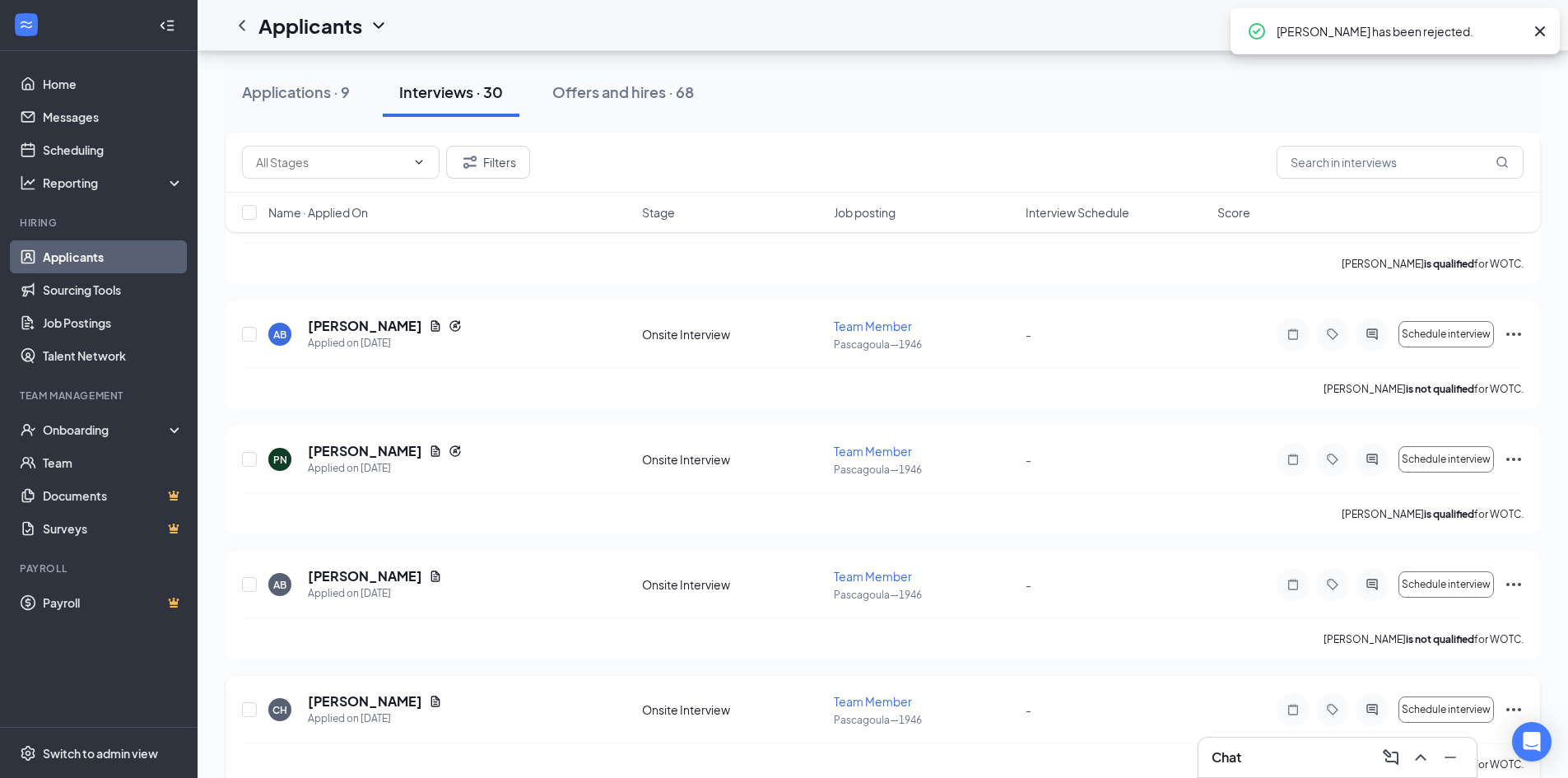
scroll to position [2276, 0]
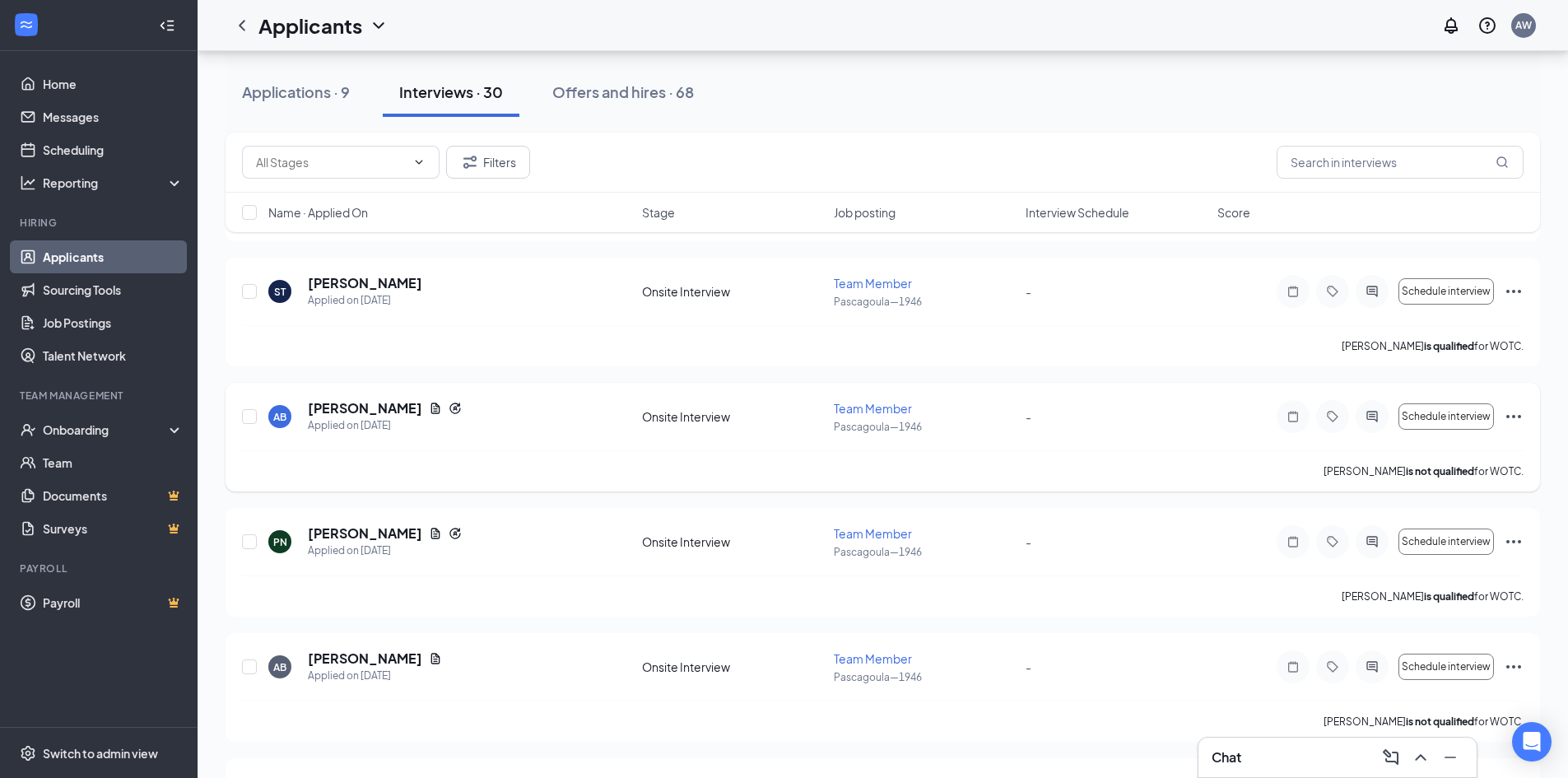
click at [1515, 427] on div "Schedule interview" at bounding box center [1400, 416] width 247 height 33
click at [1522, 406] on div "Schedule interview" at bounding box center [1400, 416] width 247 height 33
click at [1520, 413] on icon "Ellipses" at bounding box center [1513, 416] width 20 height 20
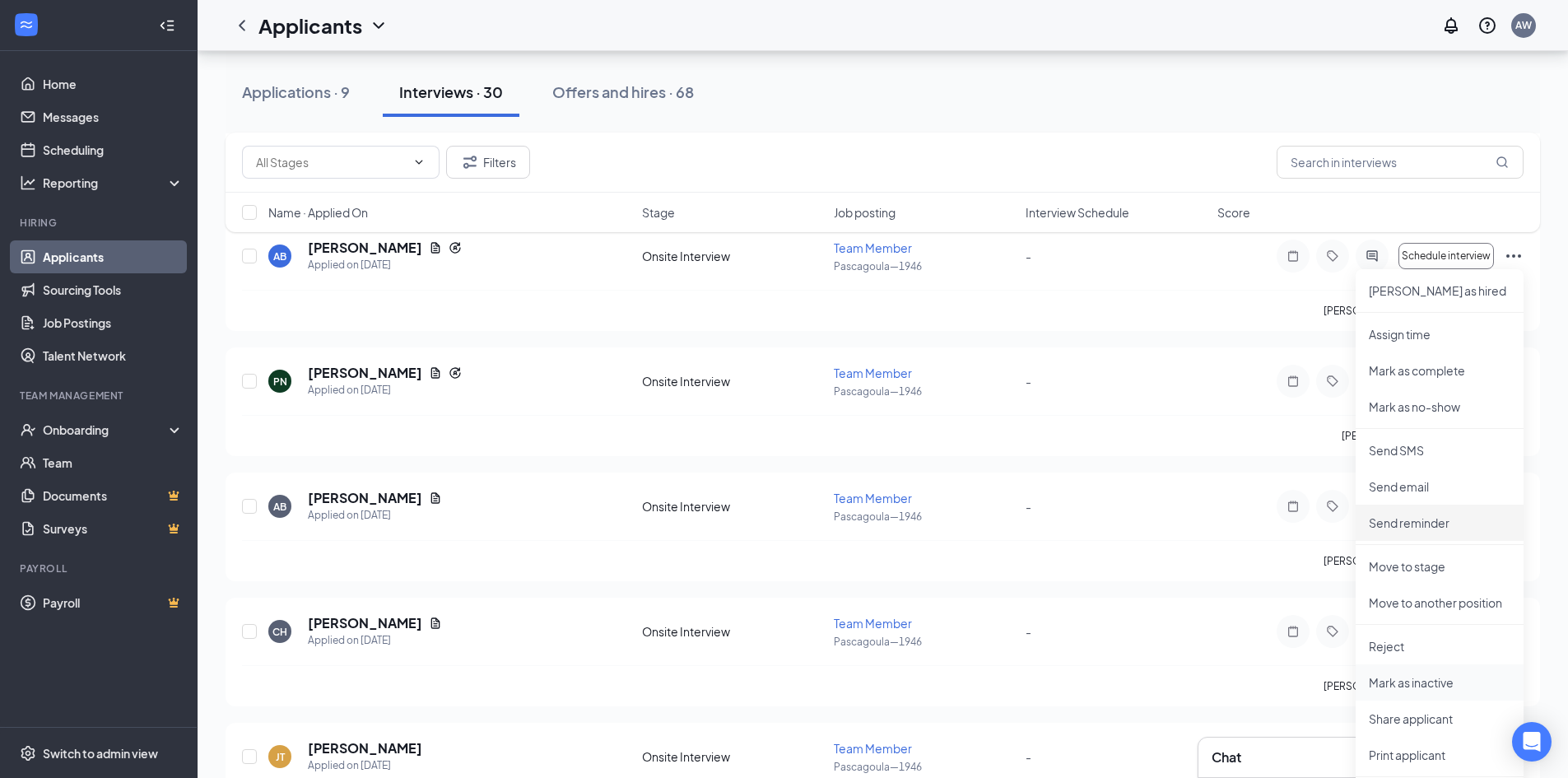
scroll to position [2440, 0]
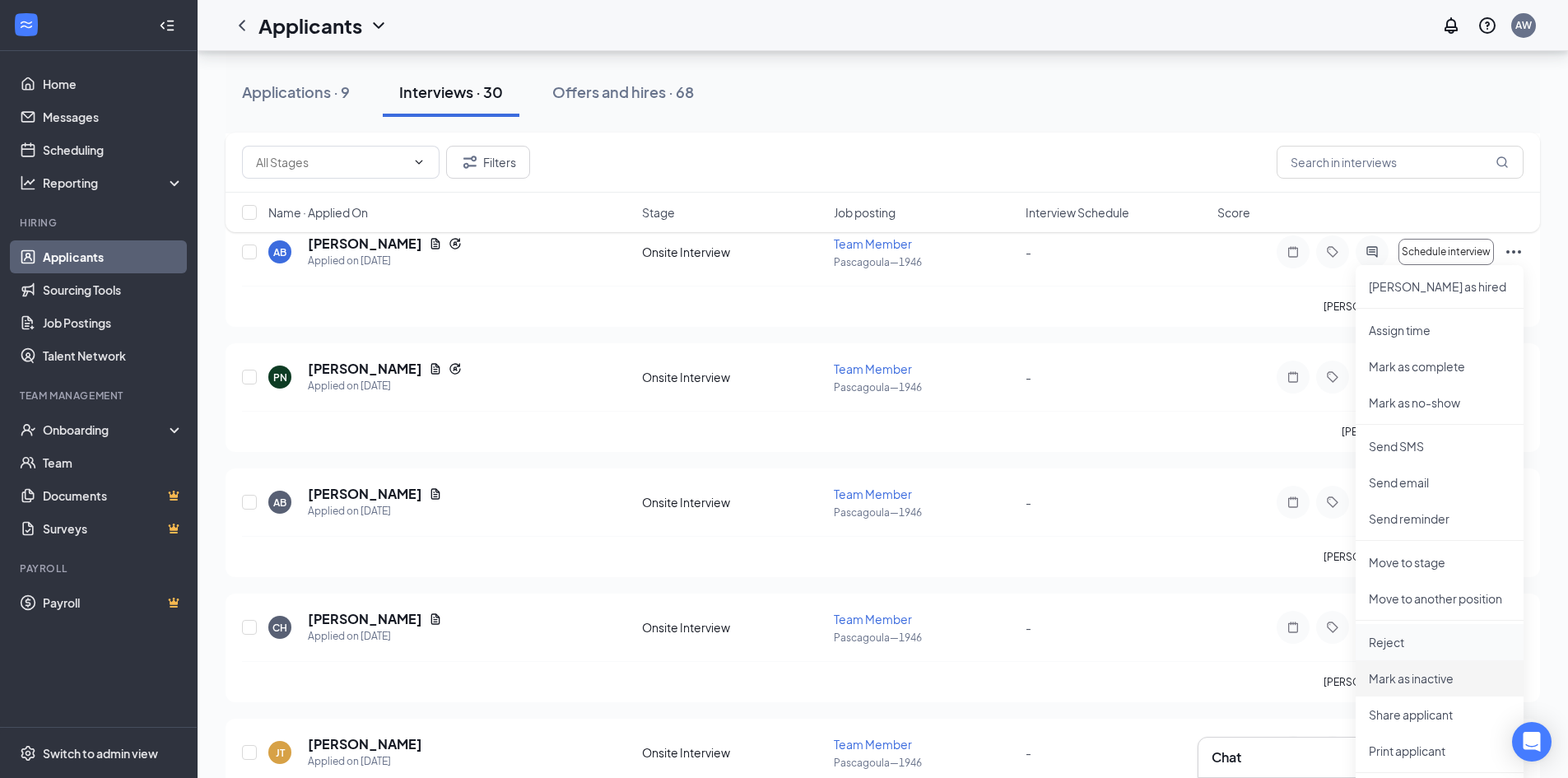
click at [1414, 640] on p "Reject" at bounding box center [1440, 641] width 142 height 16
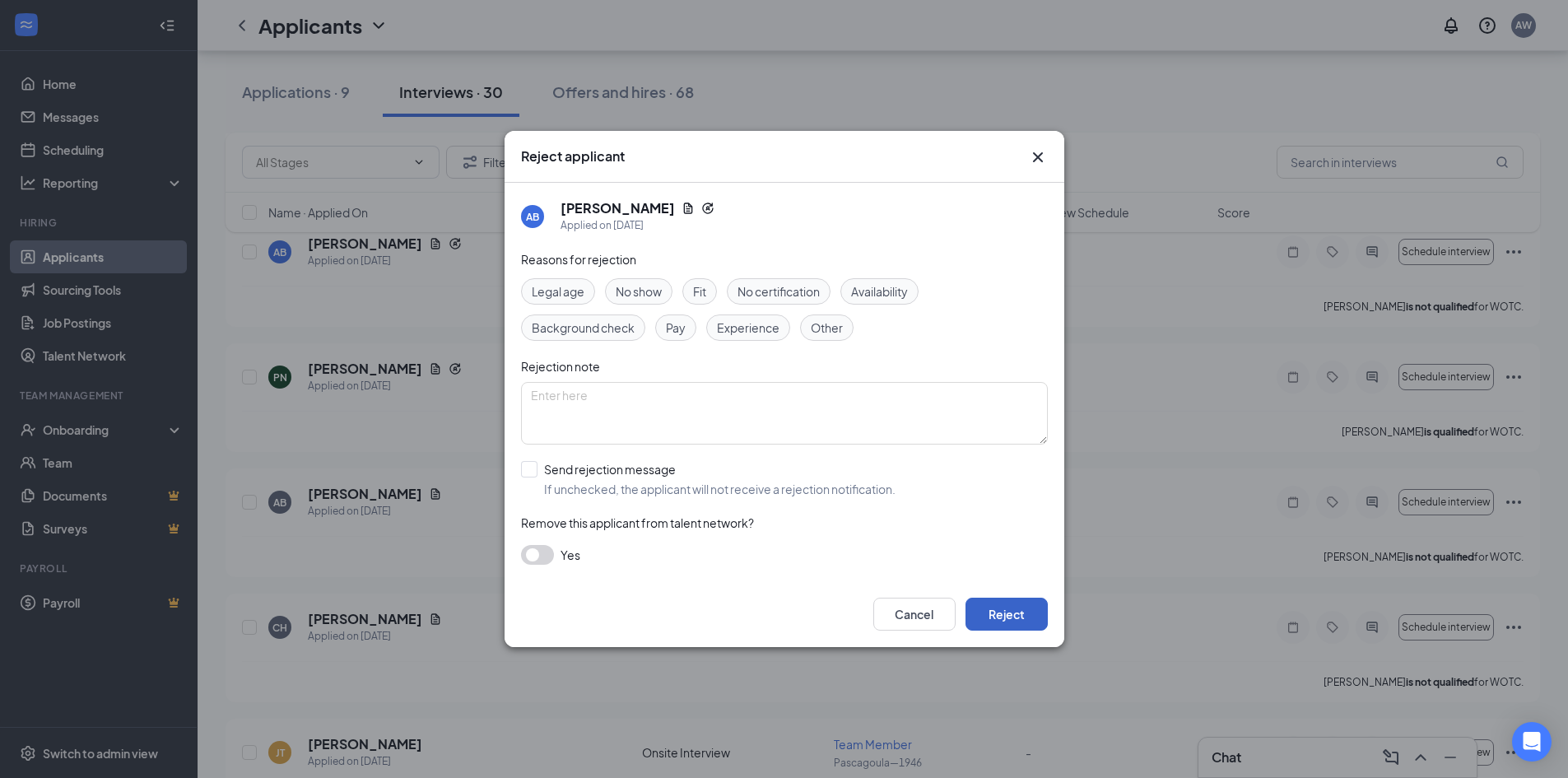
click at [1027, 615] on button "Reject" at bounding box center [1006, 614] width 82 height 33
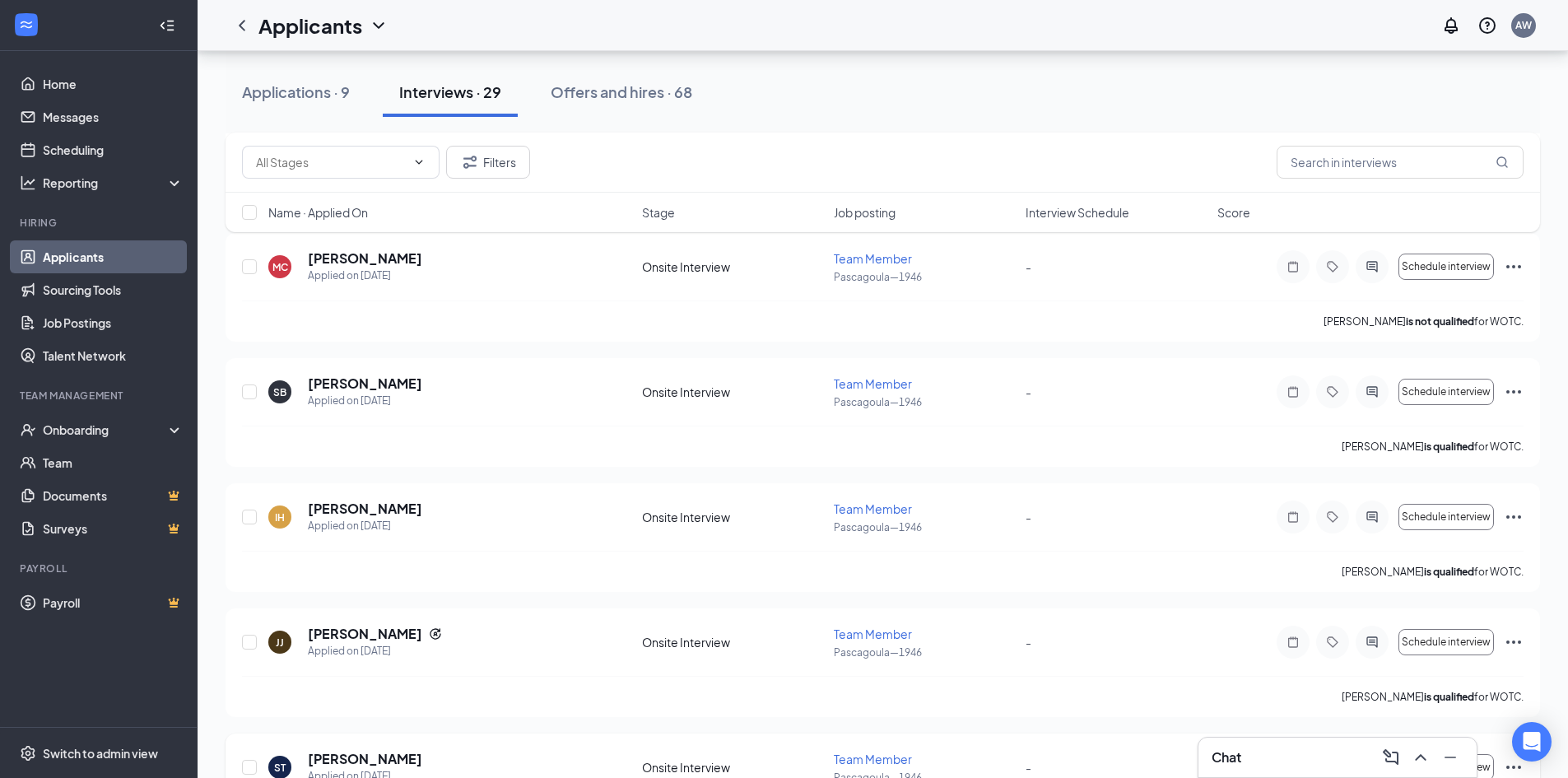
scroll to position [1699, 0]
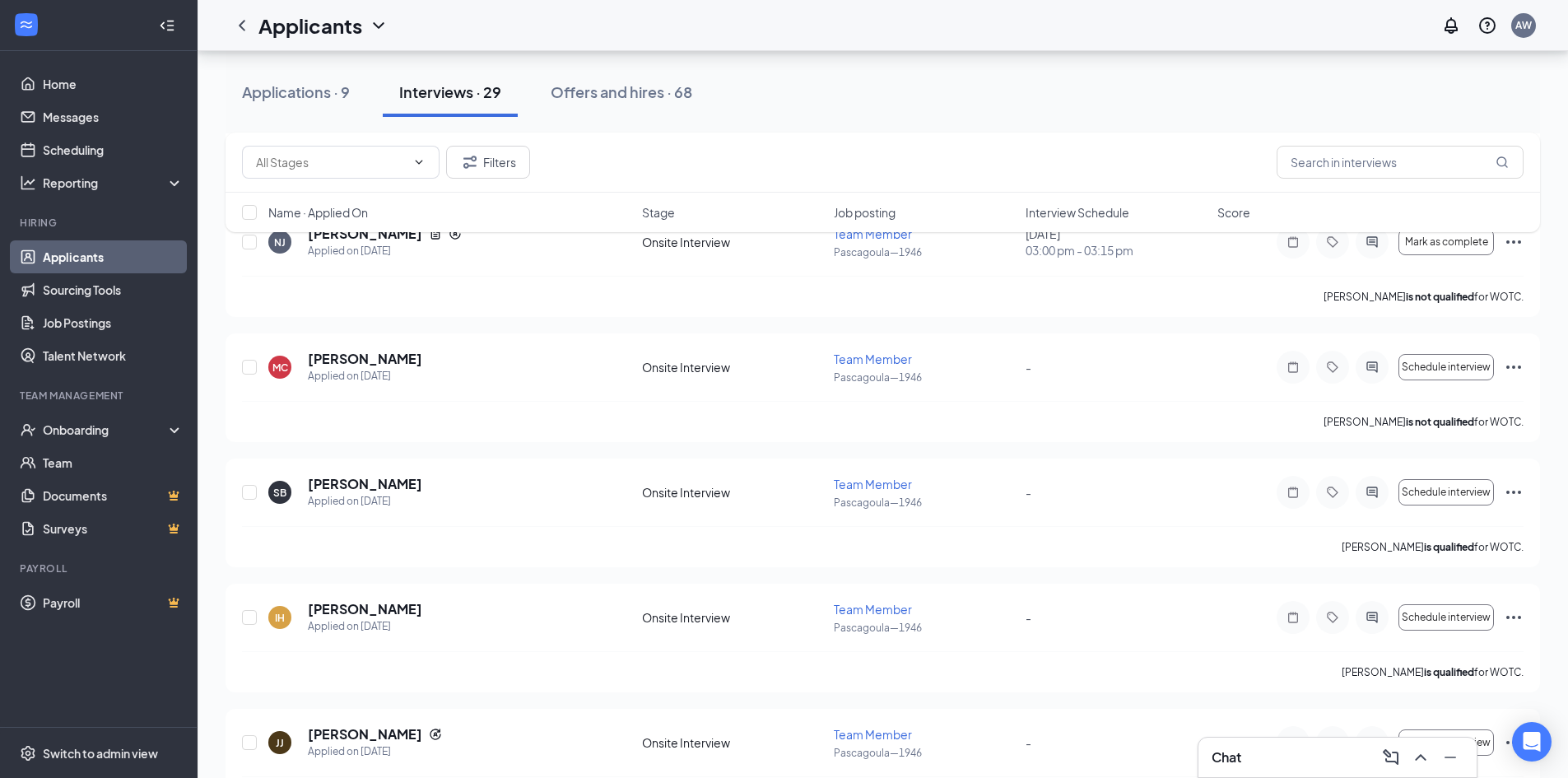
click at [1331, 749] on div "Chat" at bounding box center [1336, 758] width 252 height 27
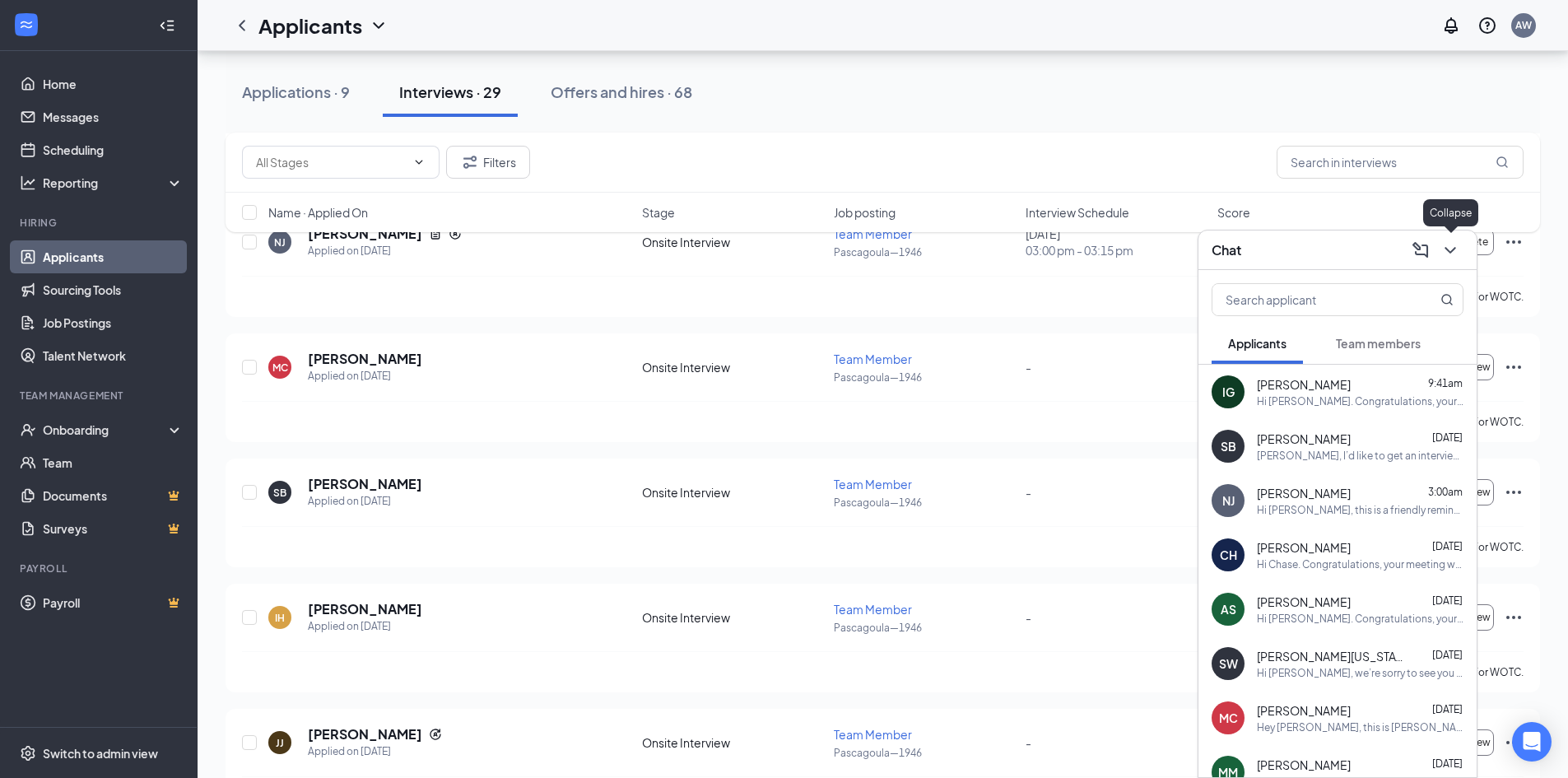
click at [1459, 256] on icon "ChevronDown" at bounding box center [1449, 250] width 20 height 20
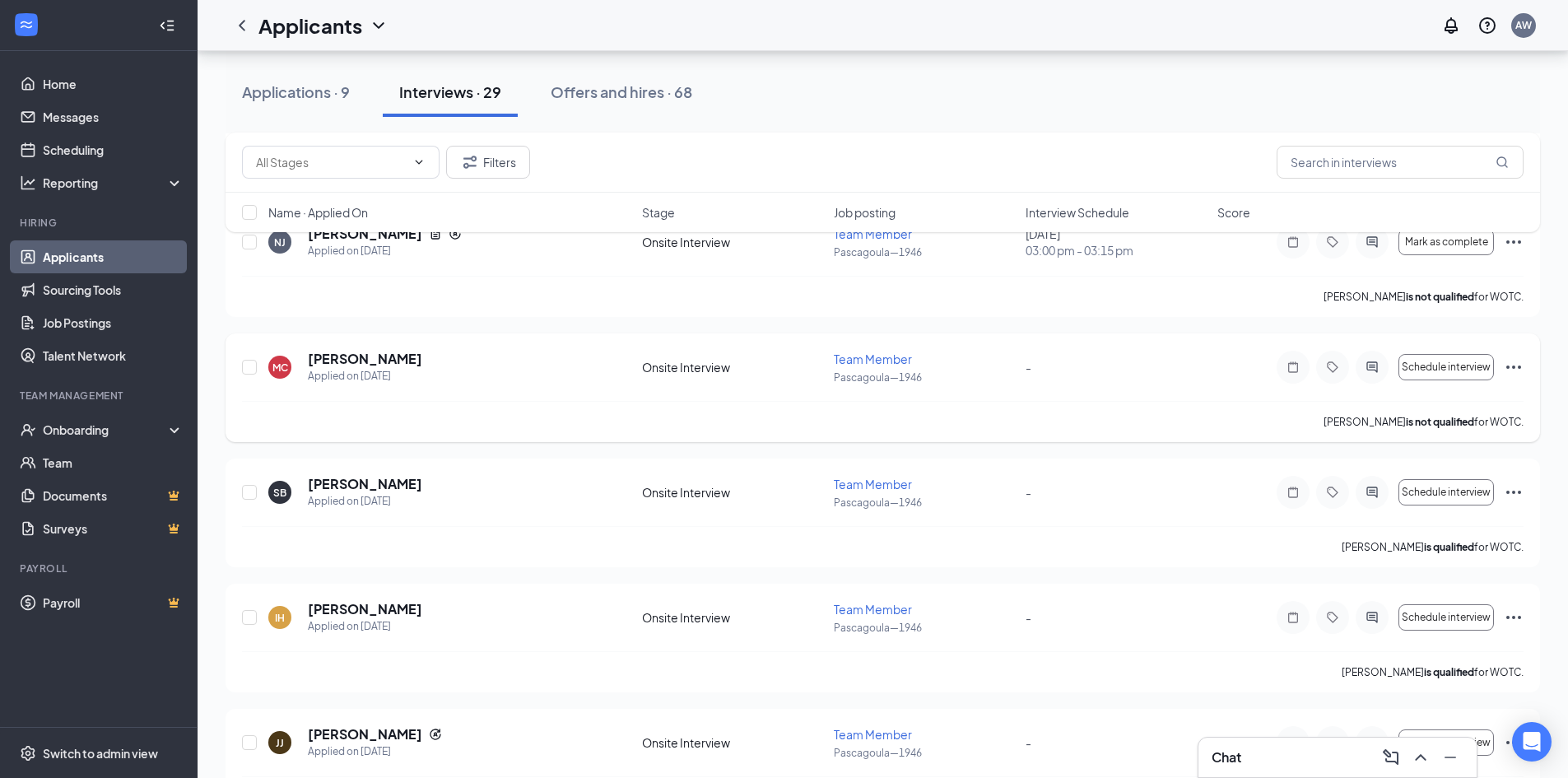
click at [1516, 367] on icon "Ellipses" at bounding box center [1513, 367] width 20 height 20
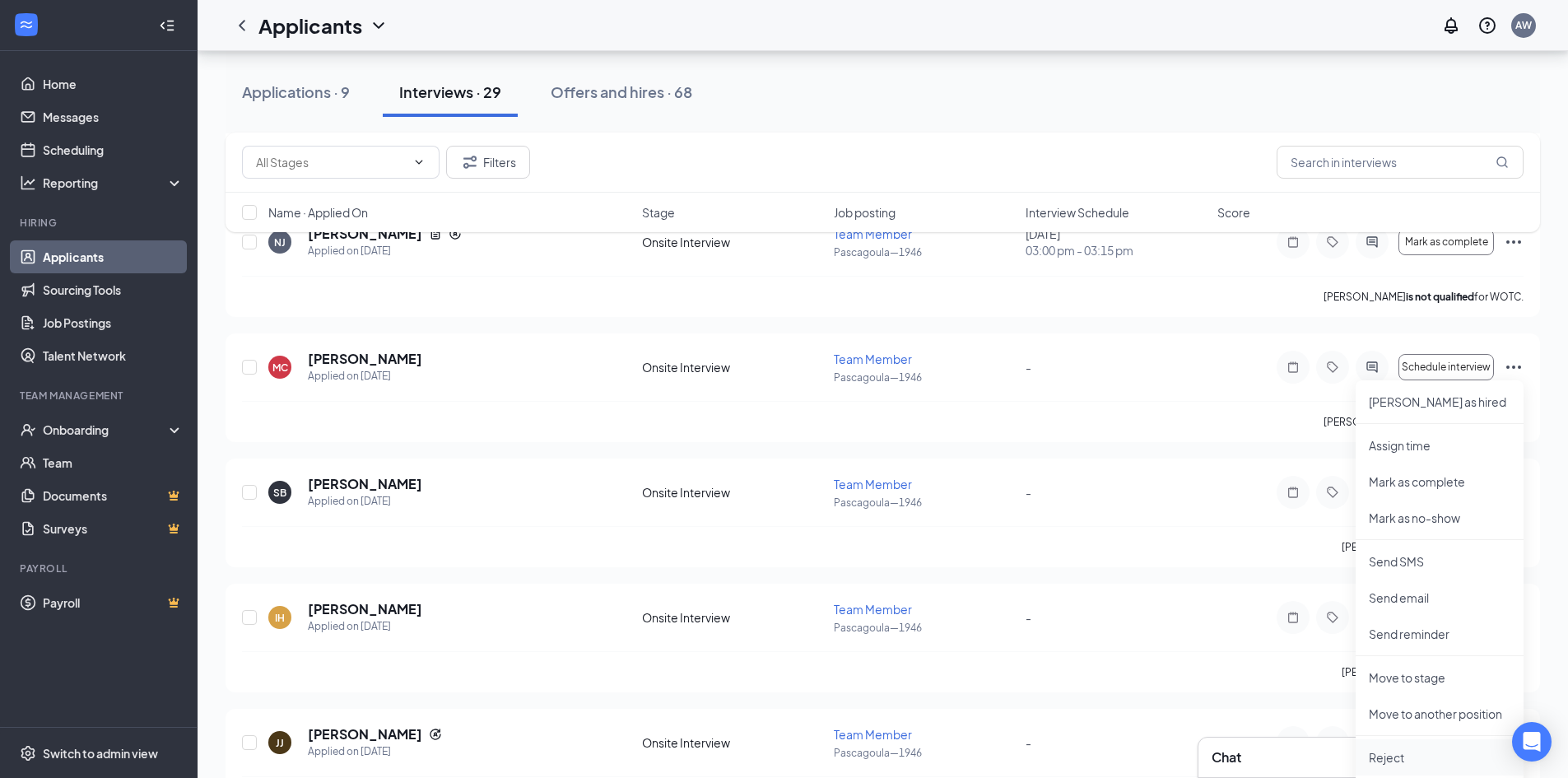
click at [1427, 749] on p "Reject" at bounding box center [1440, 757] width 142 height 16
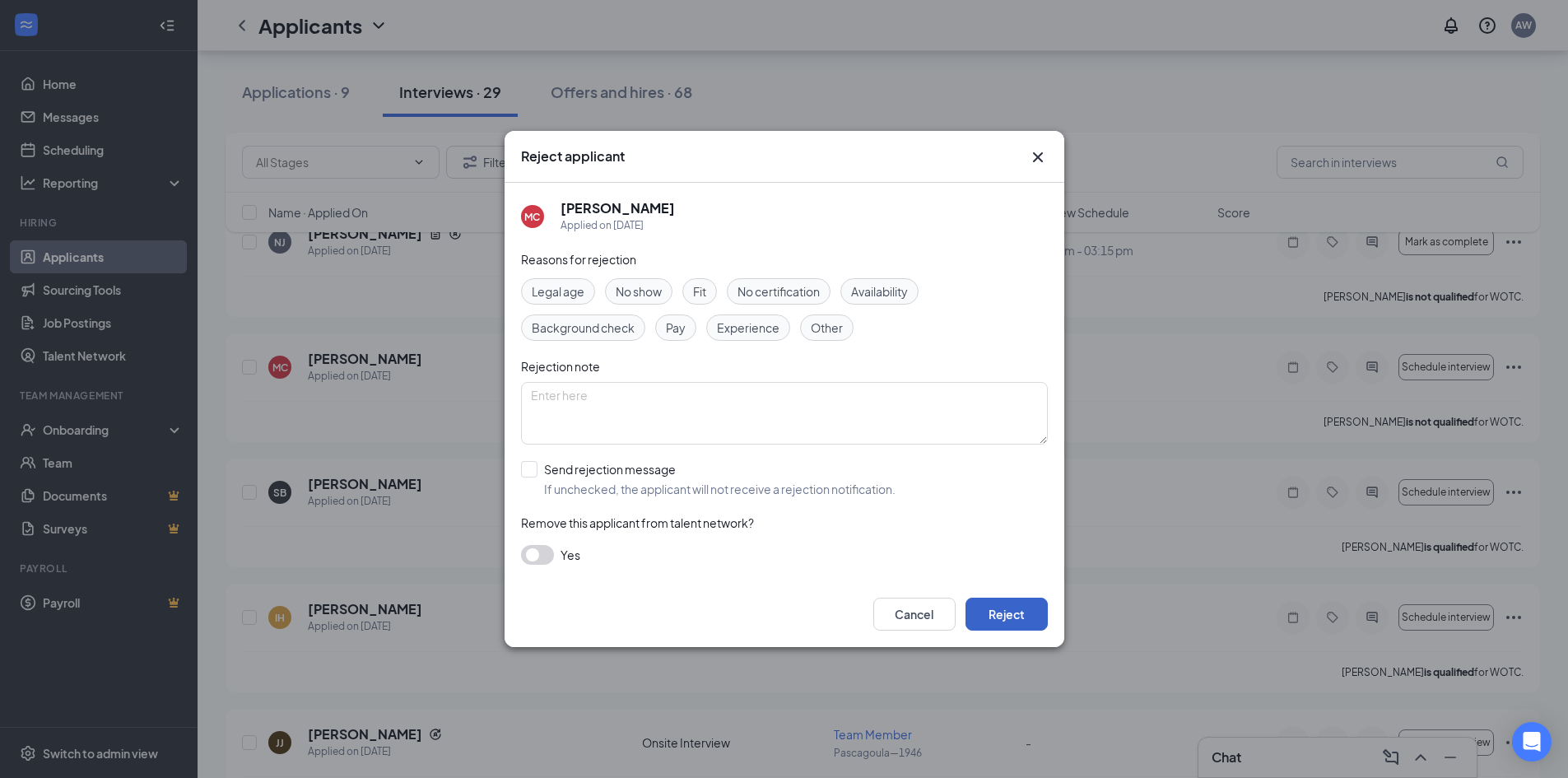
click at [998, 620] on button "Reject" at bounding box center [1006, 614] width 82 height 33
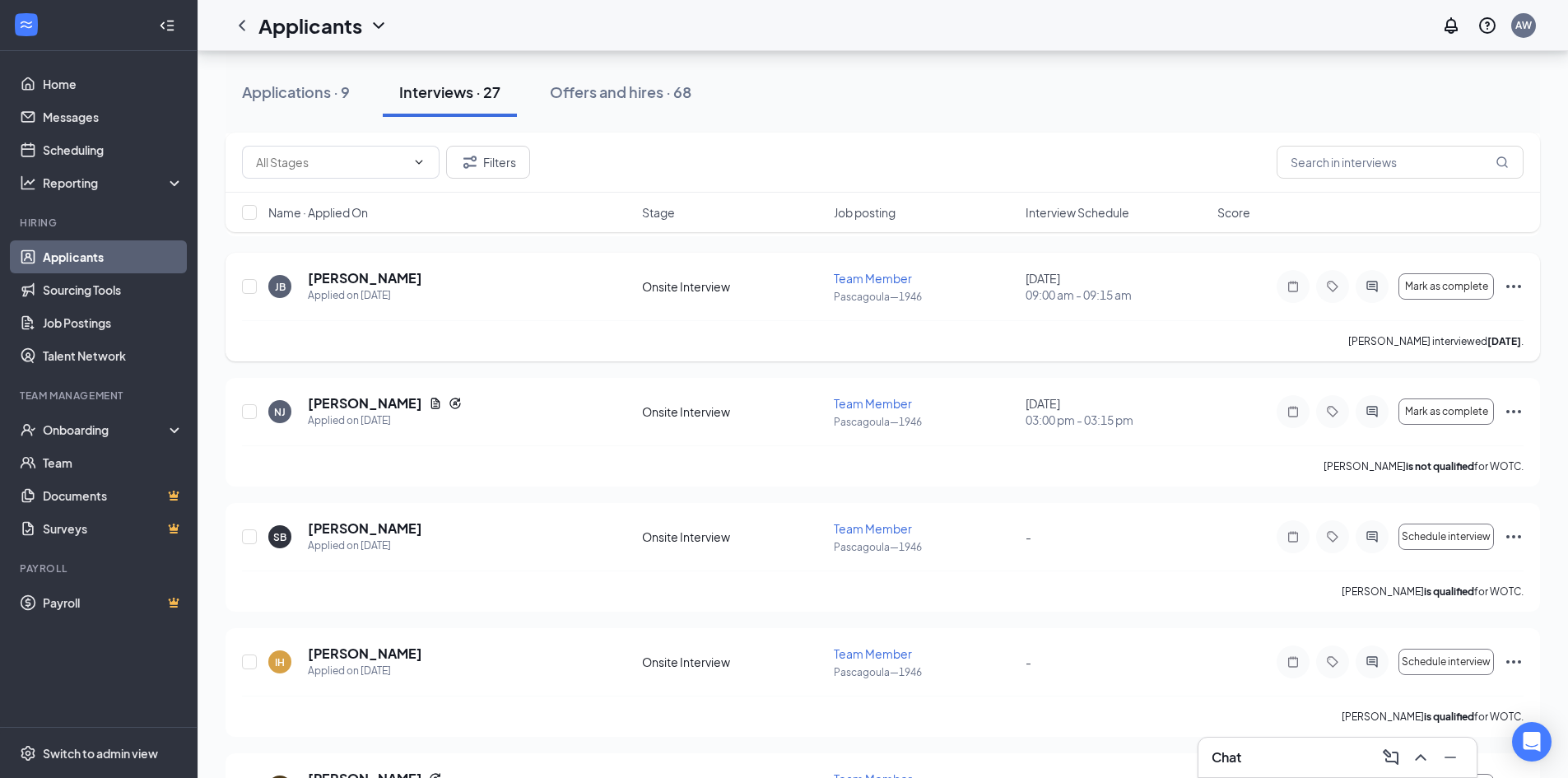
scroll to position [1287, 0]
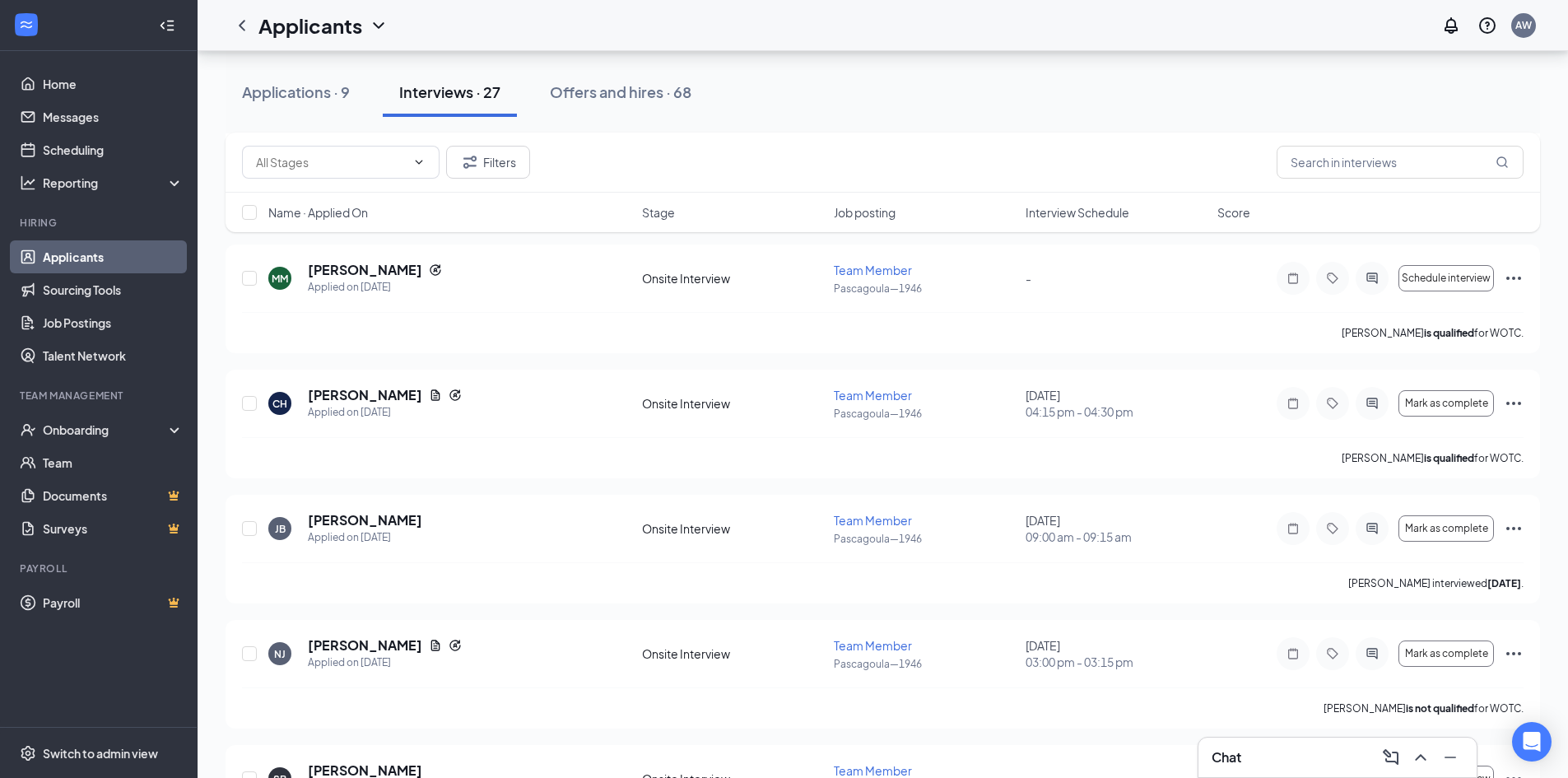
click at [1216, 745] on div "Chat" at bounding box center [1336, 758] width 252 height 27
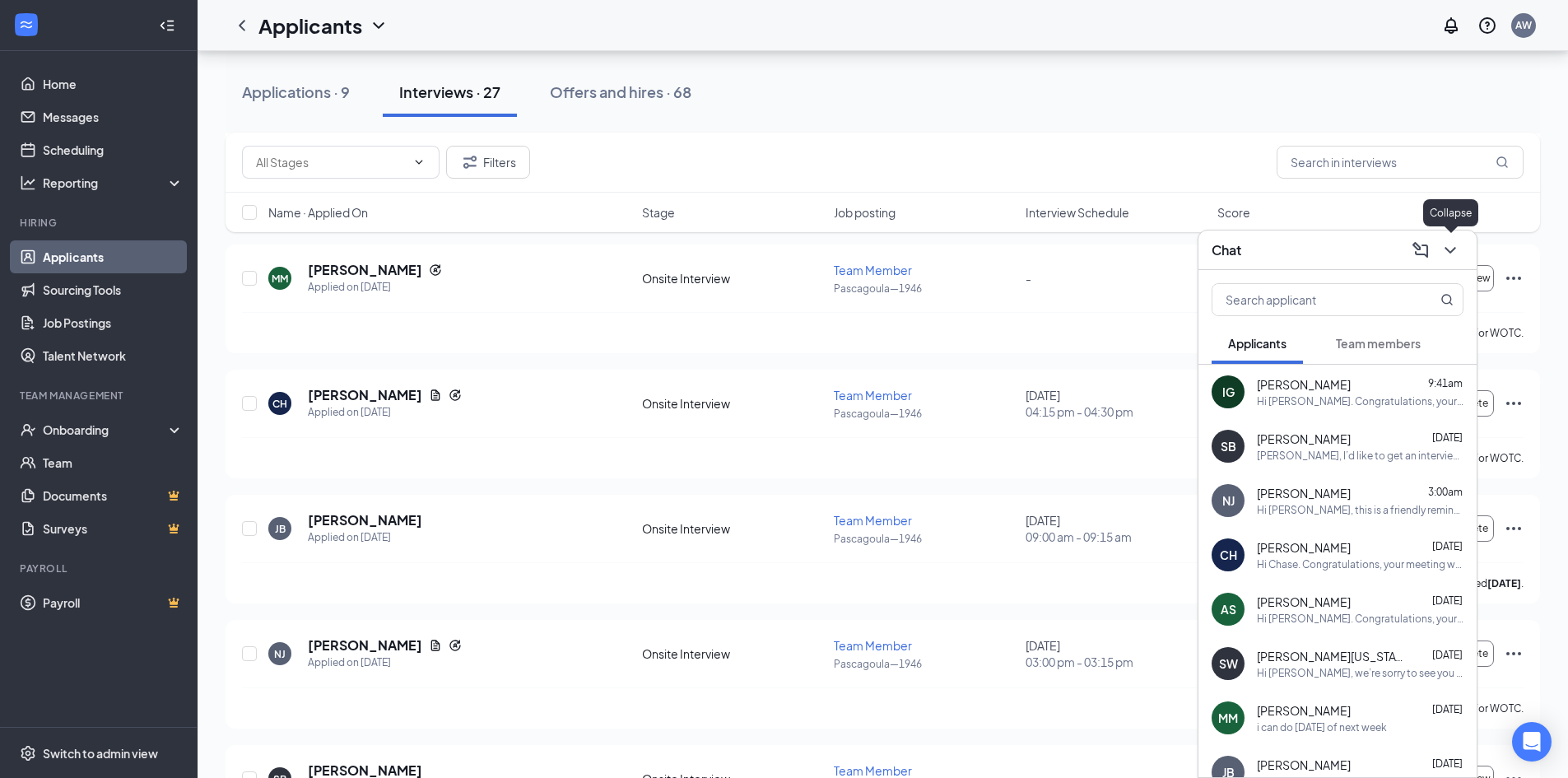
click at [1445, 258] on icon "ChevronDown" at bounding box center [1449, 250] width 20 height 20
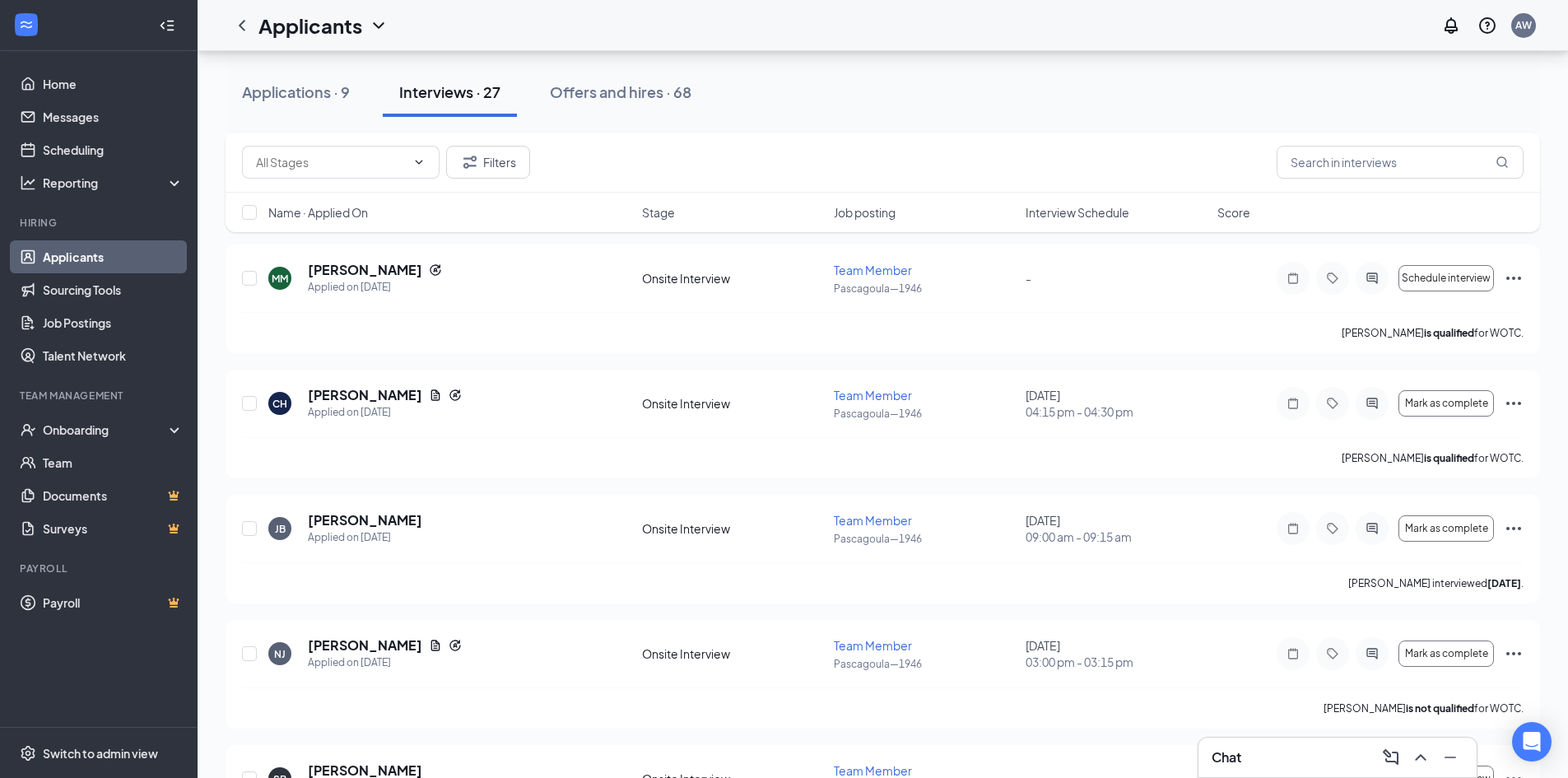
click at [1294, 749] on div "Chat" at bounding box center [1336, 757] width 278 height 39
